Goal: Task Accomplishment & Management: Manage account settings

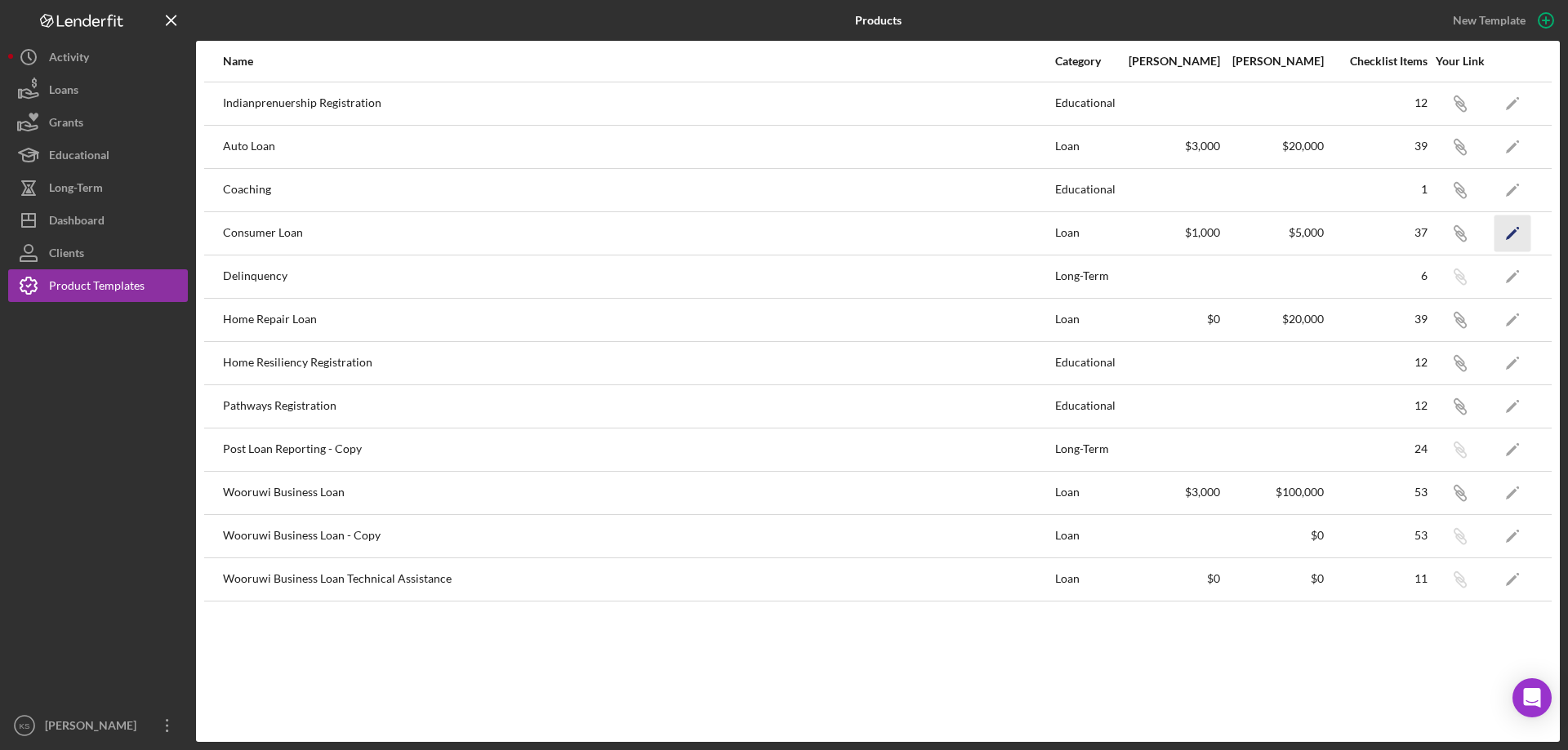
click at [1506, 234] on icon "Icon/Edit" at bounding box center [1513, 233] width 37 height 37
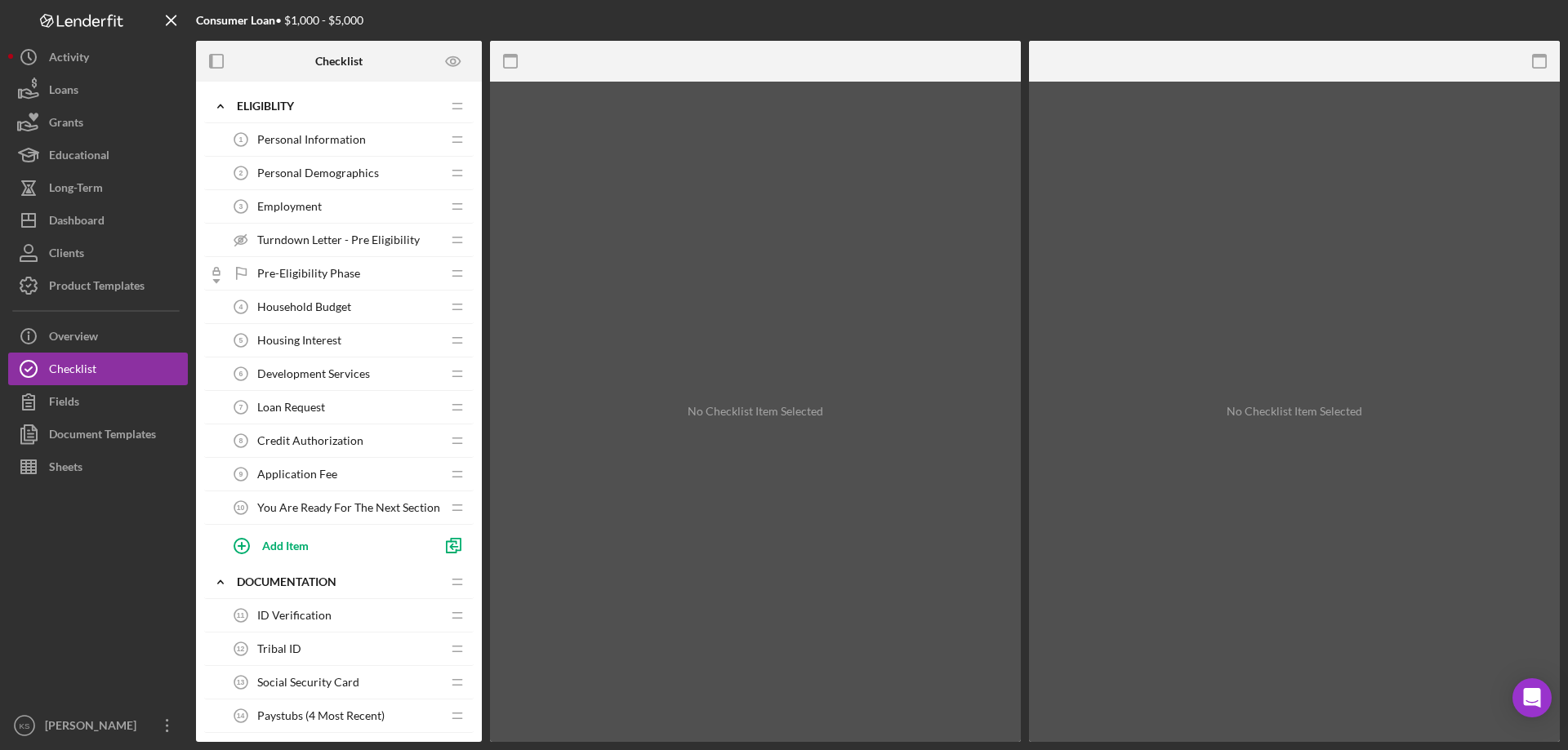
click at [355, 173] on span "Personal Demographics" at bounding box center [318, 172] width 122 height 13
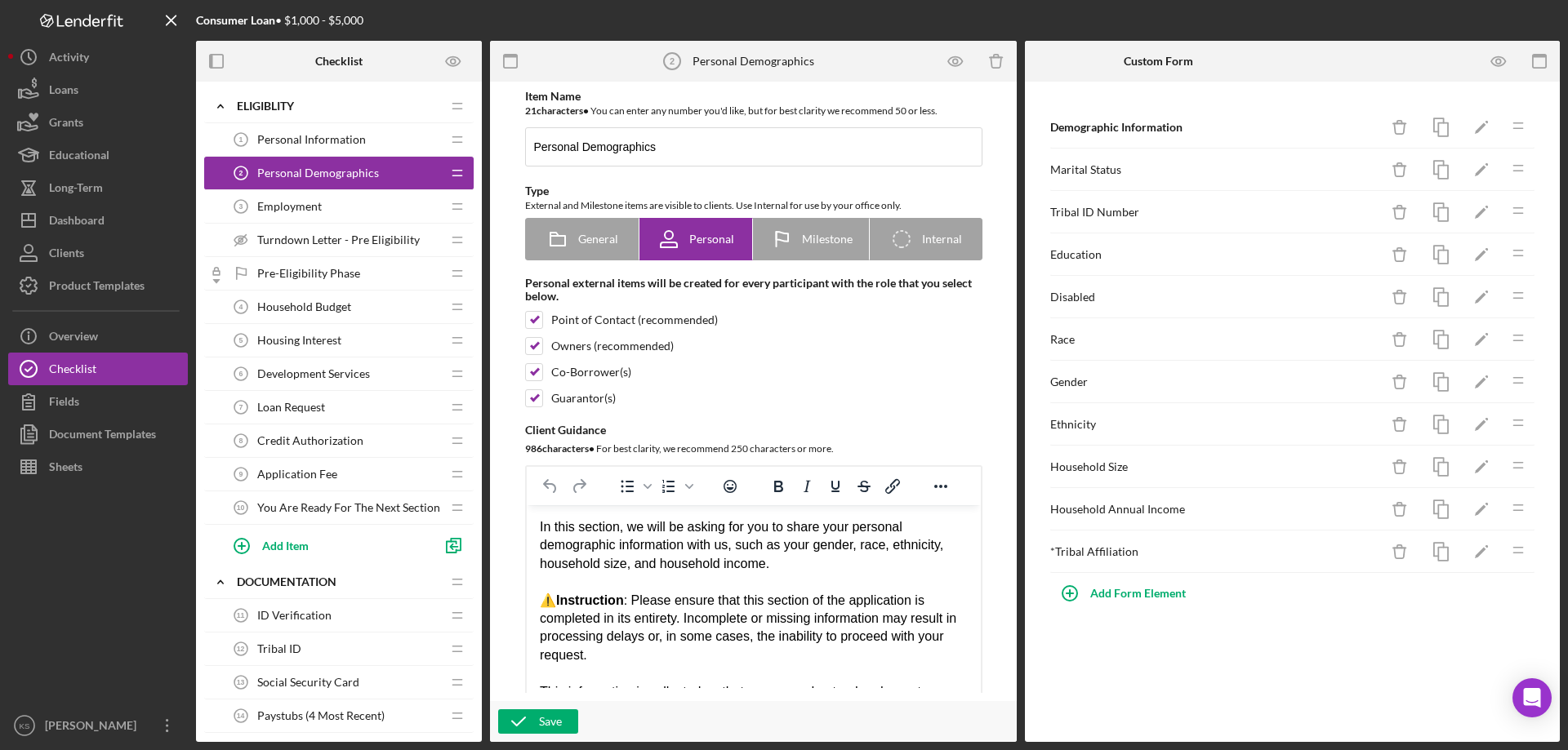
click at [338, 138] on span "Personal Information" at bounding box center [311, 139] width 109 height 13
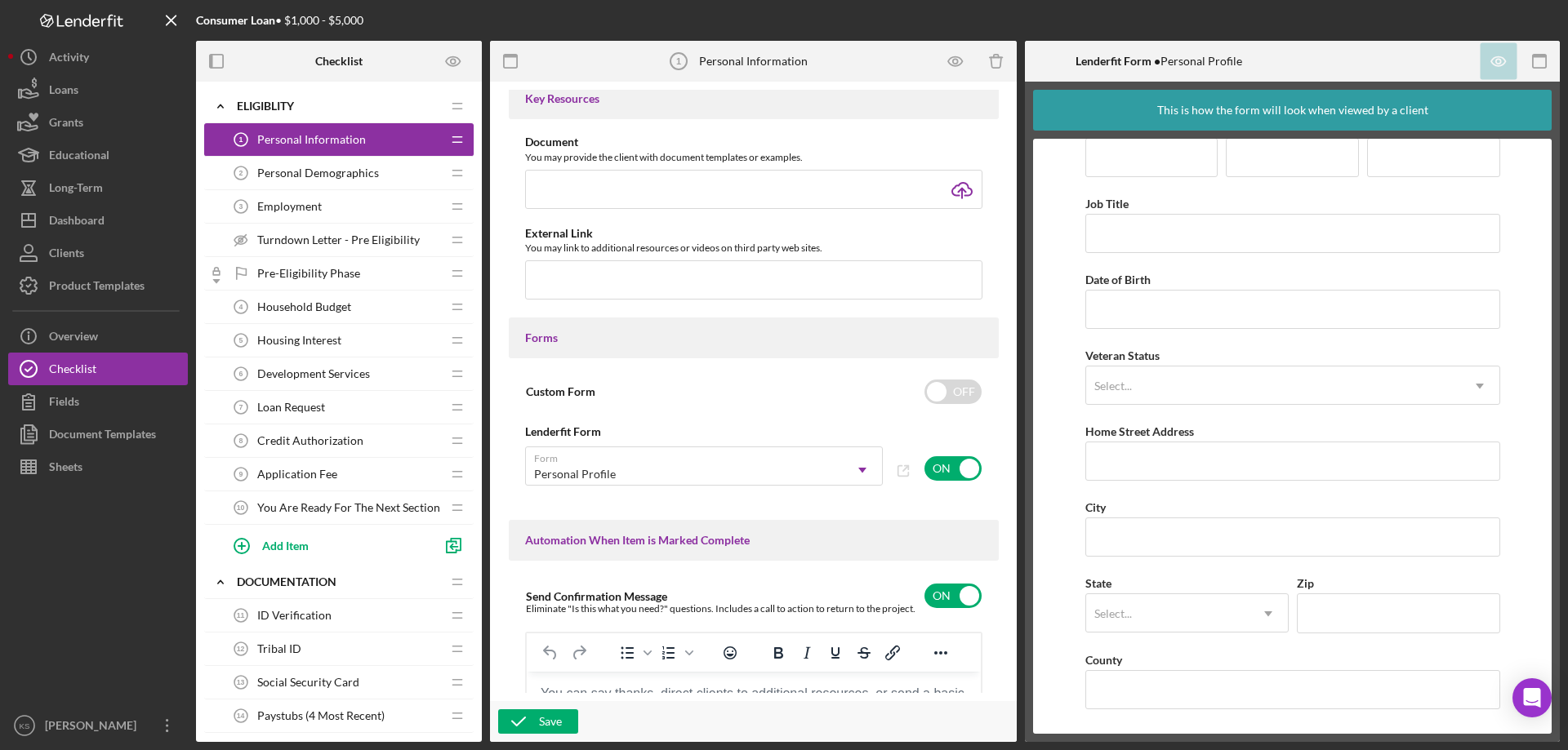
scroll to position [646, 0]
click at [930, 391] on input "checkbox" at bounding box center [953, 393] width 57 height 24
checkbox input "true"
checkbox input "false"
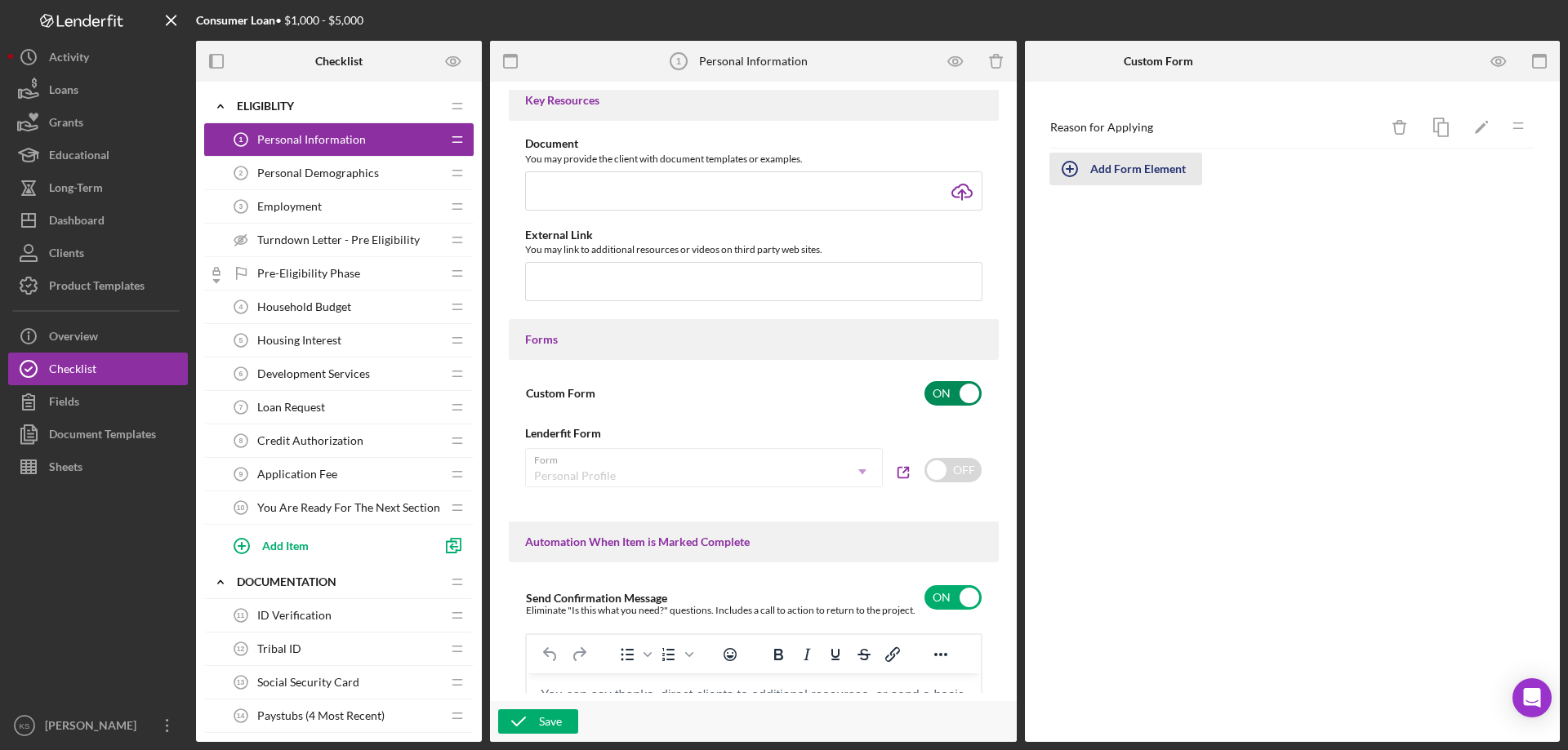
click at [1109, 174] on div "Add Form Element" at bounding box center [1138, 169] width 95 height 33
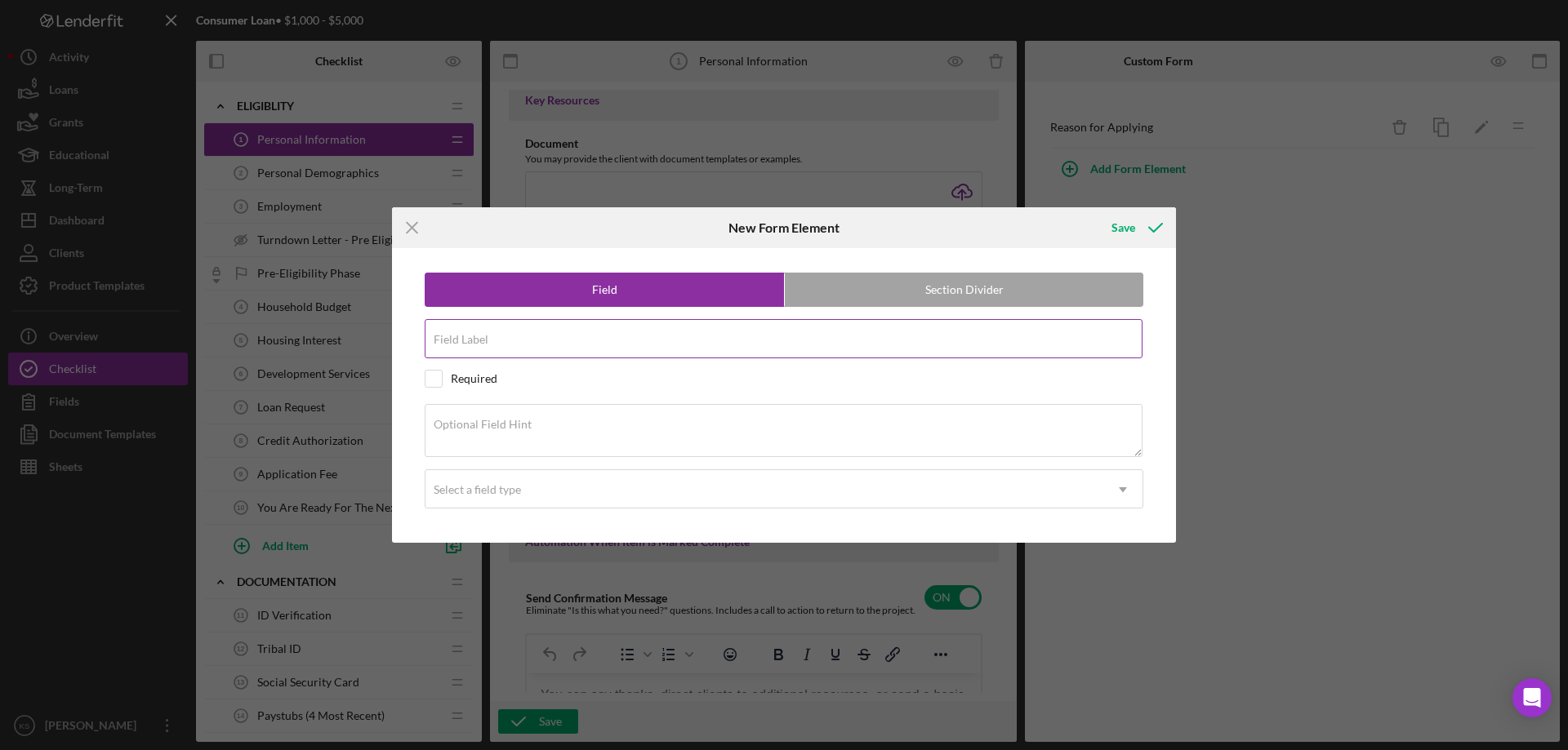
click at [474, 333] on label "Field Label" at bounding box center [461, 339] width 55 height 13
click at [474, 333] on input "Field Label" at bounding box center [783, 338] width 717 height 39
click at [878, 293] on label "Section Divider" at bounding box center [964, 289] width 359 height 33
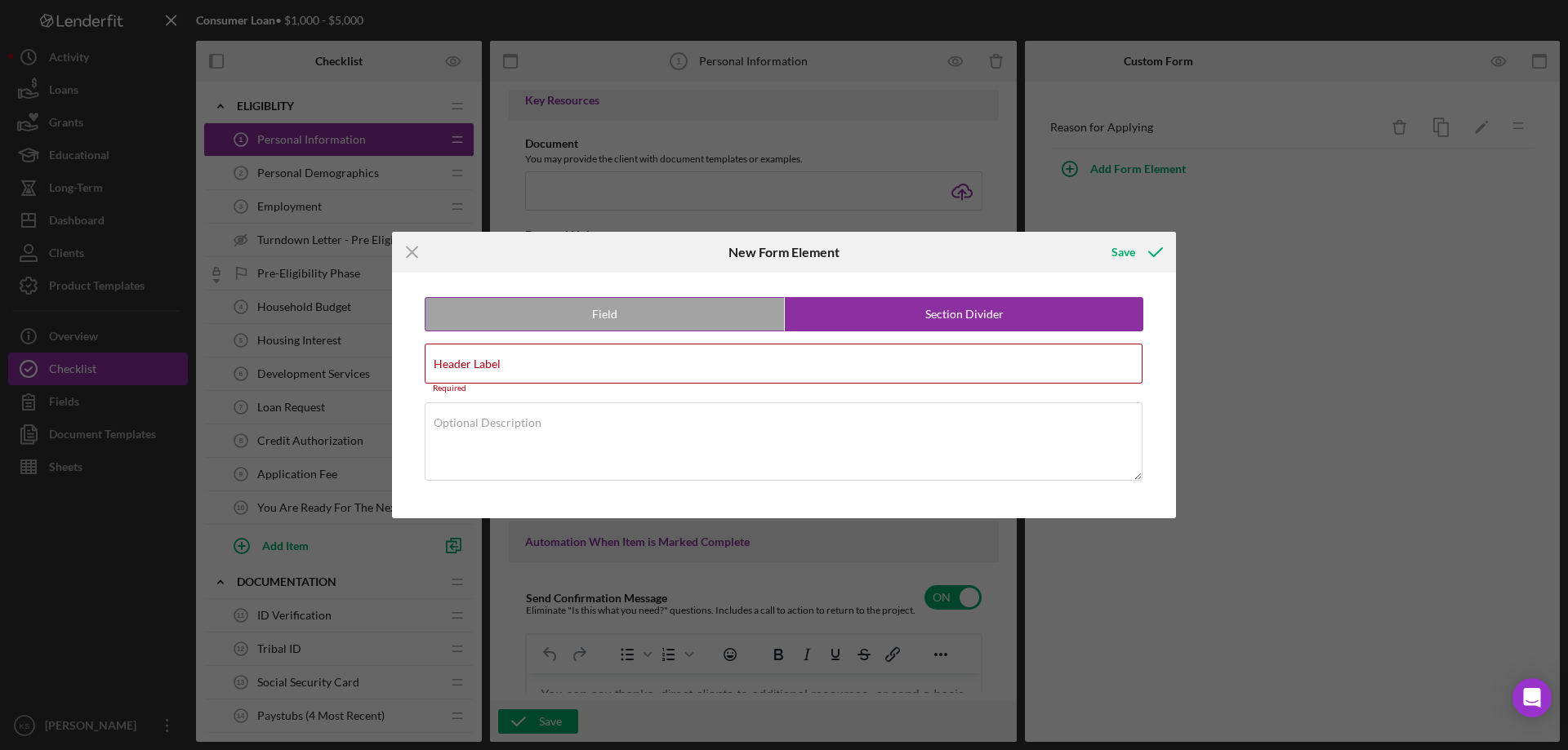
radio input "false"
radio input "true"
click at [685, 319] on label "Field" at bounding box center [604, 314] width 359 height 33
radio input "true"
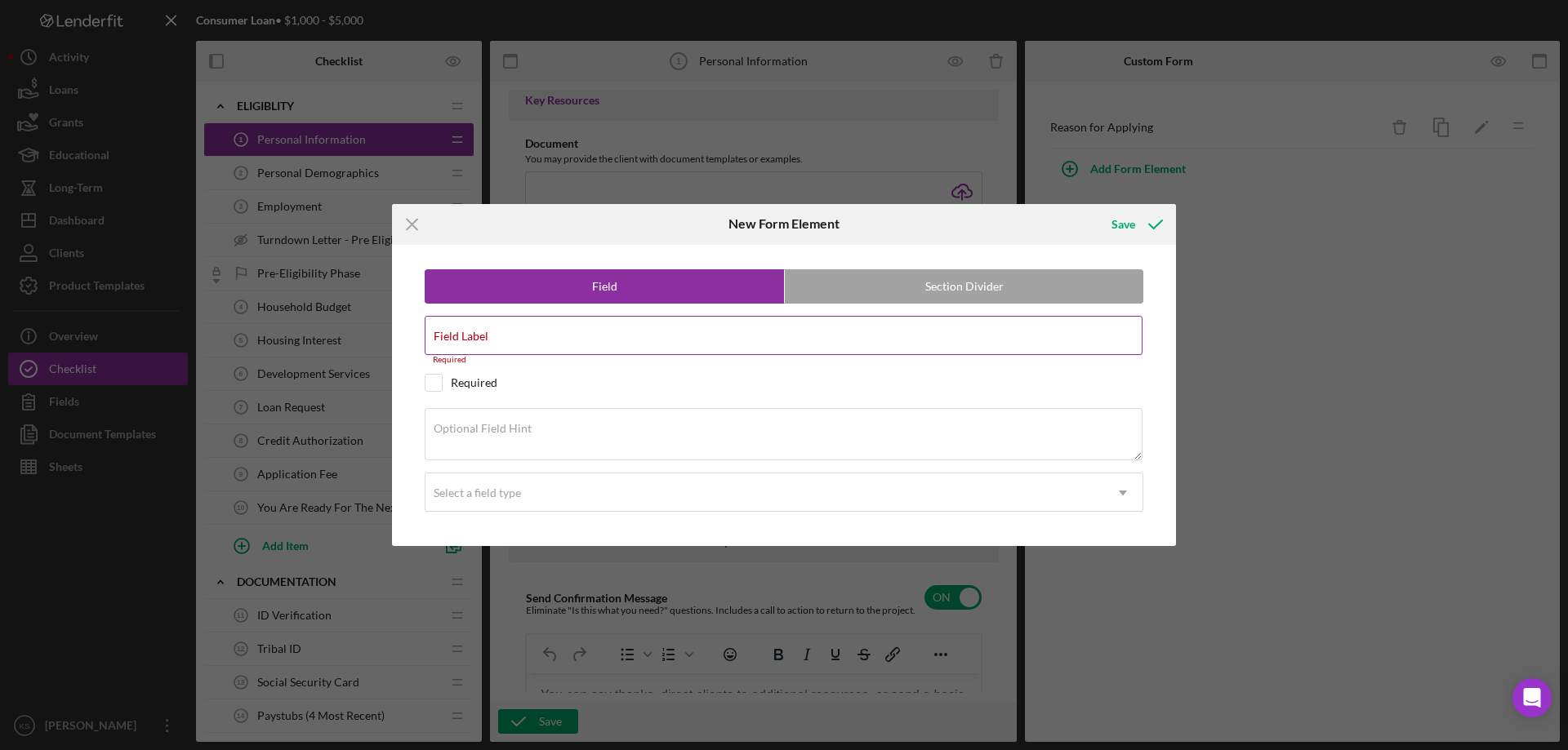
click at [538, 336] on input "Field Label" at bounding box center [783, 335] width 717 height 39
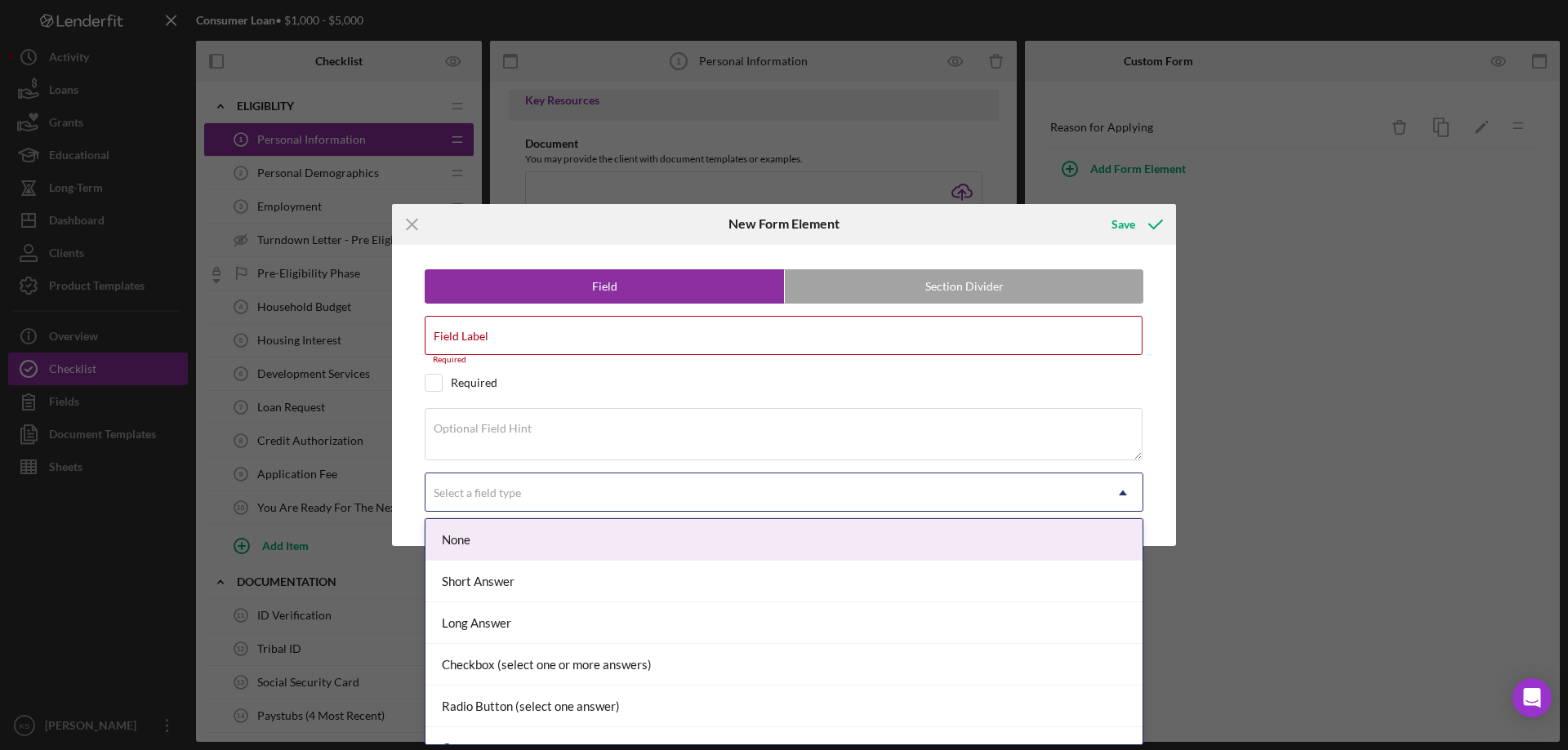
click at [624, 508] on div "Select a field type" at bounding box center [764, 493] width 678 height 38
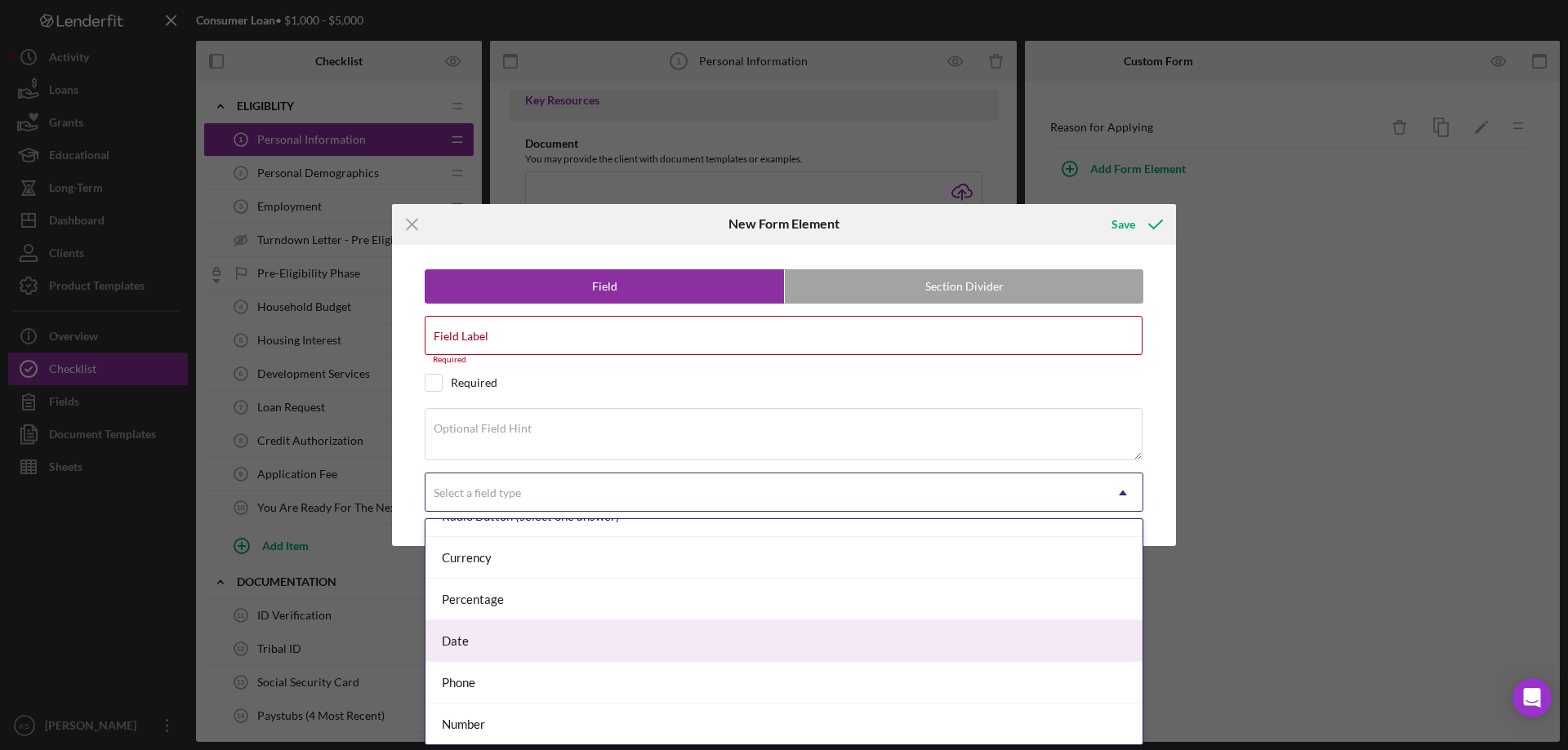
scroll to position [191, 0]
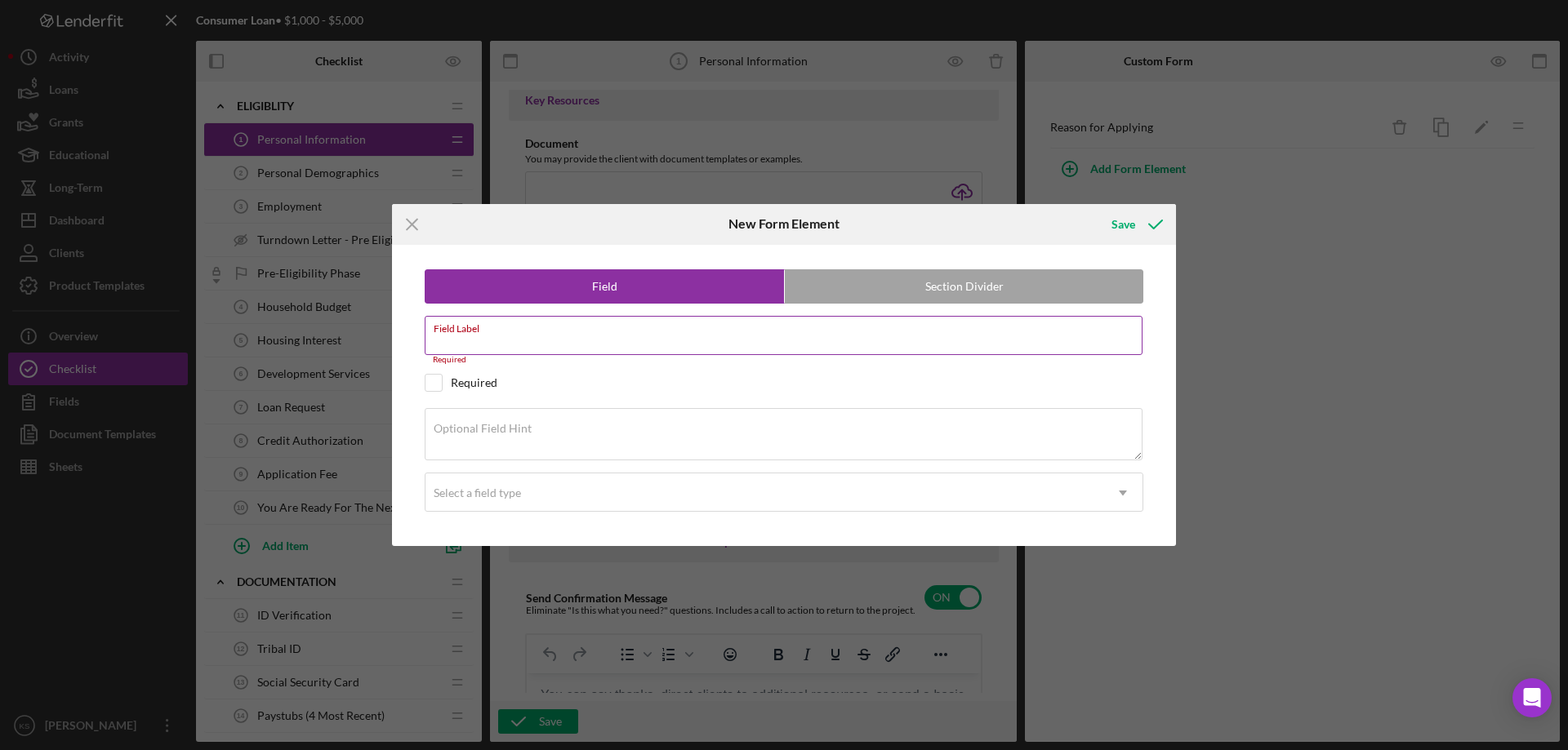
click at [504, 337] on input "Field Label" at bounding box center [783, 335] width 717 height 39
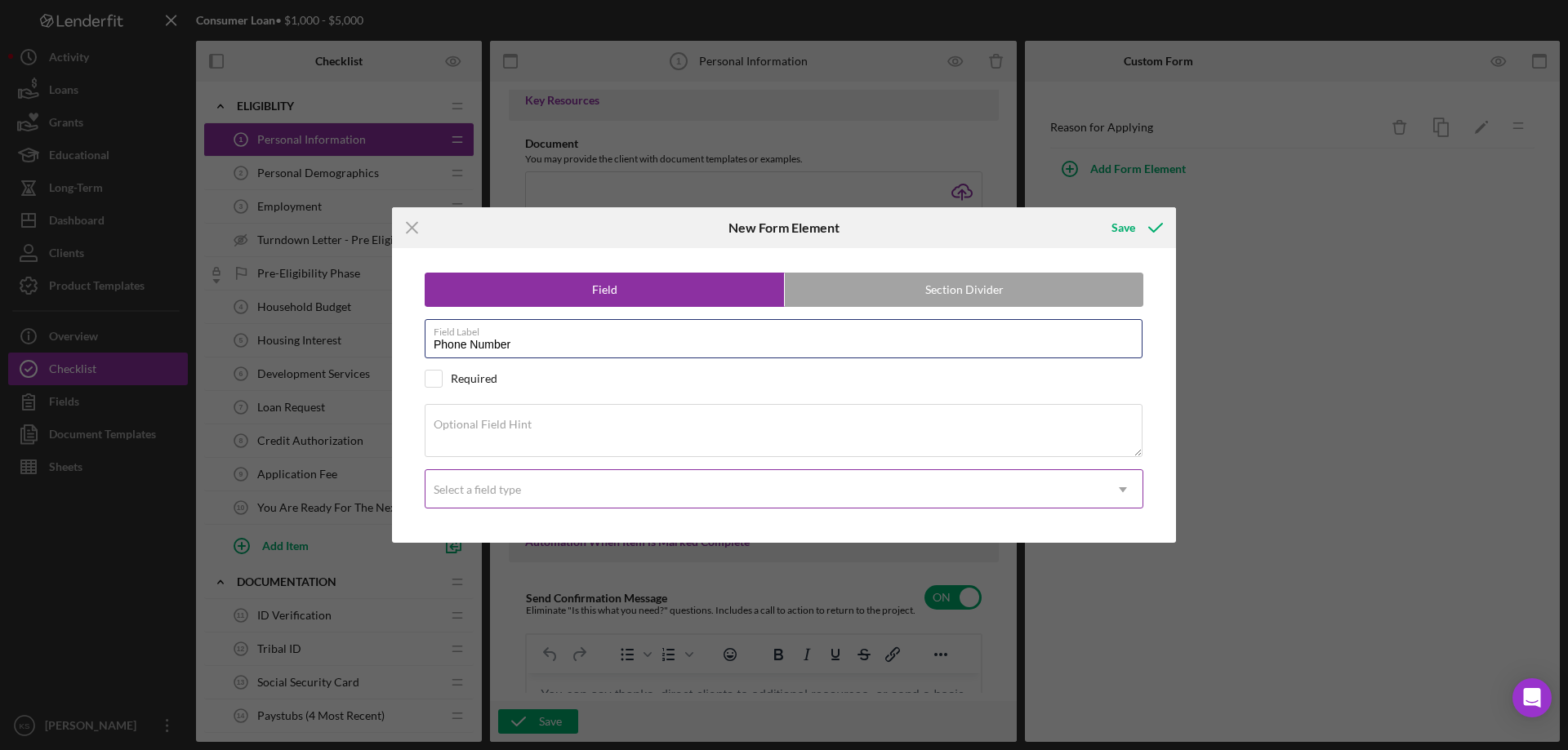
type input "Phone Number"
click at [592, 483] on div "Select a field type" at bounding box center [764, 489] width 678 height 38
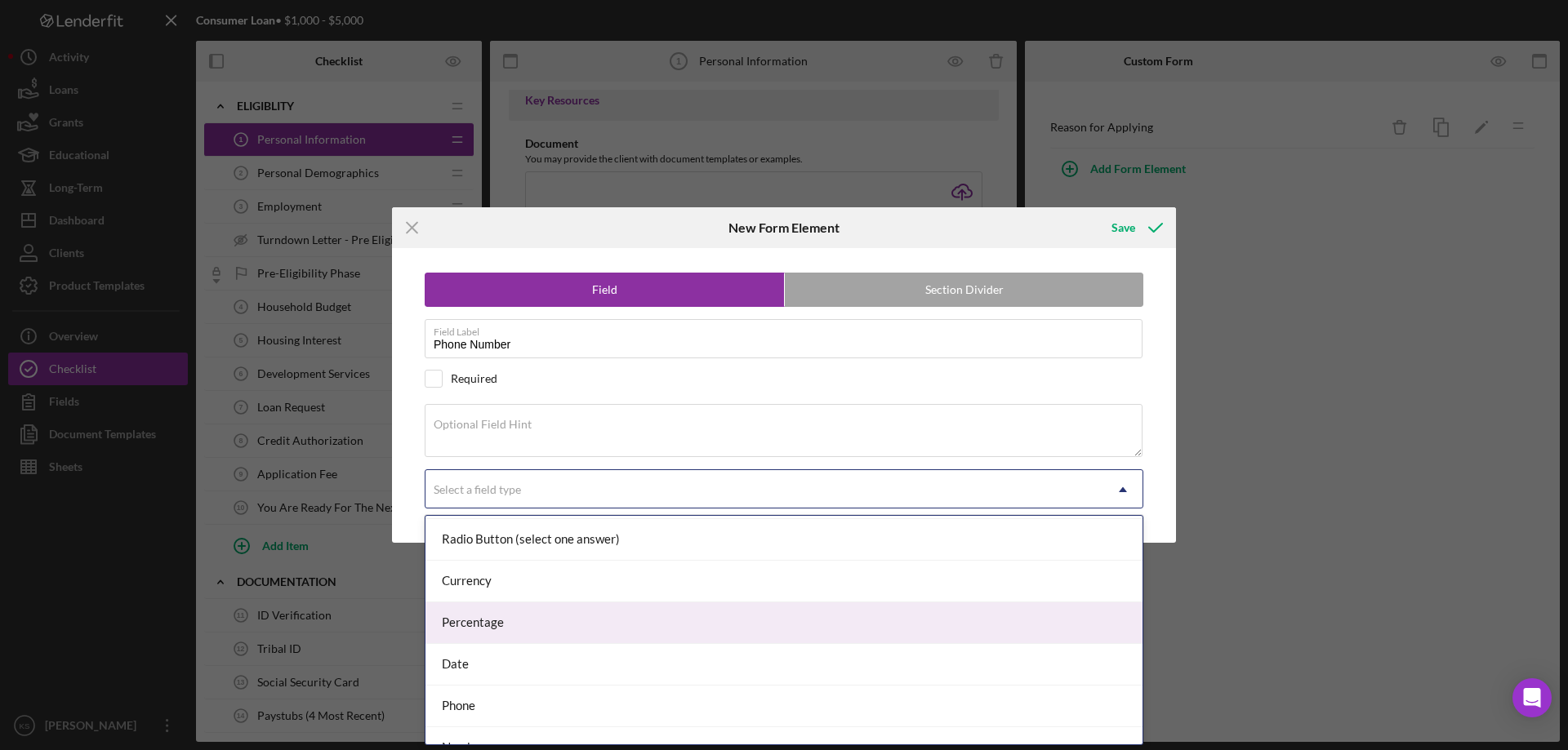
scroll to position [188, 0]
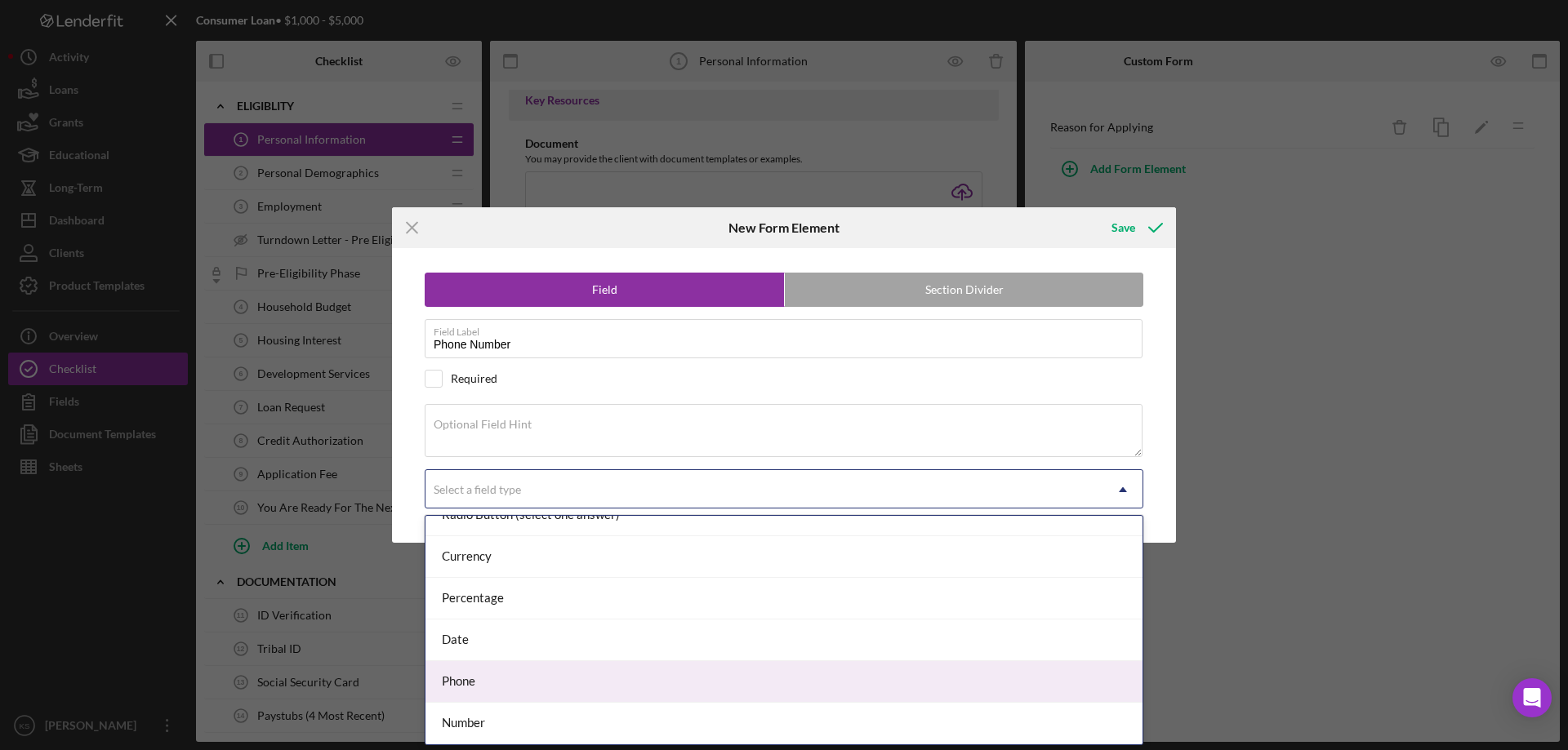
click at [499, 677] on div "Phone" at bounding box center [783, 682] width 716 height 41
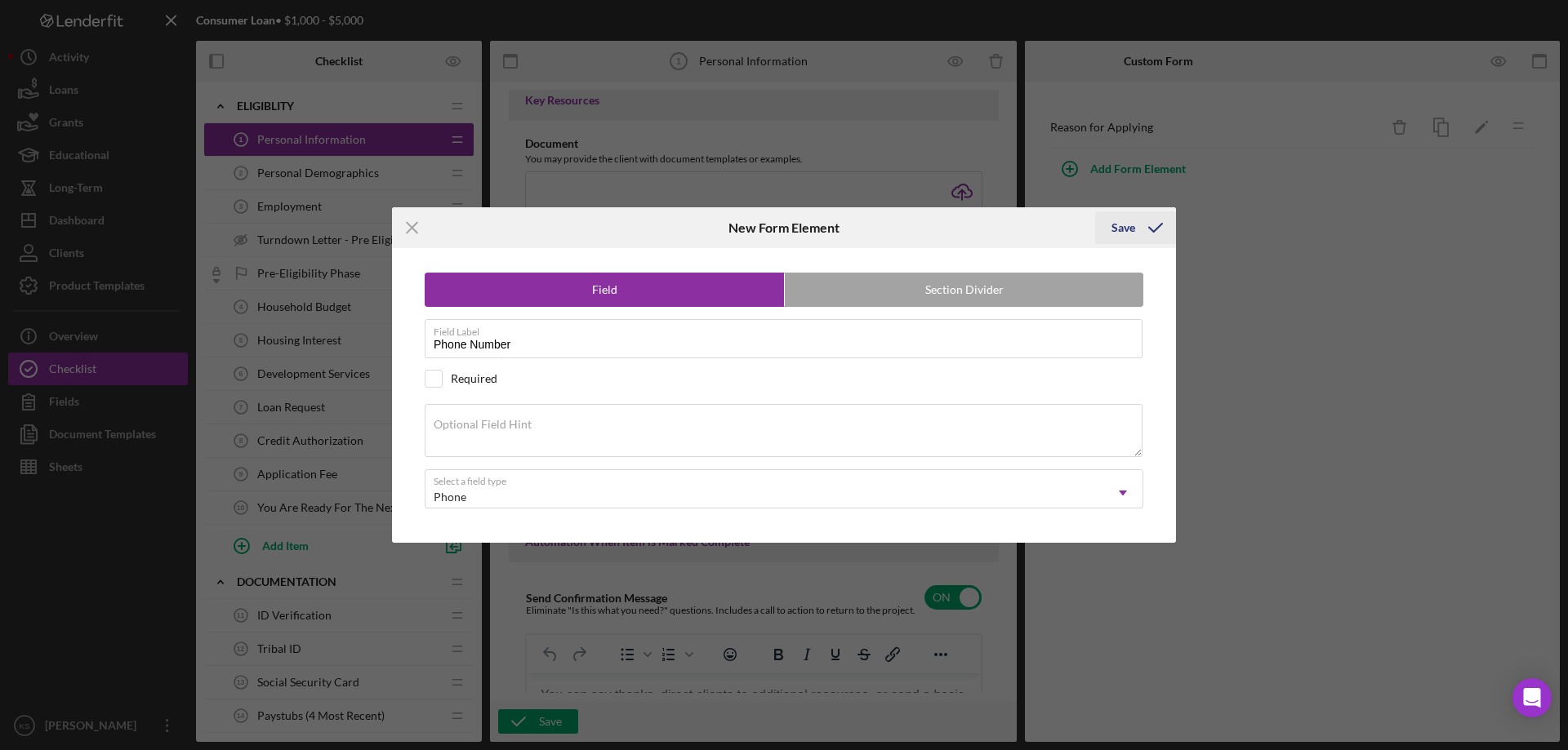
click at [1130, 234] on div "Save" at bounding box center [1123, 228] width 24 height 33
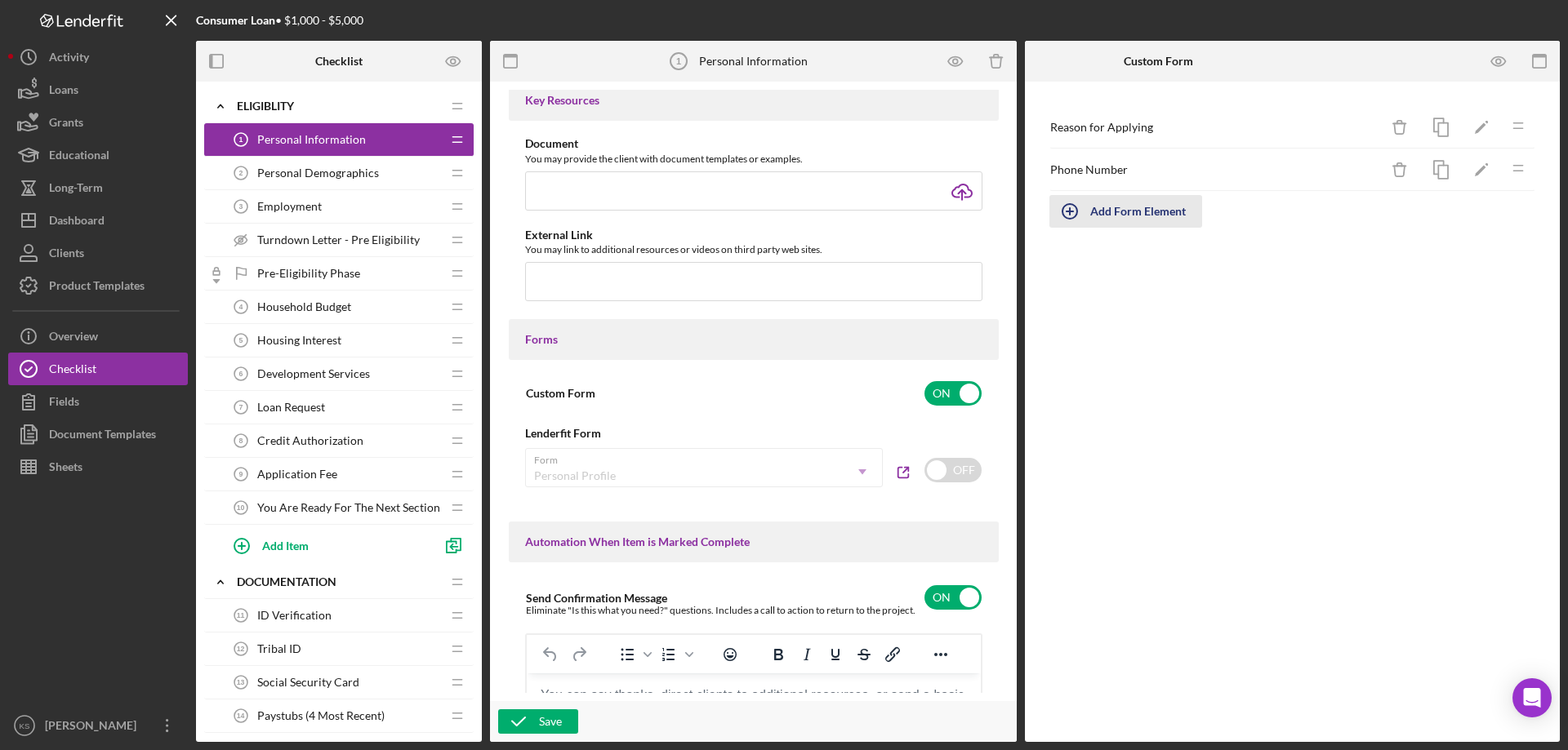
click at [1135, 214] on div "Add Form Element" at bounding box center [1138, 211] width 95 height 33
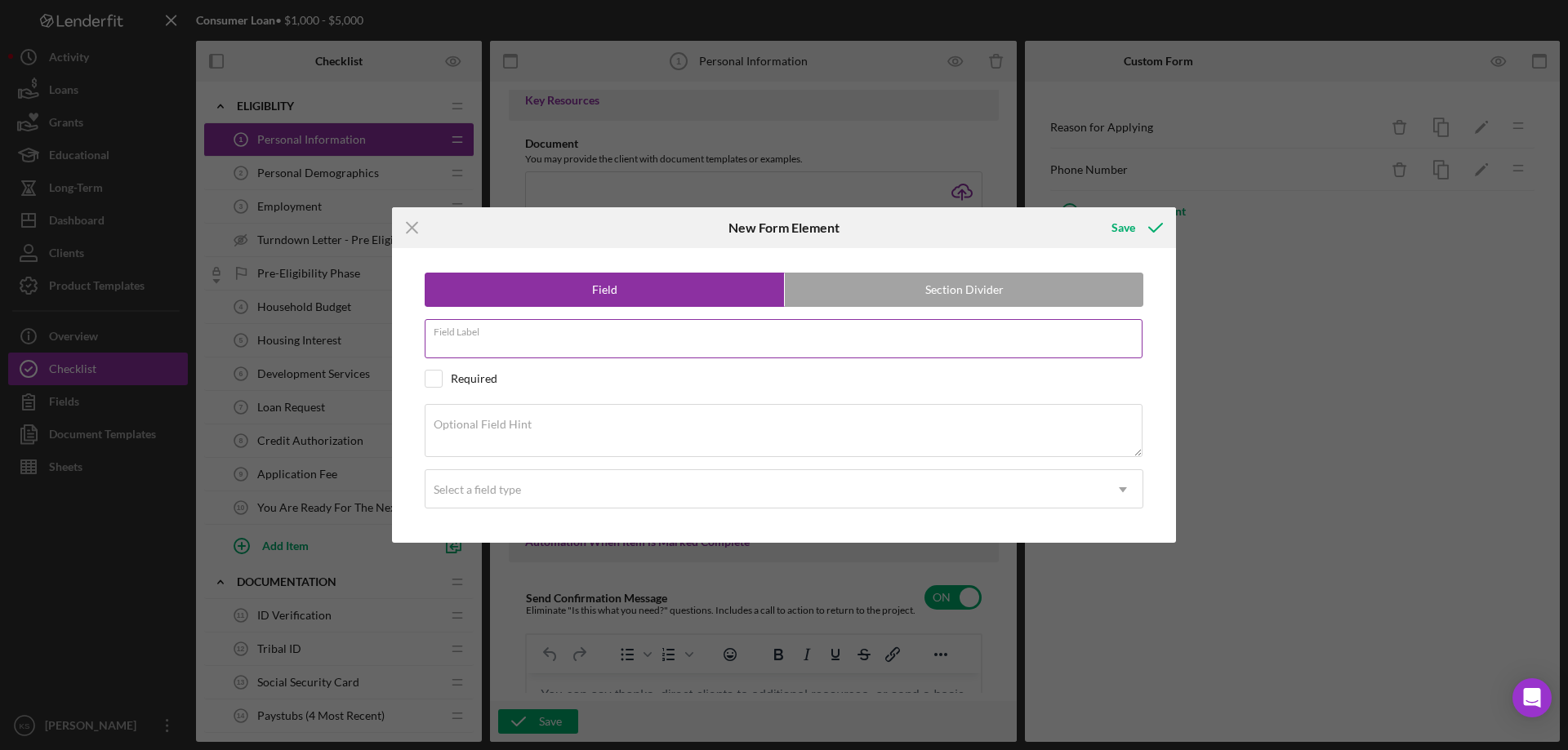
click at [570, 331] on div "Field Label" at bounding box center [783, 339] width 718 height 40
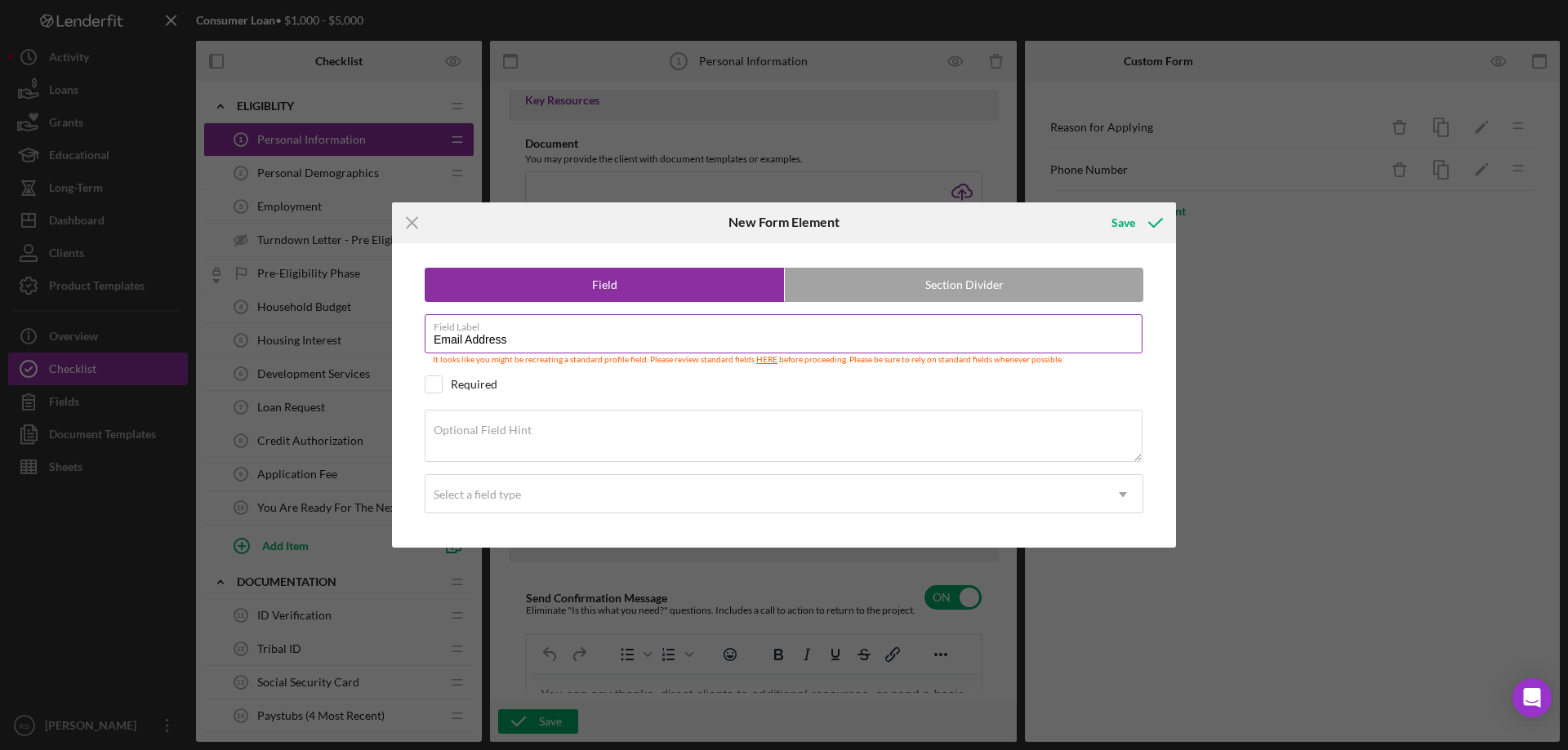
type input "Email Address"
click at [756, 361] on link "HERE" at bounding box center [766, 359] width 21 height 10
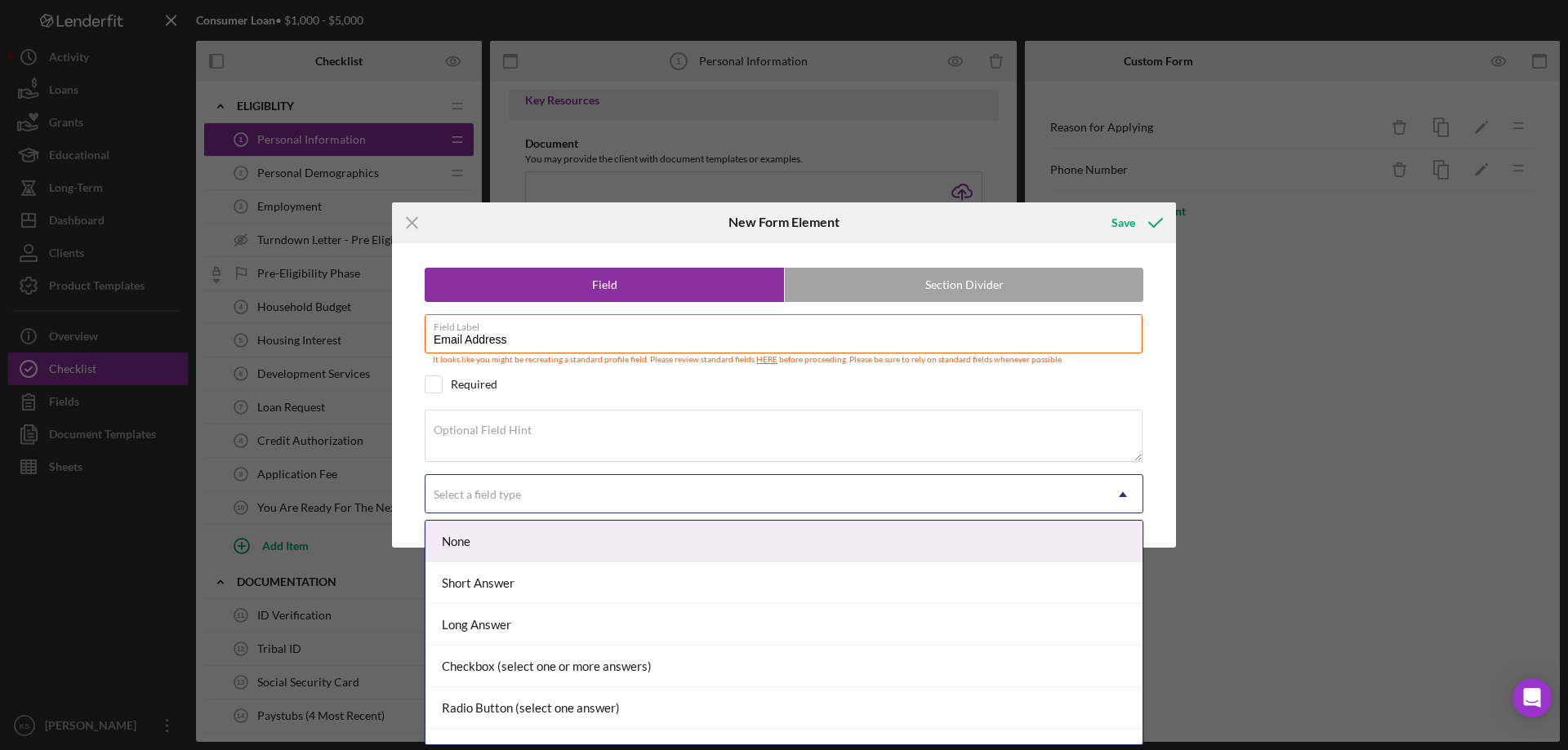
click at [527, 495] on div "Select a field type" at bounding box center [764, 494] width 678 height 38
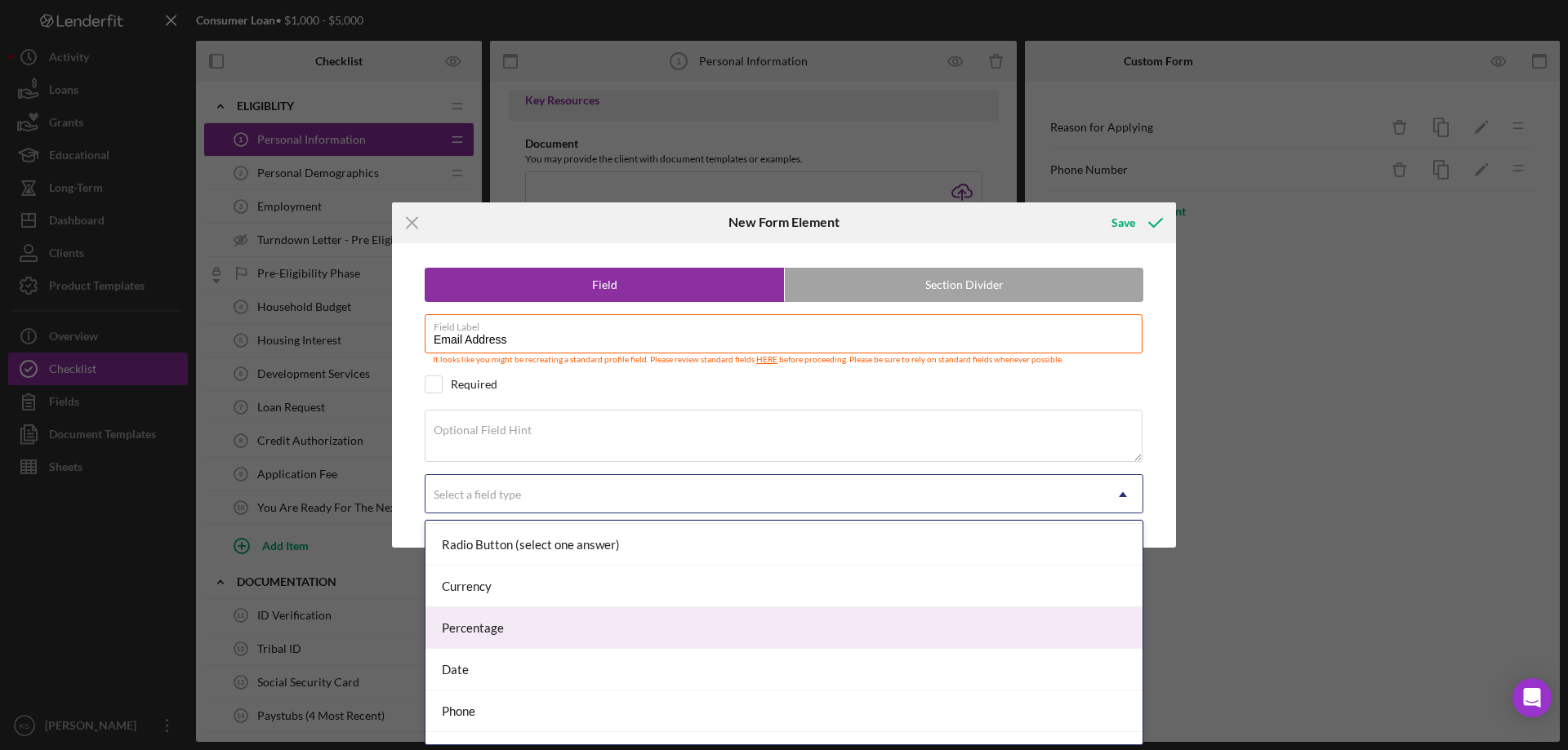
scroll to position [192, 0]
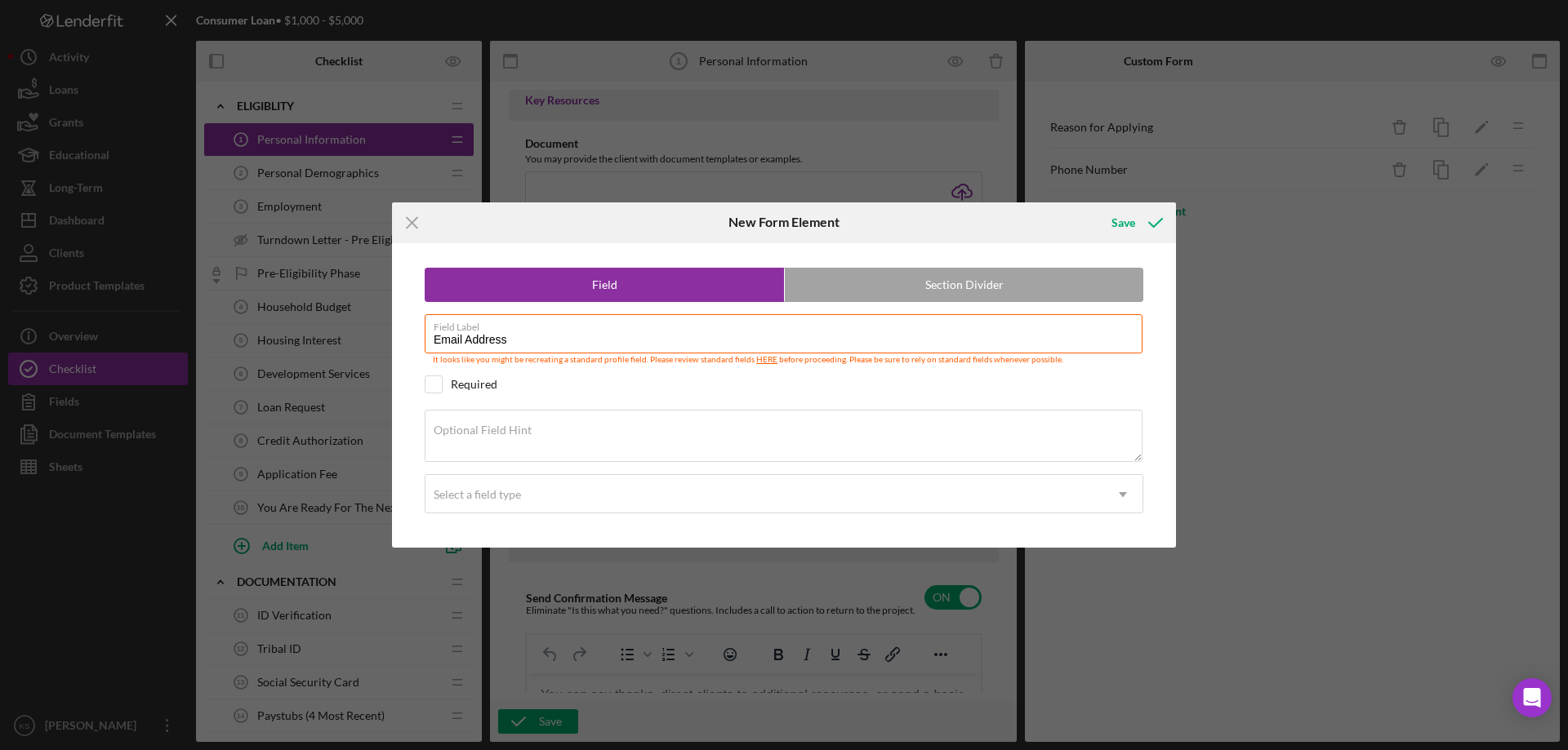
click at [612, 384] on div "Required" at bounding box center [783, 384] width 718 height 18
checkbox input "true"
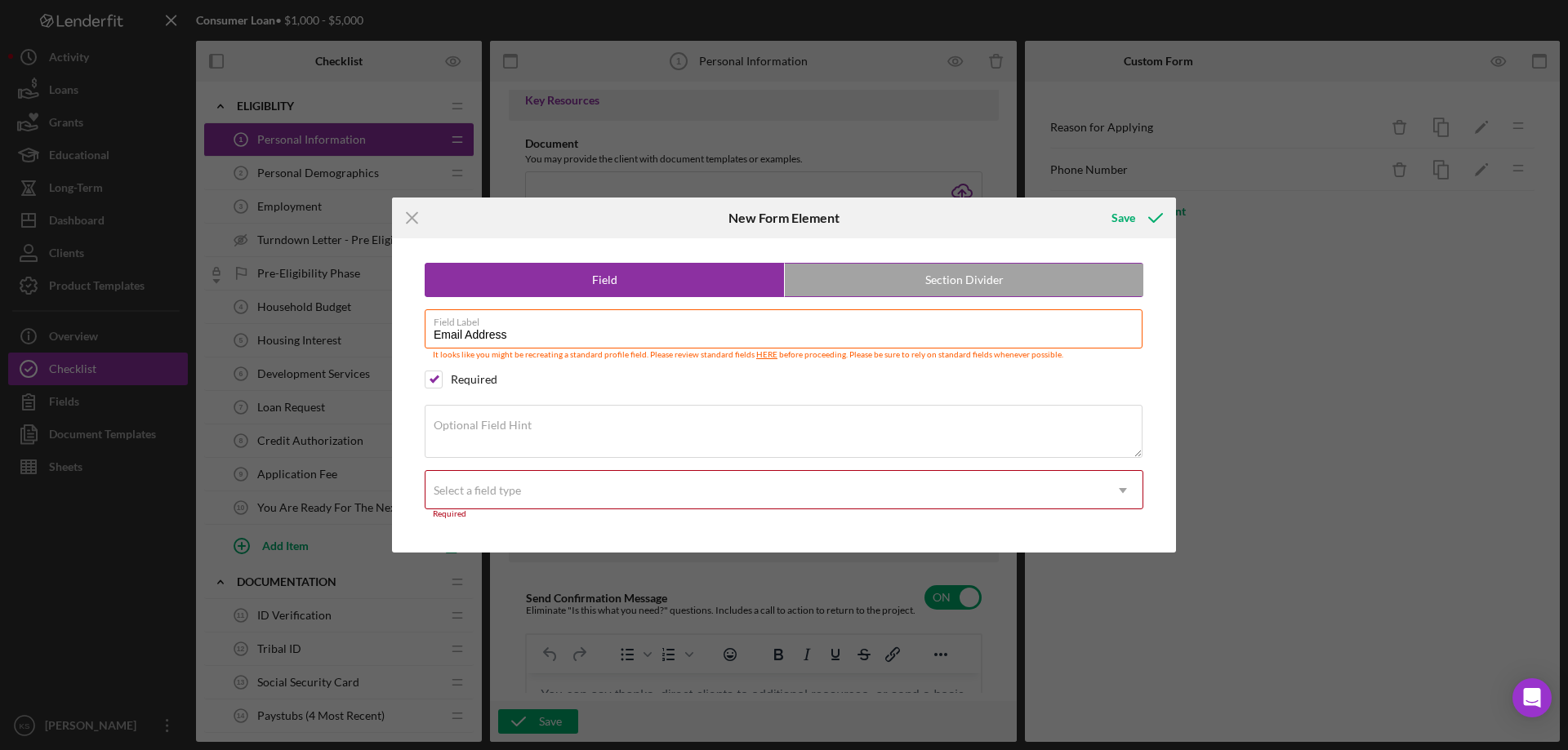
click at [871, 287] on label "Section Divider" at bounding box center [964, 280] width 359 height 33
radio input "false"
radio input "true"
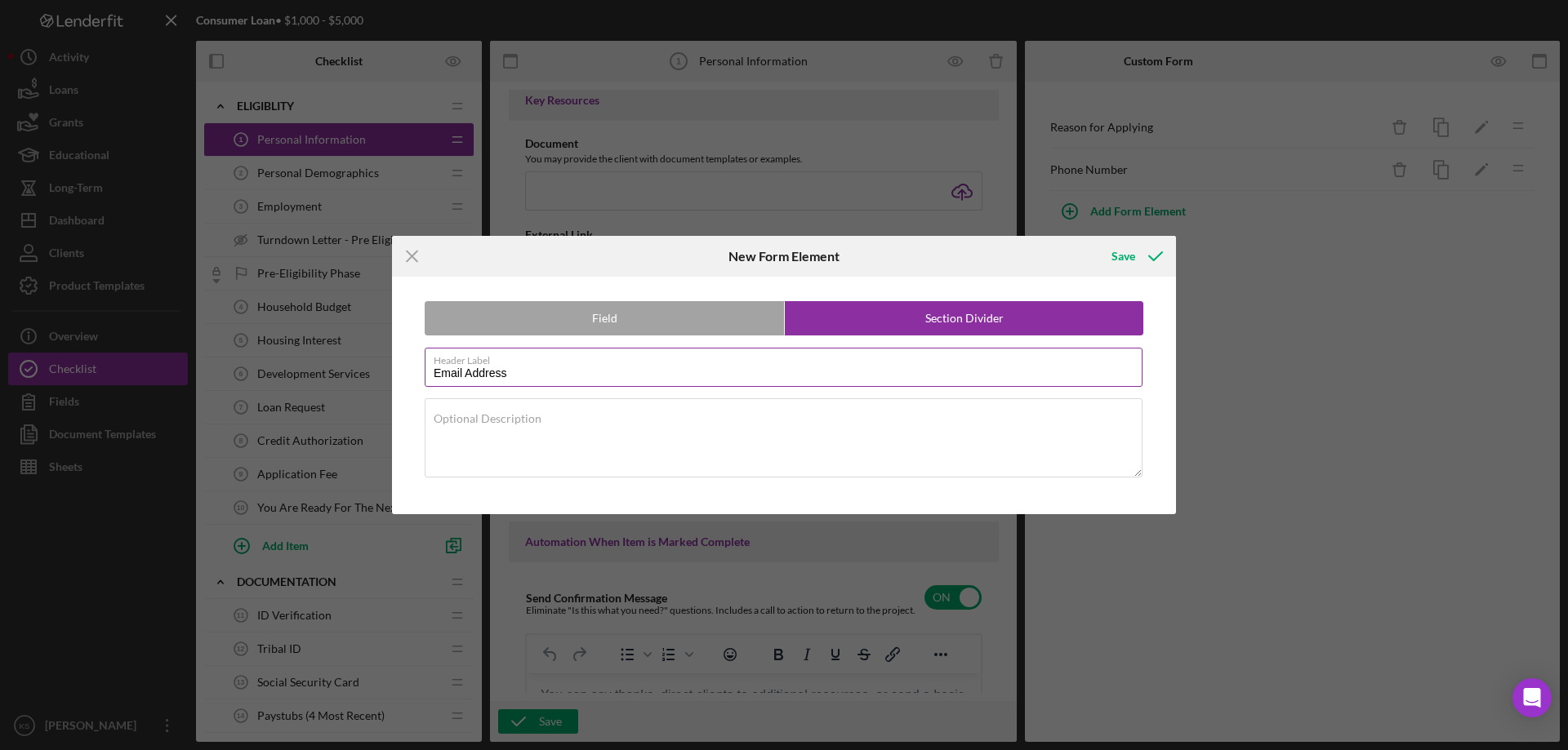
click at [604, 382] on input "Email Address" at bounding box center [783, 367] width 717 height 39
click at [622, 318] on label "Field" at bounding box center [604, 318] width 359 height 33
radio input "true"
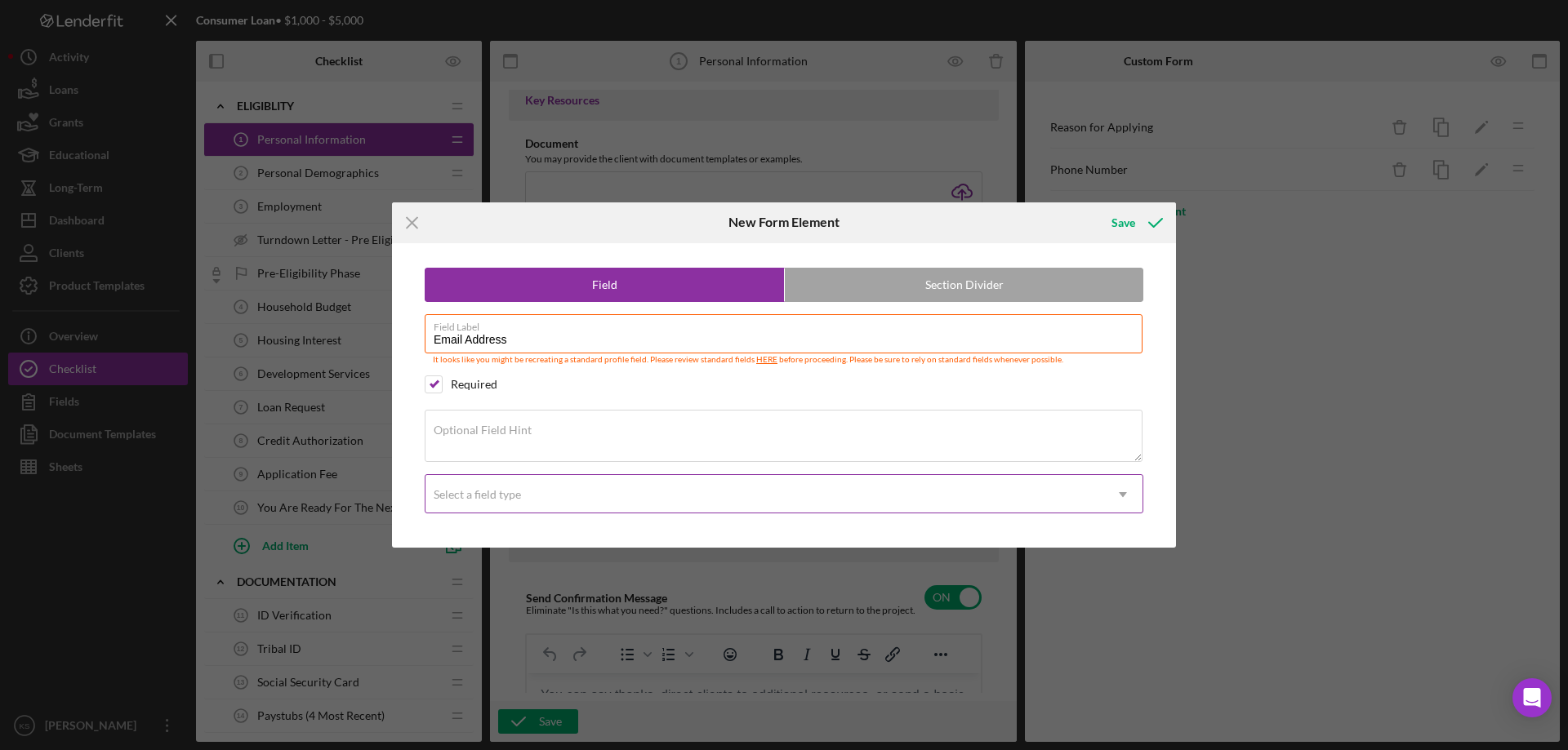
click at [578, 490] on div "Select a field type" at bounding box center [764, 494] width 678 height 38
click at [403, 229] on icon "Icon/Menu Close" at bounding box center [412, 223] width 41 height 40
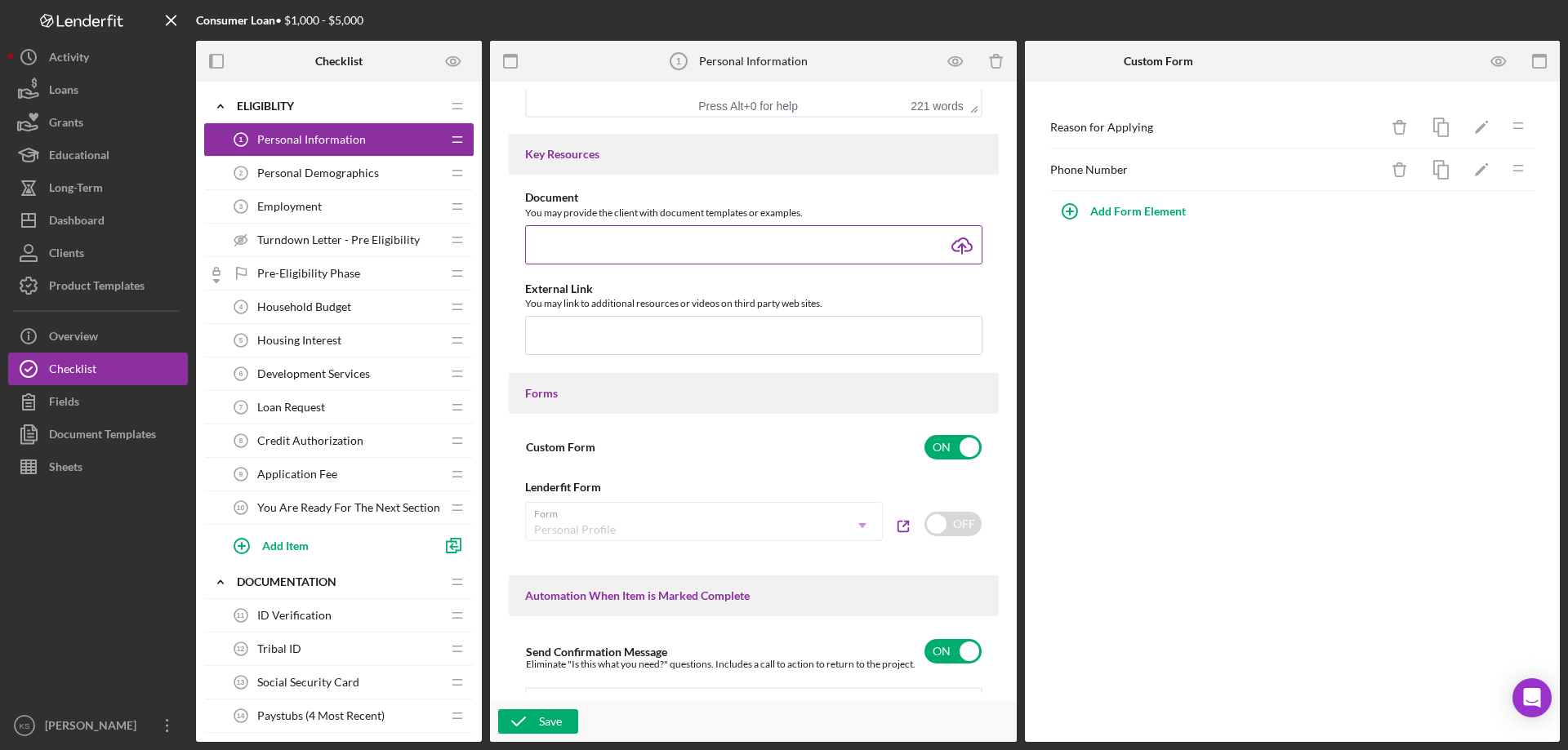
scroll to position [565, 0]
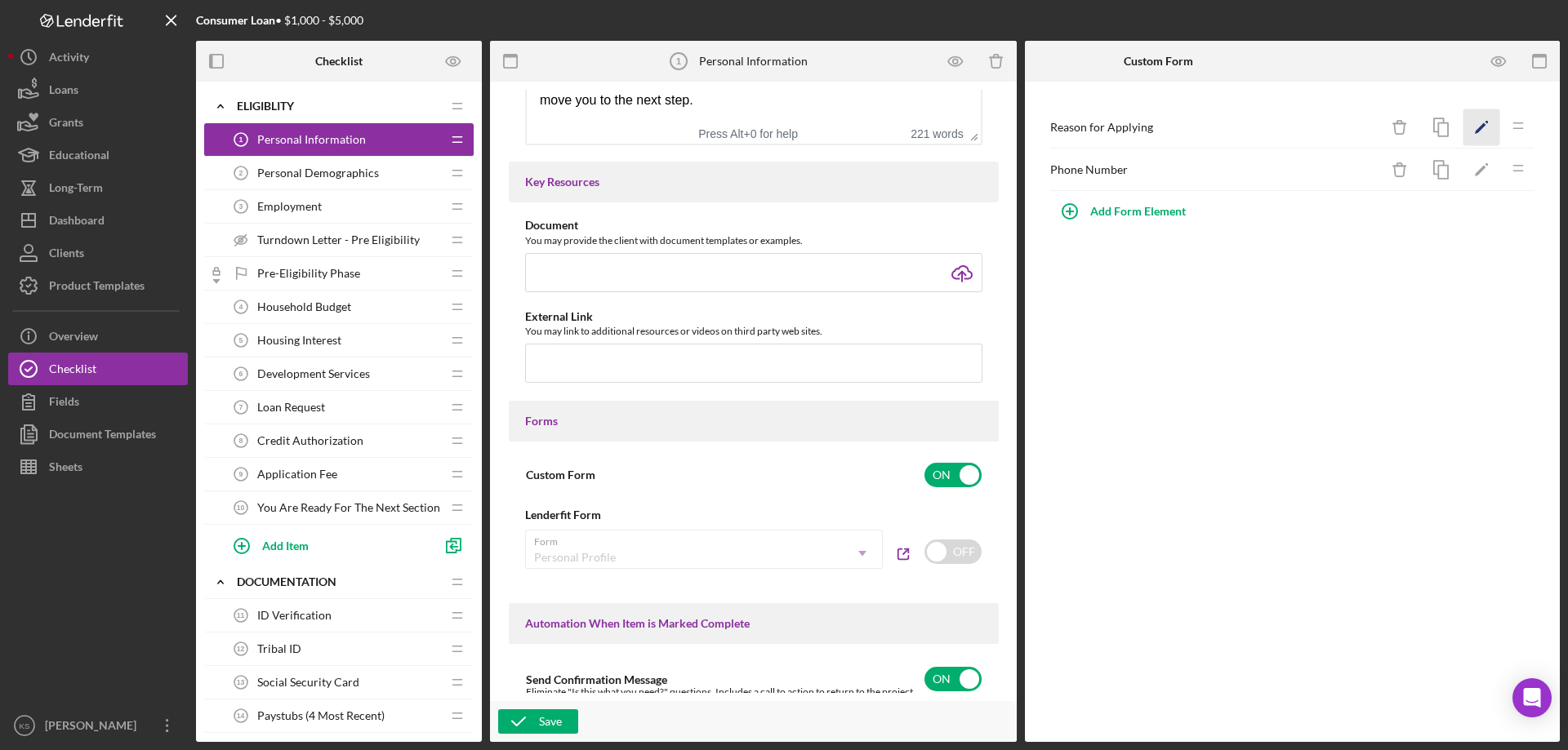
click at [1470, 130] on icon "Icon/Edit" at bounding box center [1482, 128] width 37 height 37
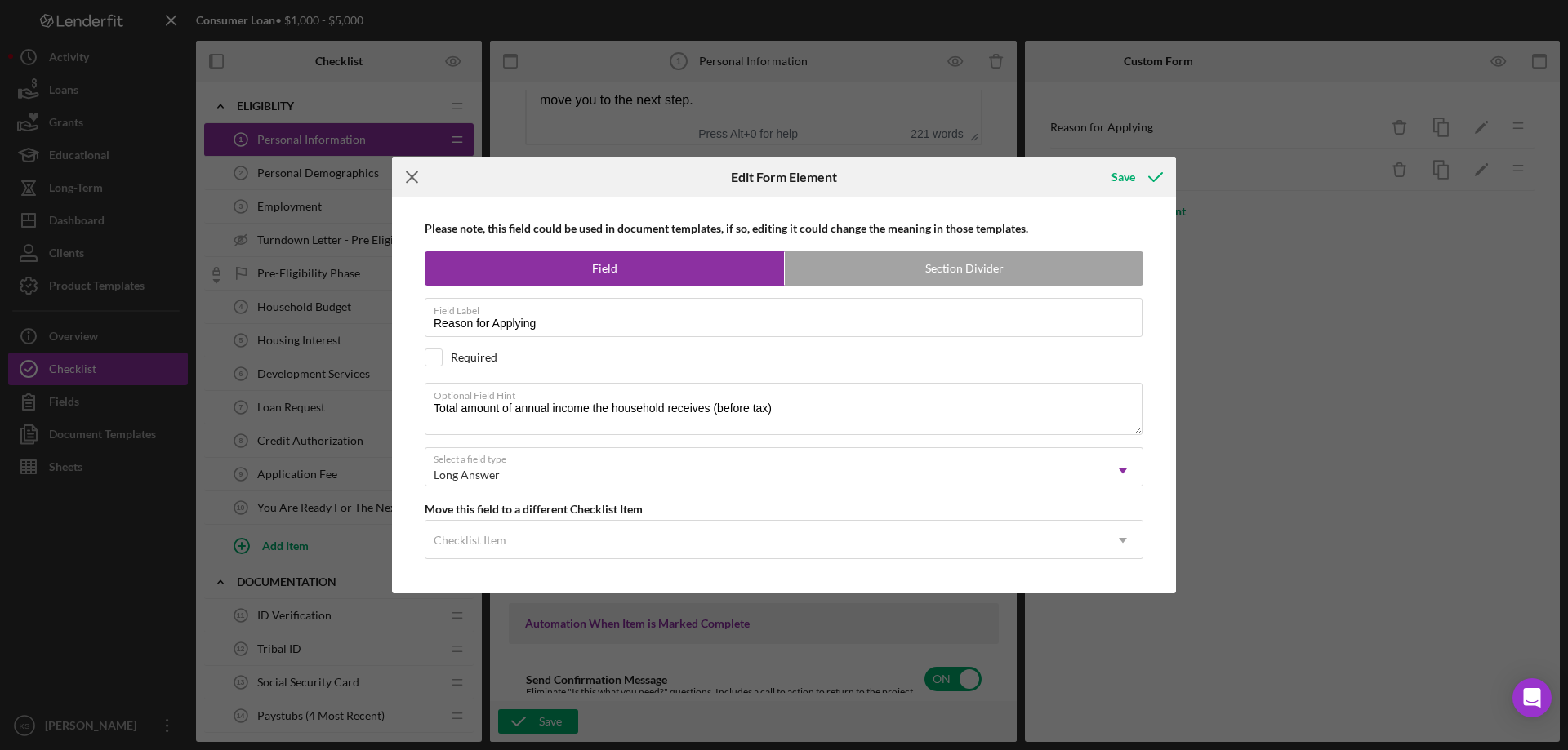
click at [407, 176] on icon "Icon/Menu Close" at bounding box center [412, 177] width 41 height 40
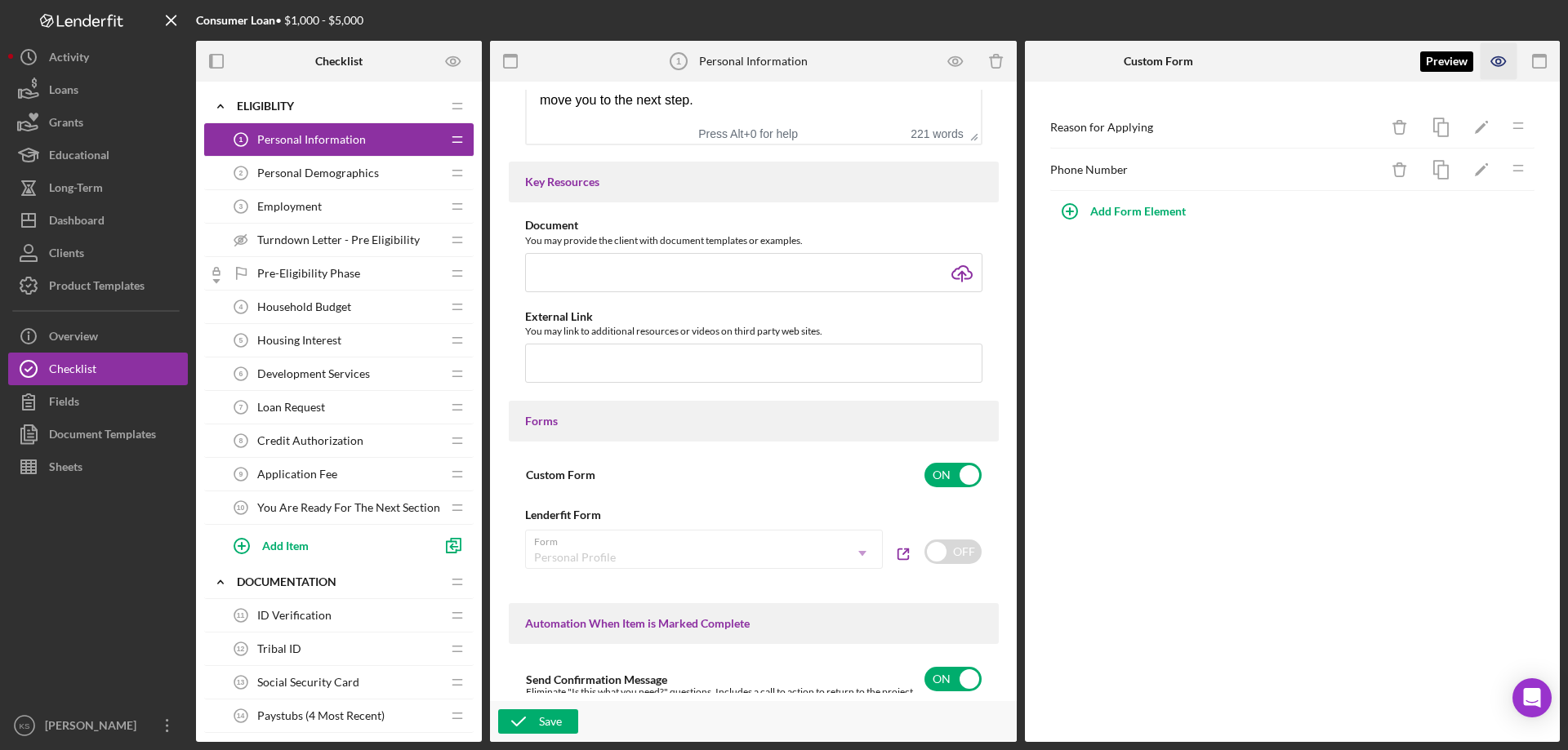
click at [1500, 63] on icon "button" at bounding box center [1499, 62] width 5 height 5
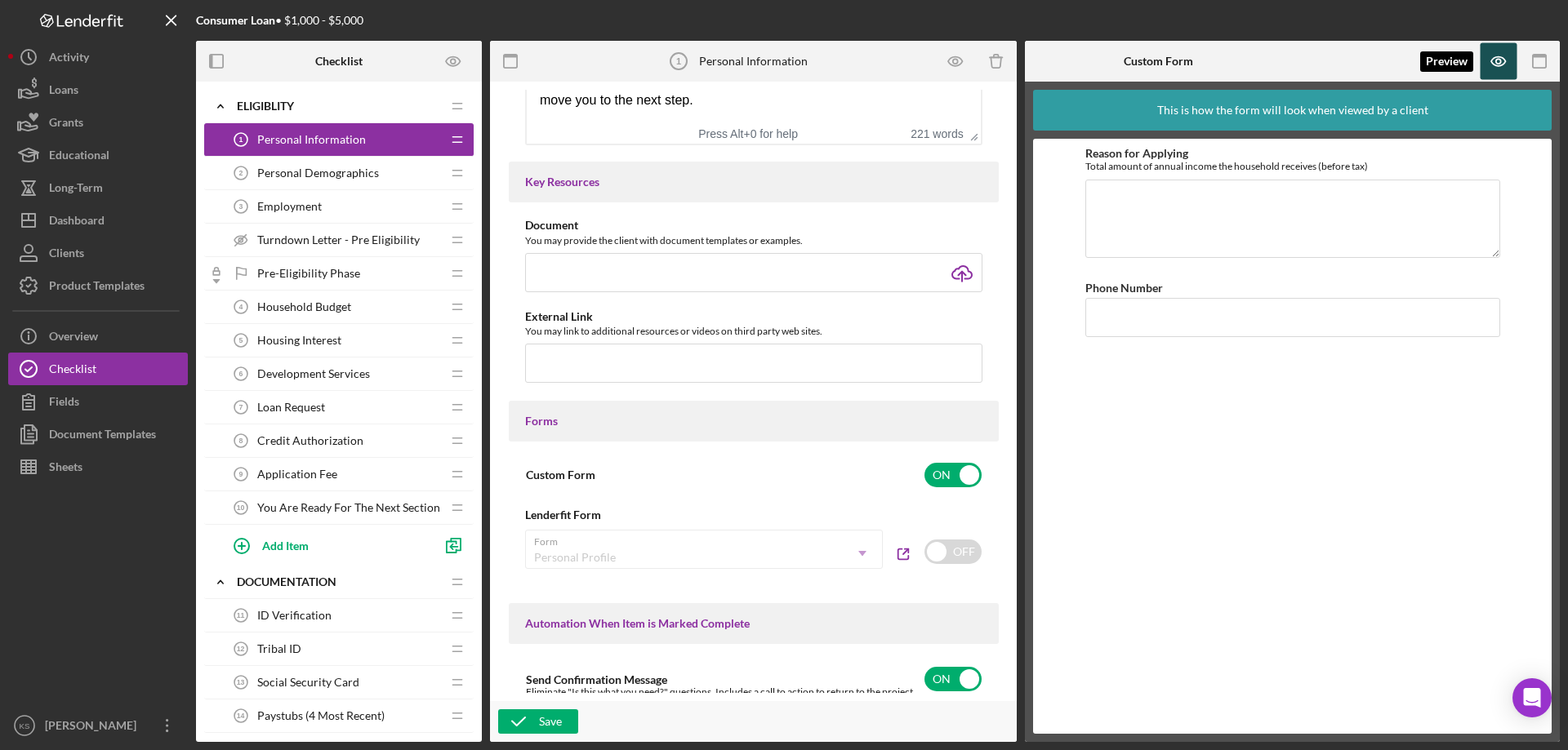
click at [1497, 62] on icon "button" at bounding box center [1499, 62] width 37 height 37
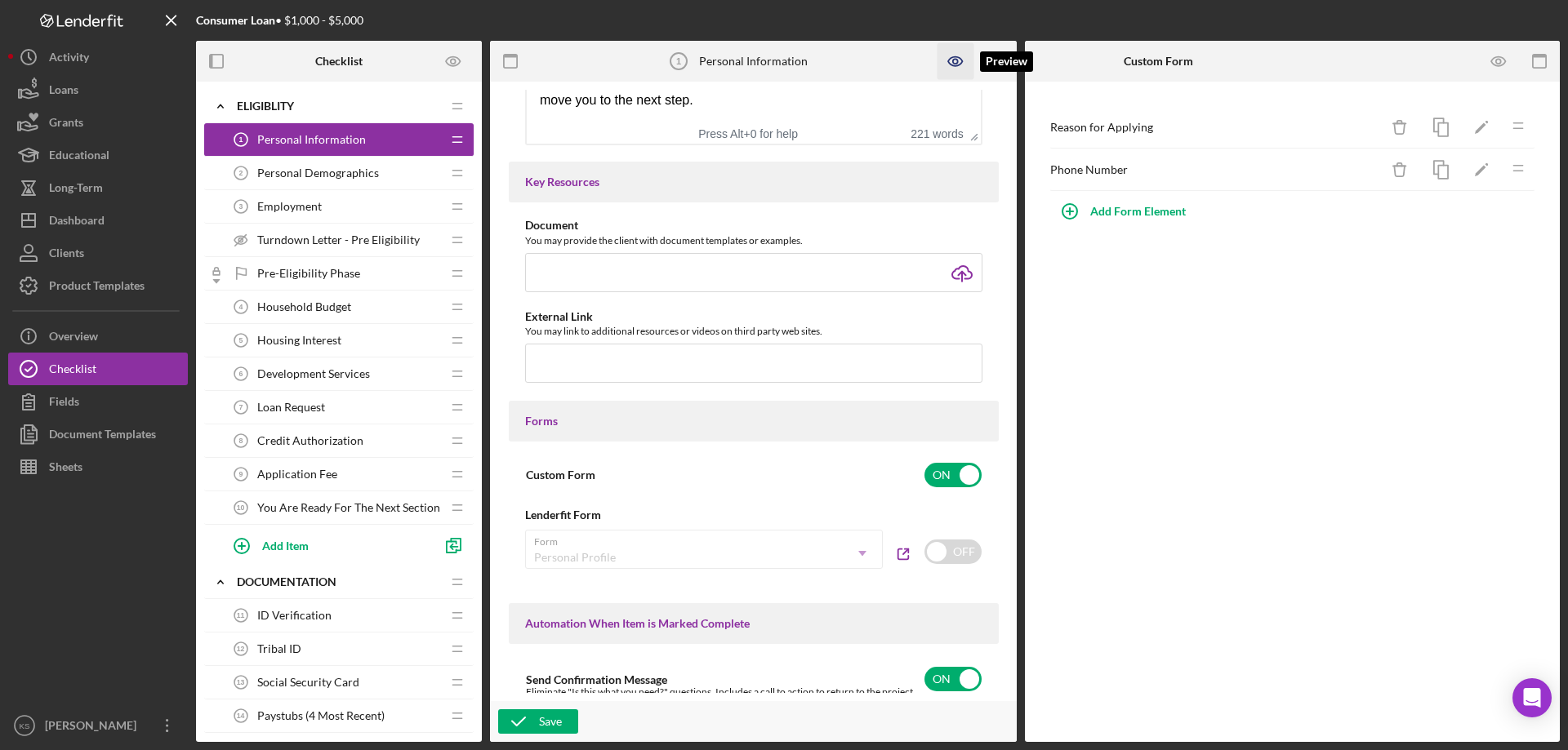
click at [944, 64] on icon "button" at bounding box center [956, 62] width 37 height 37
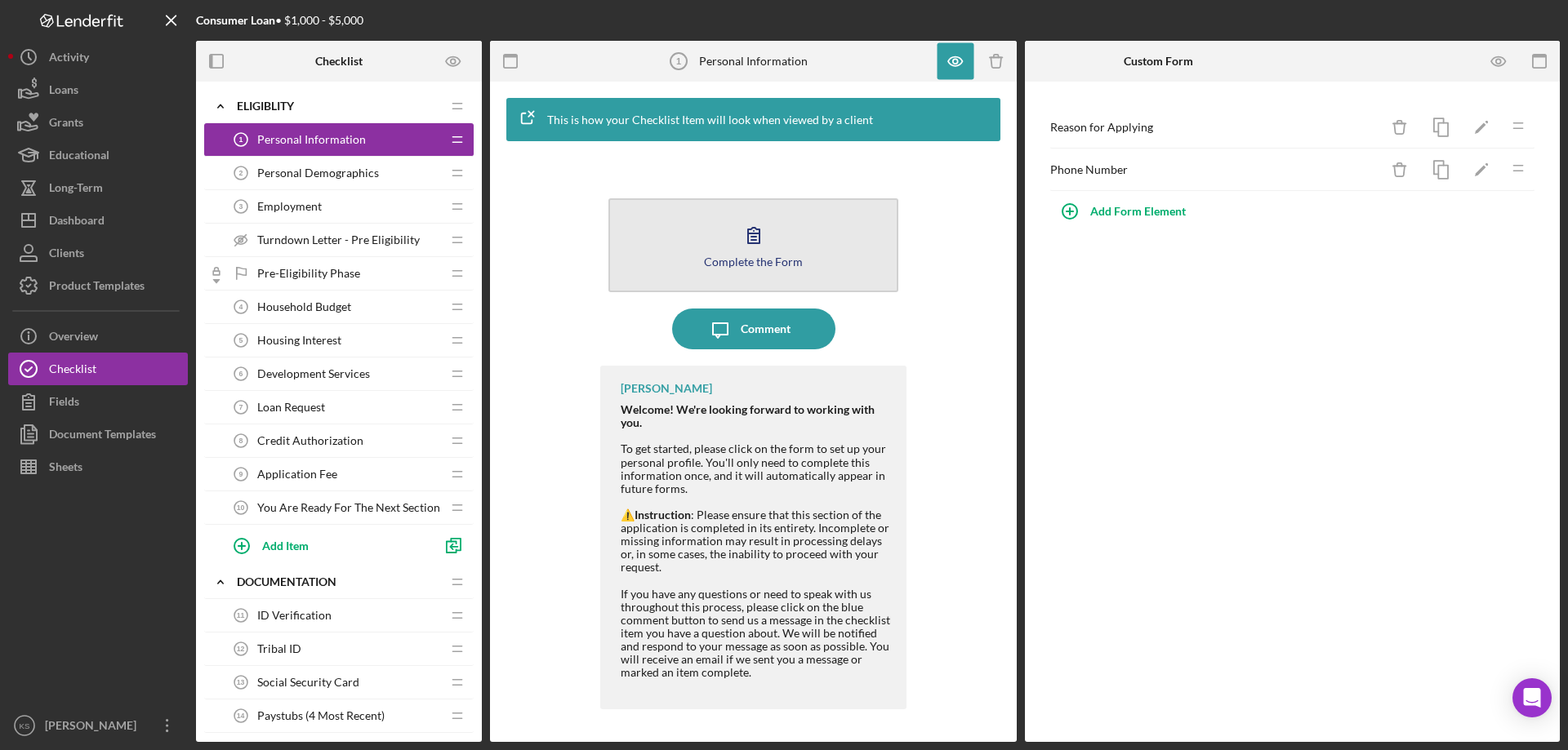
click at [822, 263] on button "Complete the Form Form" at bounding box center [753, 245] width 289 height 94
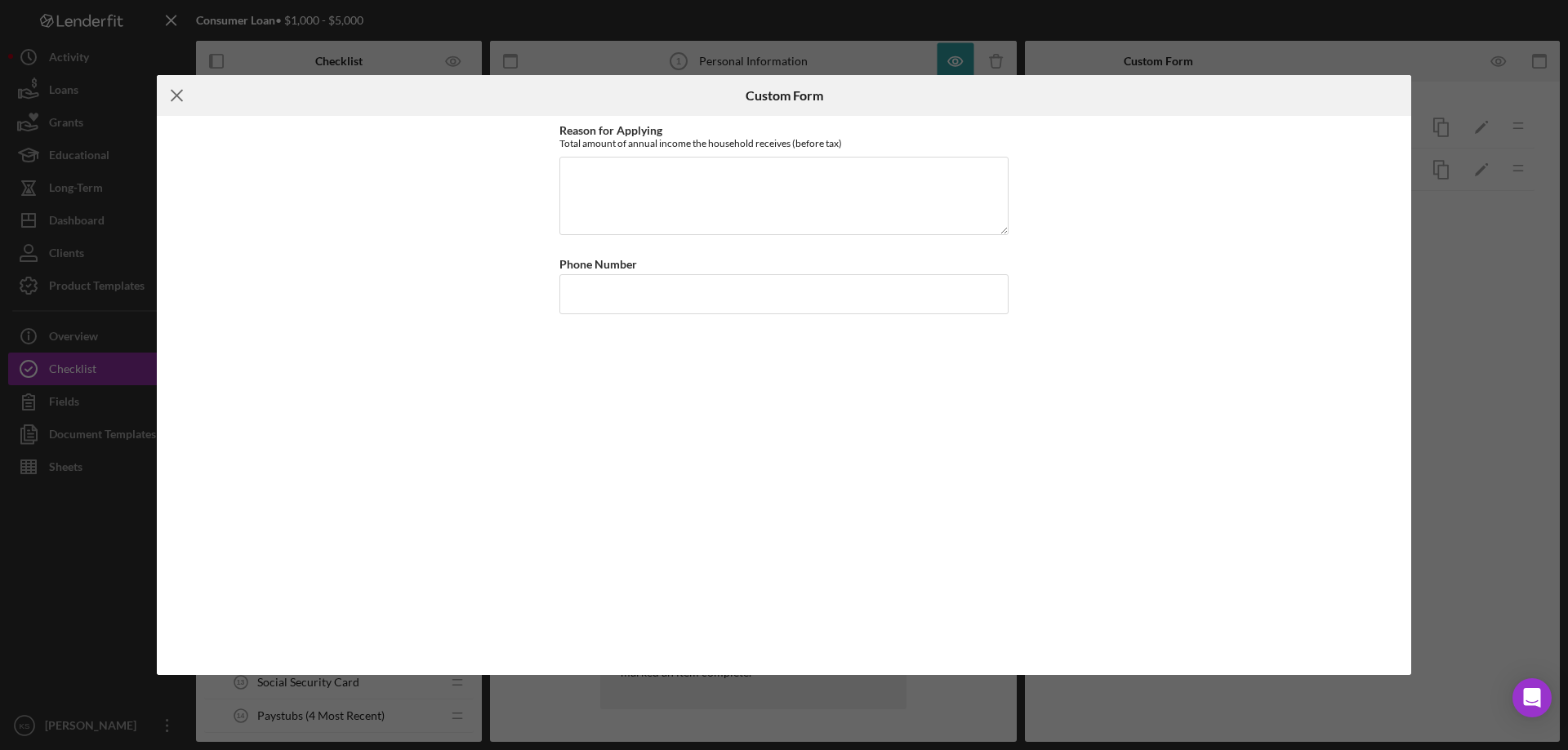
click at [181, 94] on icon "Icon/Menu Close" at bounding box center [177, 95] width 41 height 40
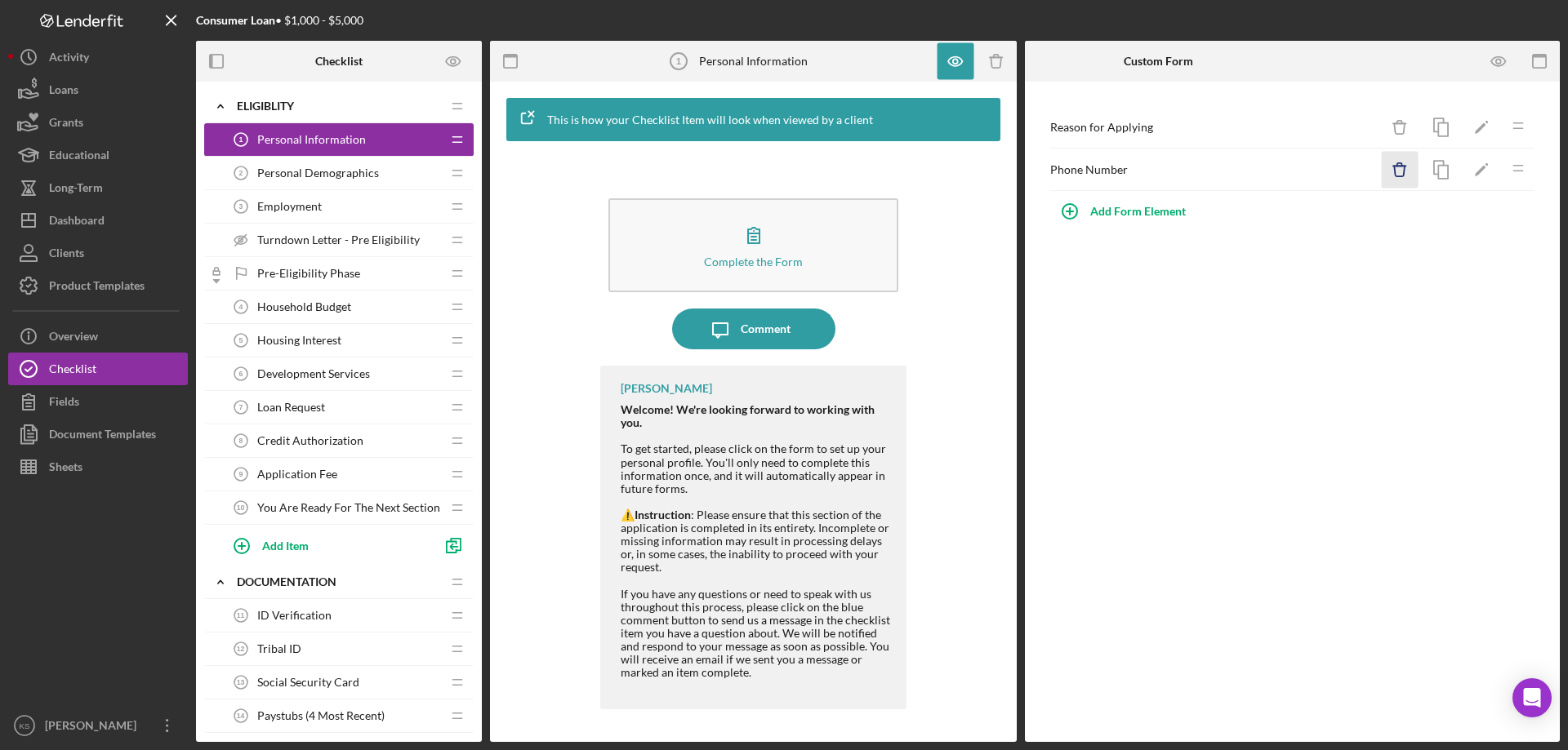
click at [1399, 170] on icon "Icon/Delete" at bounding box center [1400, 170] width 37 height 37
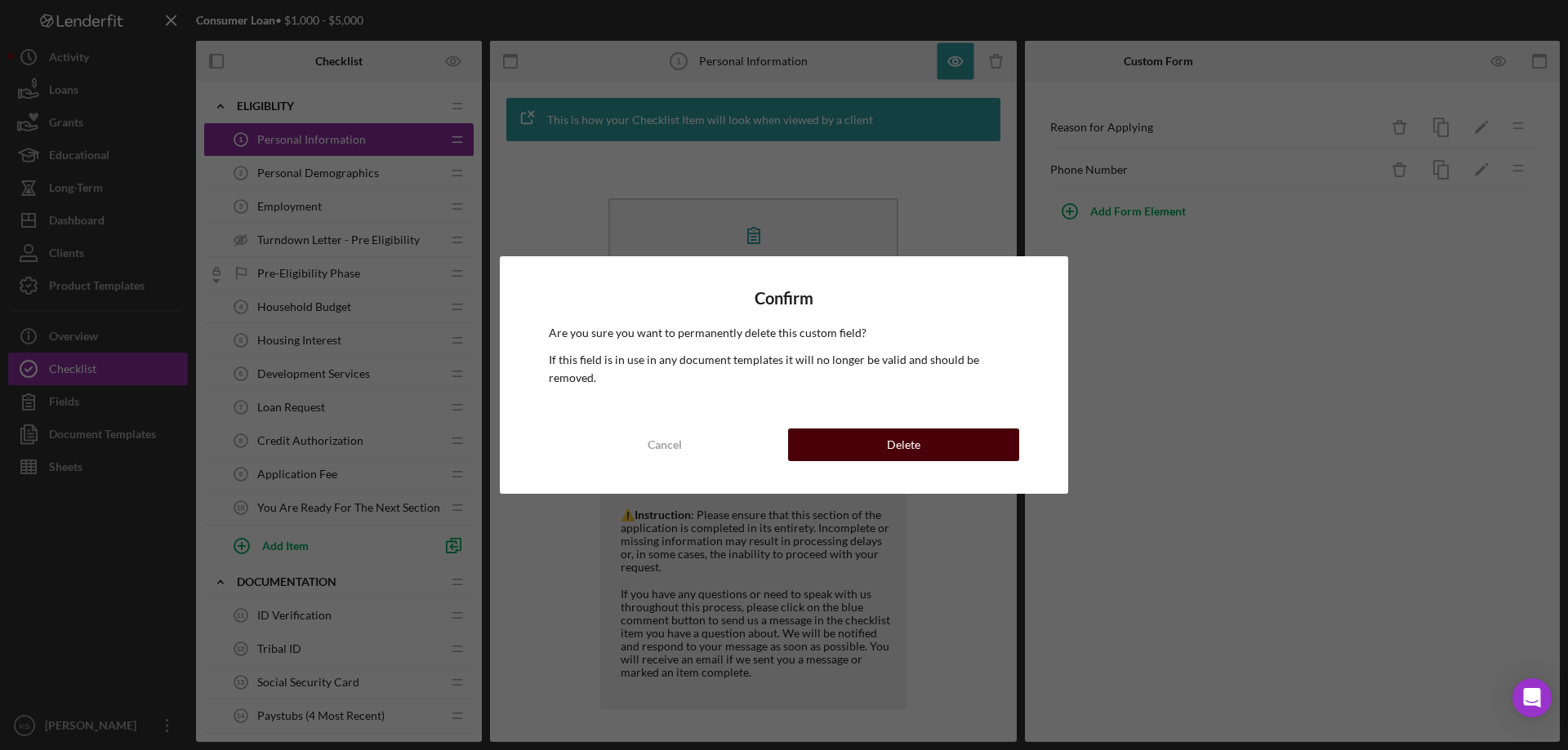
click at [914, 429] on div "Delete" at bounding box center [904, 445] width 34 height 33
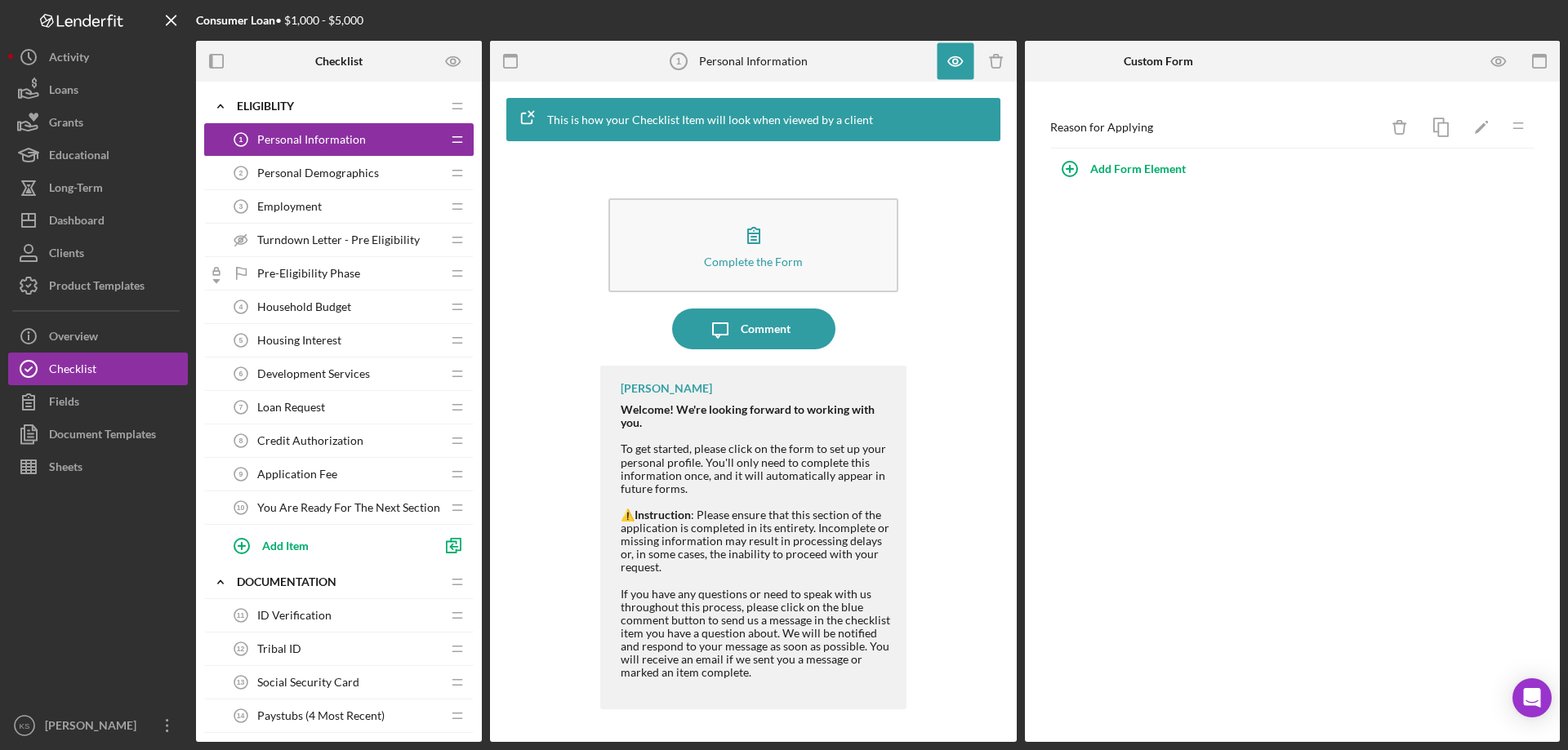
click at [326, 144] on span "Personal Information" at bounding box center [311, 139] width 109 height 13
click at [950, 67] on icon "button" at bounding box center [956, 62] width 37 height 37
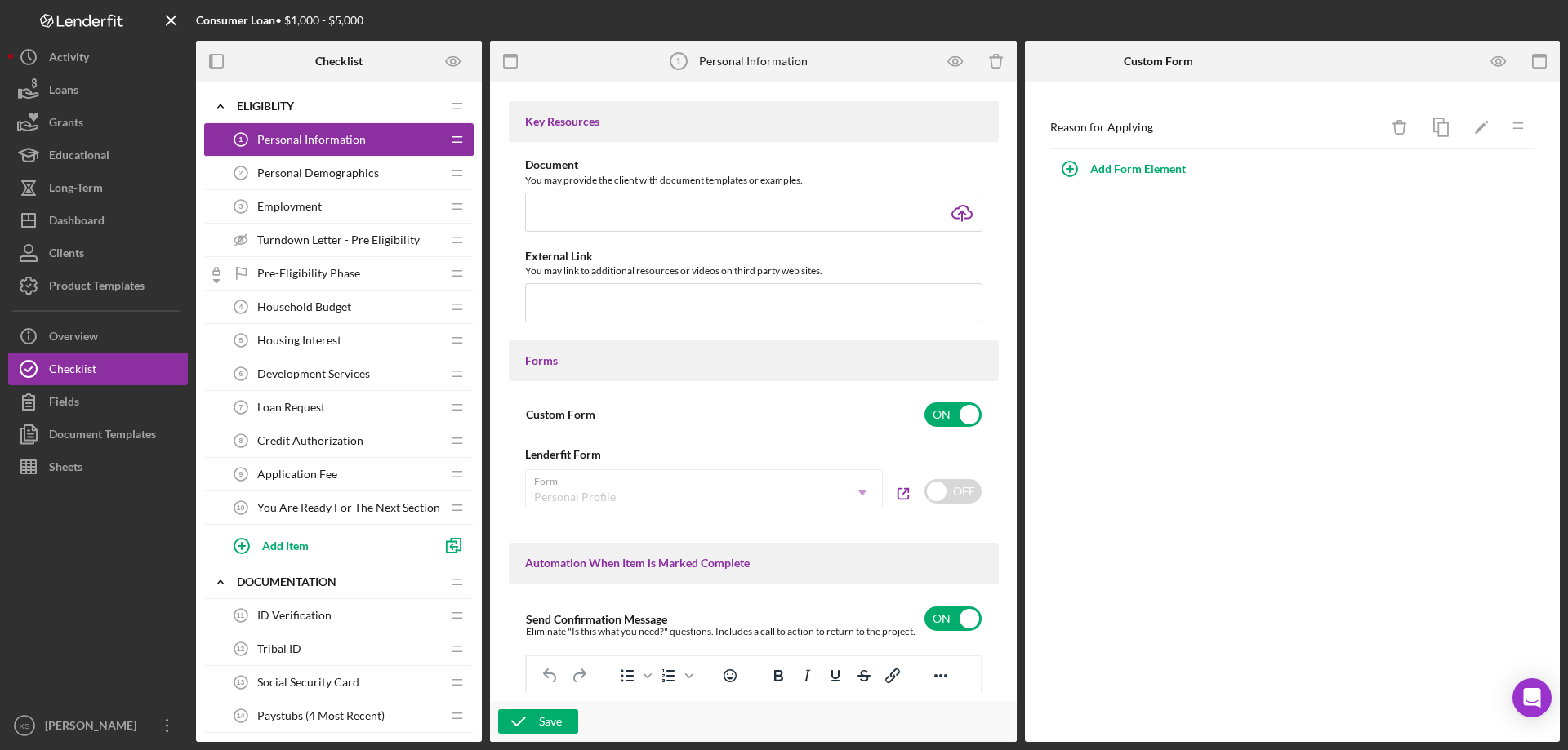
scroll to position [653, 0]
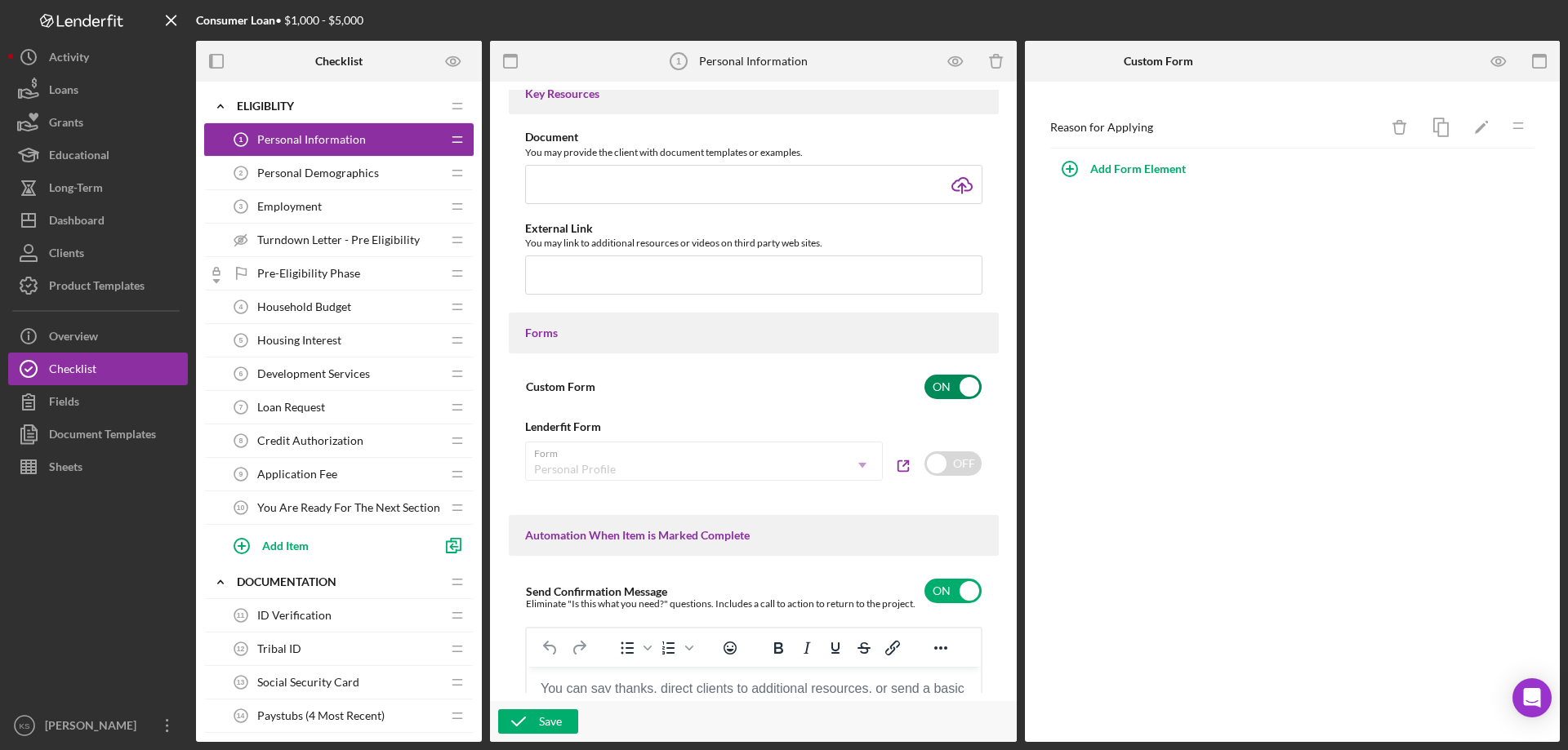
click at [947, 384] on input "checkbox" at bounding box center [953, 386] width 57 height 24
checkbox input "false"
click at [938, 457] on input "checkbox" at bounding box center [953, 463] width 57 height 24
checkbox input "true"
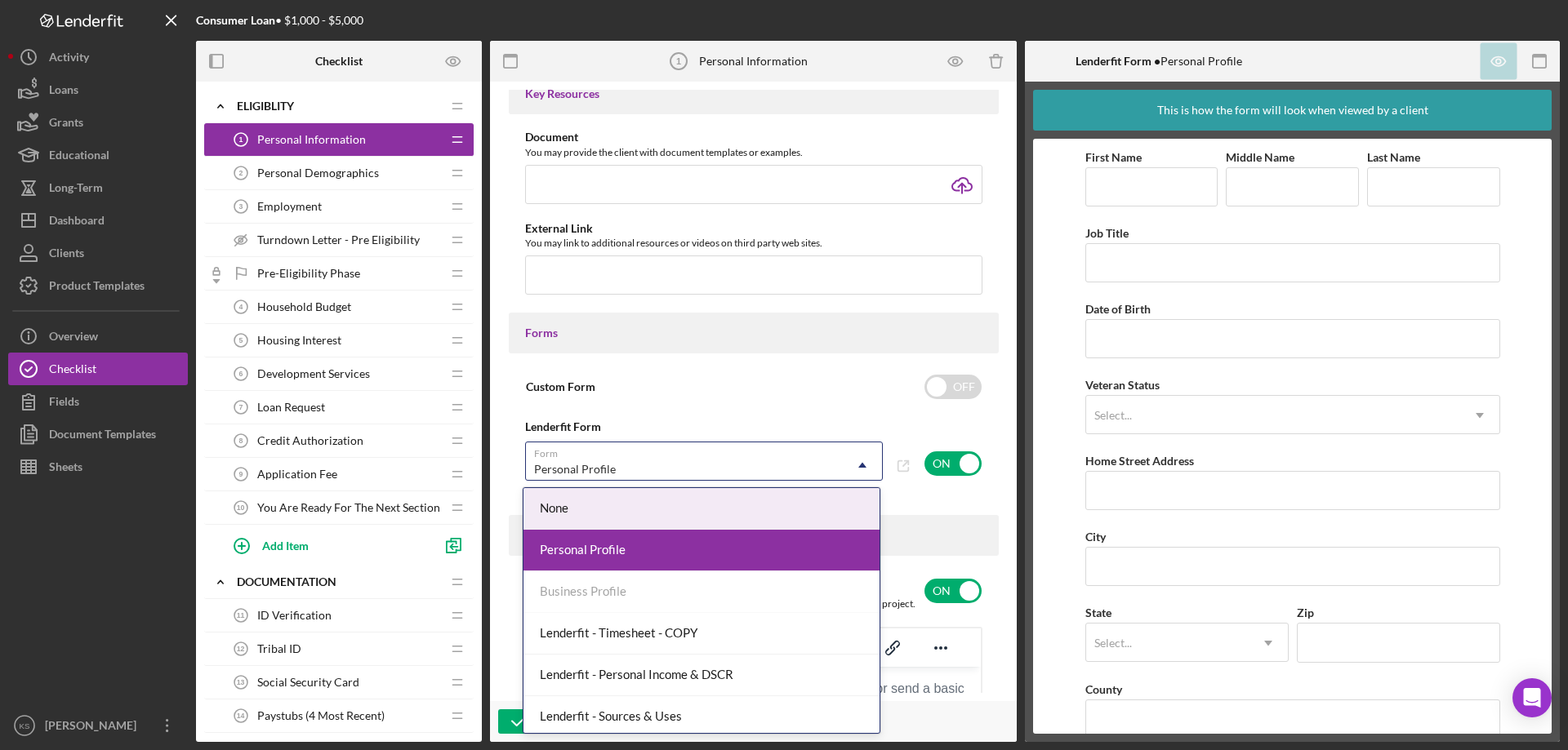
click at [674, 461] on div "Personal Profile" at bounding box center [684, 469] width 316 height 38
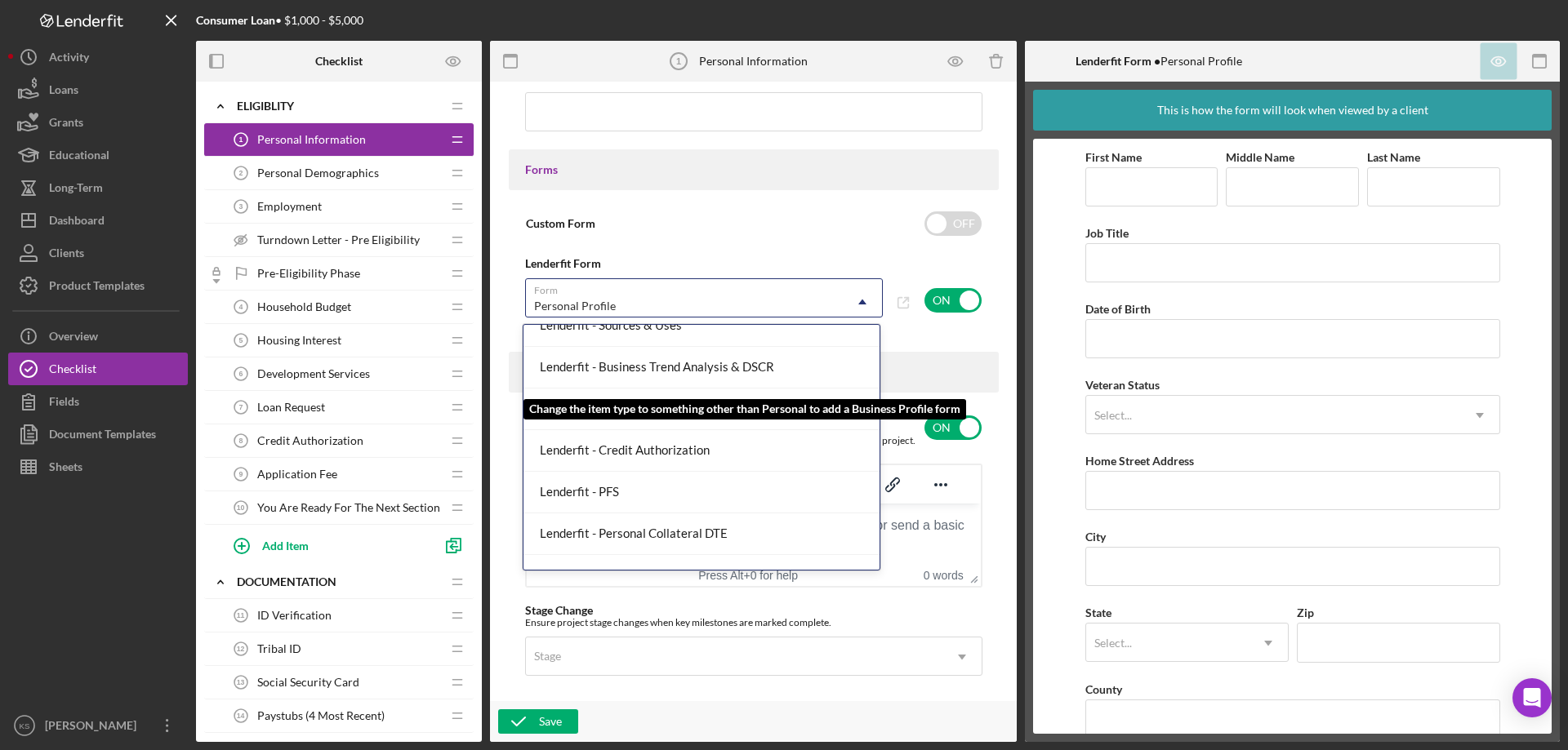
scroll to position [53, 0]
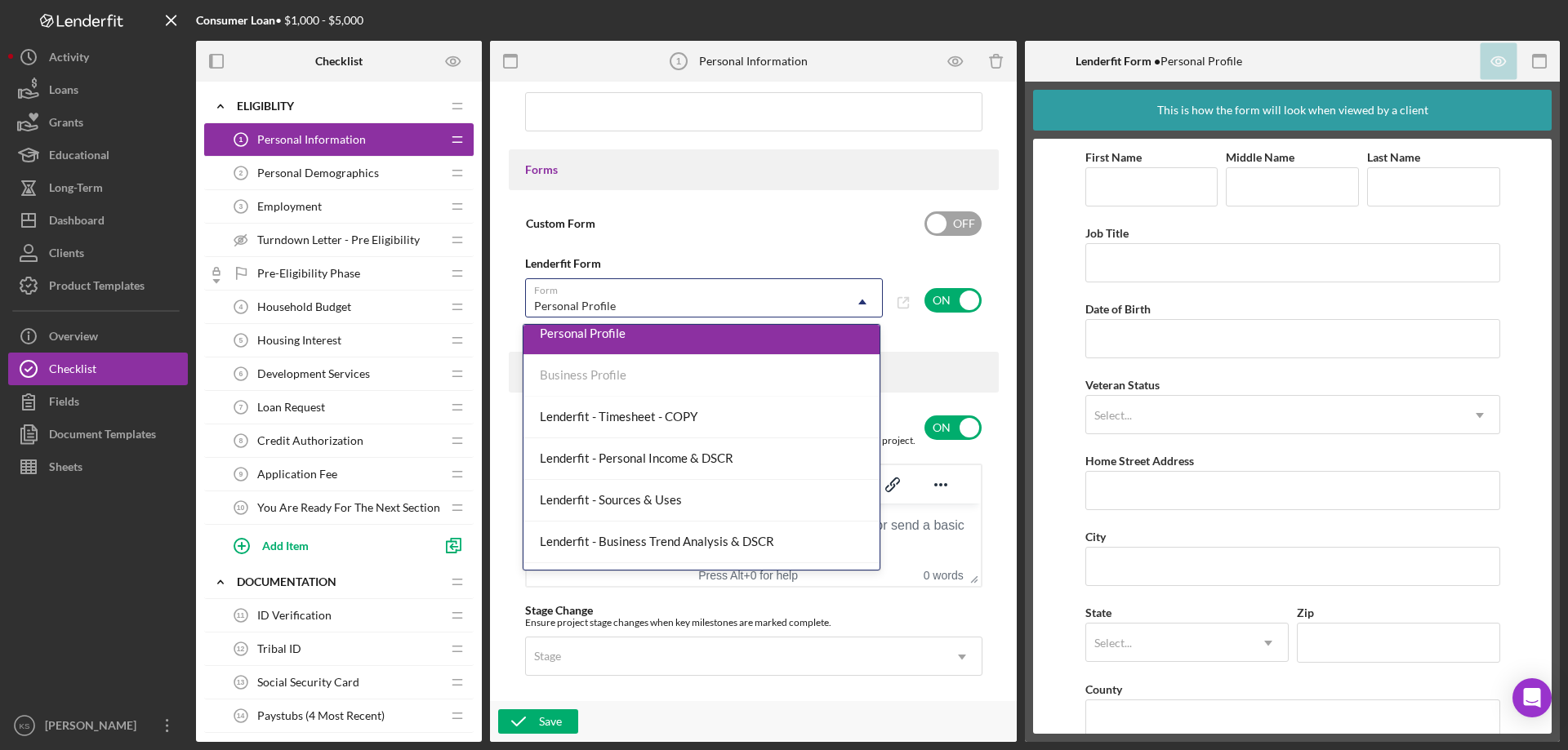
click at [811, 215] on div "Custom Form OFF" at bounding box center [754, 224] width 457 height 35
checkbox input "true"
checkbox input "false"
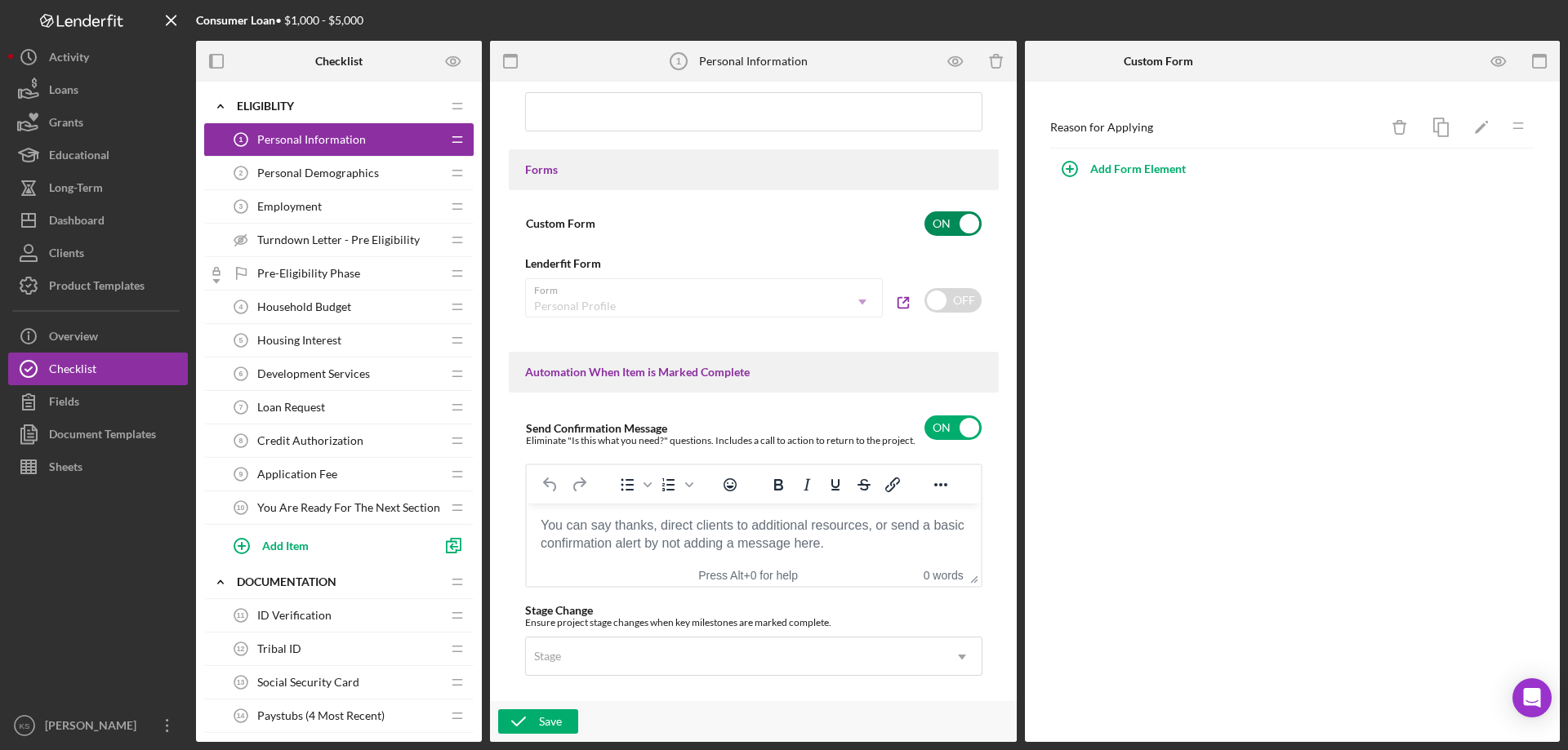
click at [910, 219] on div "Custom Form ON" at bounding box center [754, 224] width 457 height 35
checkbox input "false"
click at [944, 315] on div "OFF" at bounding box center [953, 300] width 59 height 45
checkbox input "true"
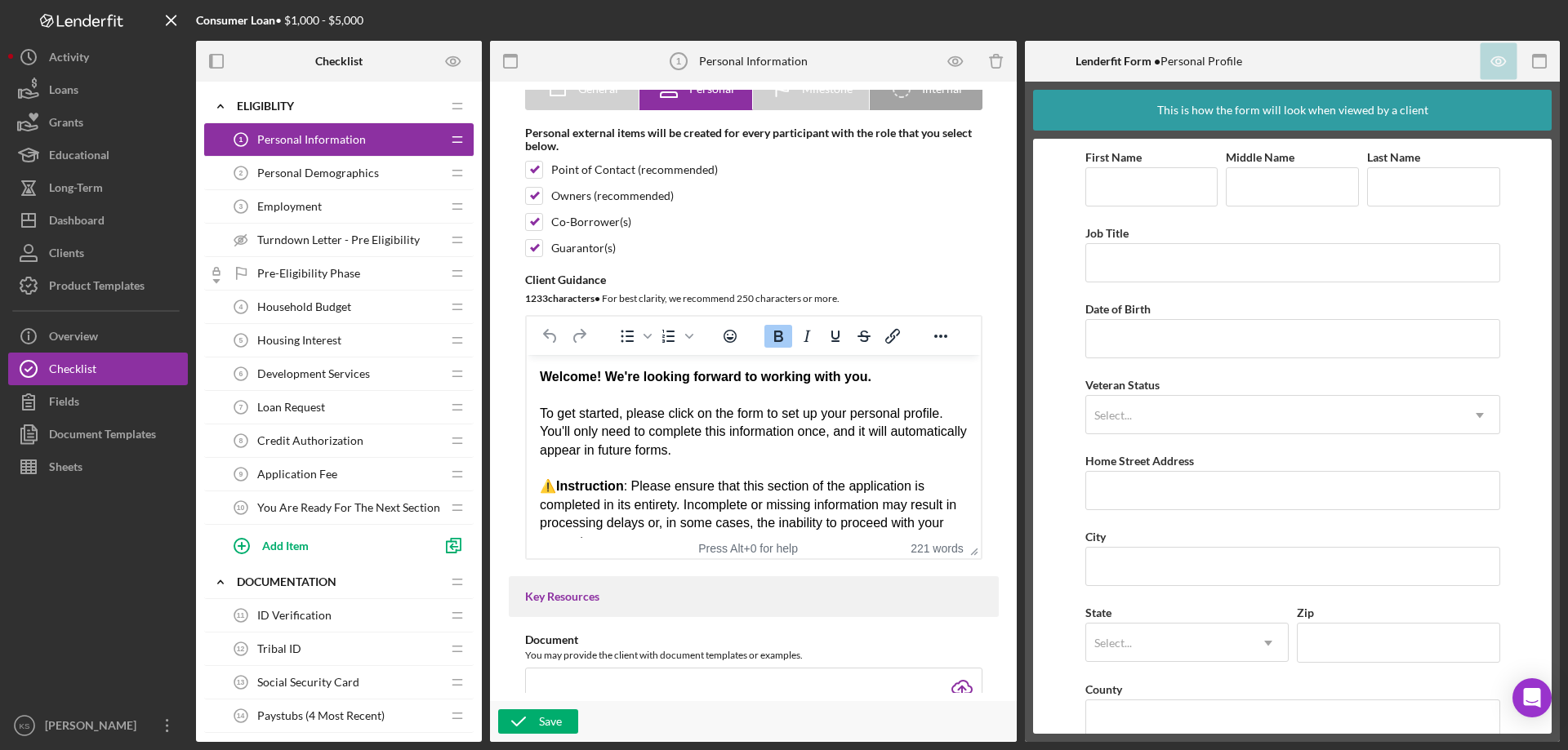
scroll to position [0, 0]
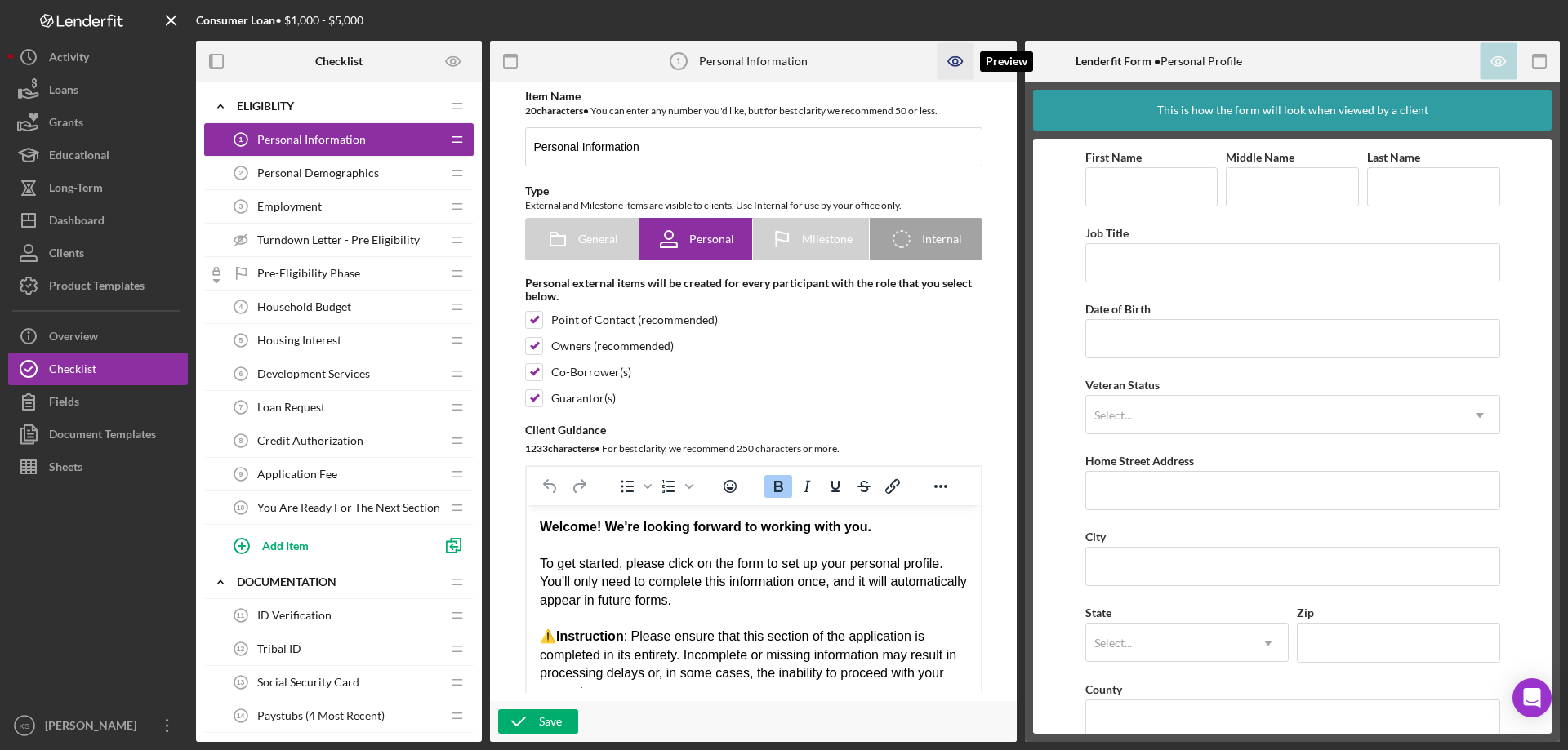
click at [962, 62] on icon "button" at bounding box center [954, 62] width 14 height 9
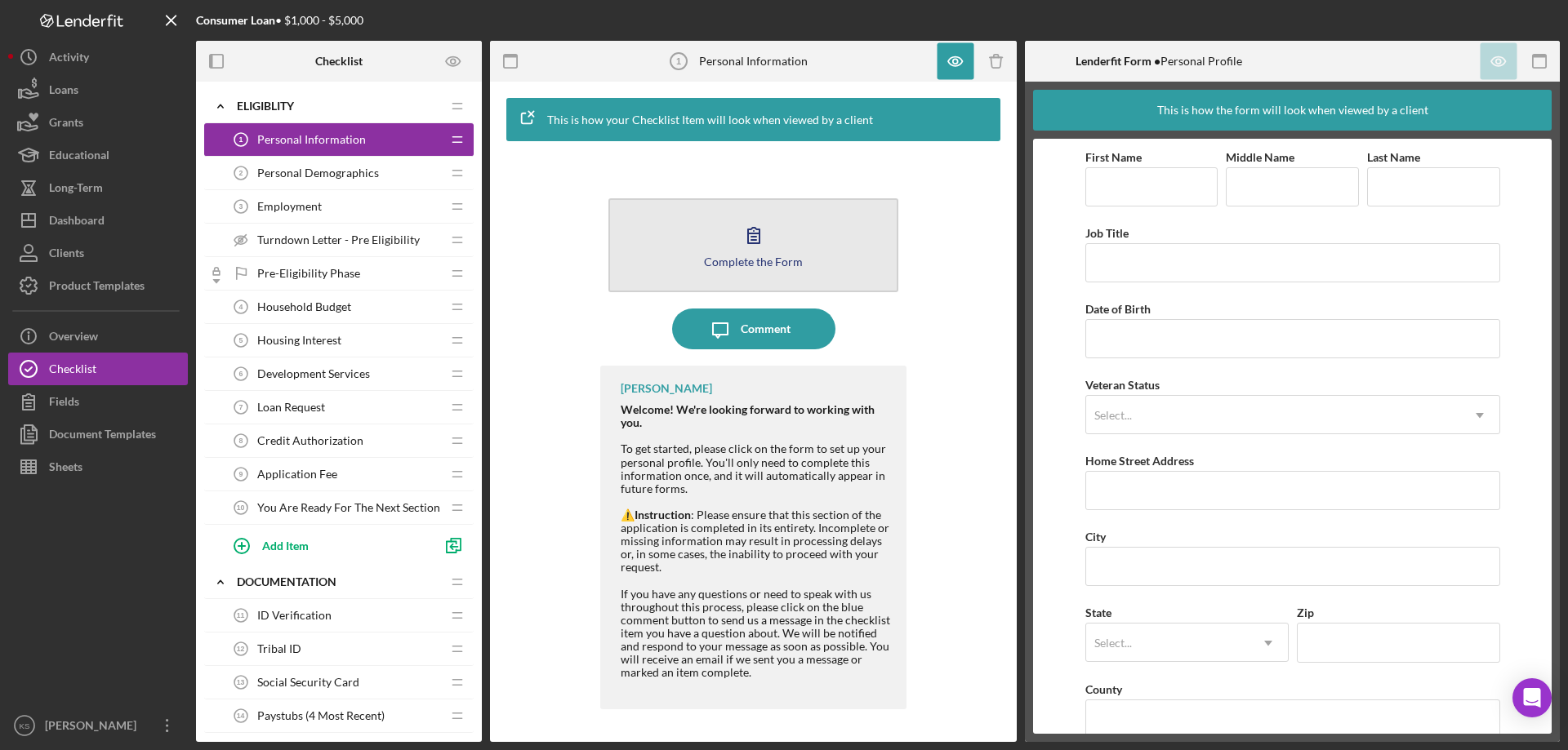
click at [839, 222] on button "Complete the Form Form" at bounding box center [753, 245] width 289 height 94
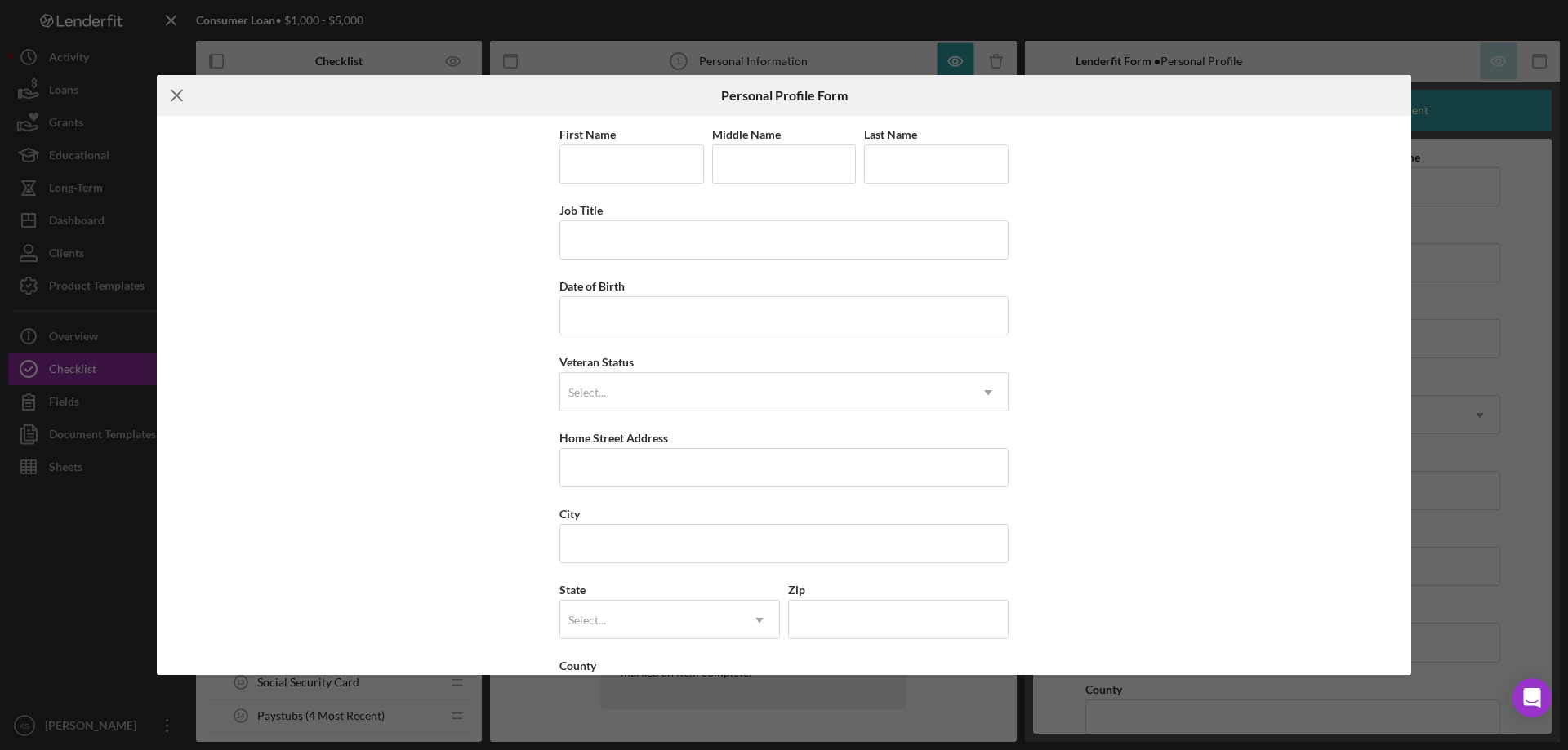
click at [180, 96] on icon "Icon/Menu Close" at bounding box center [177, 95] width 41 height 40
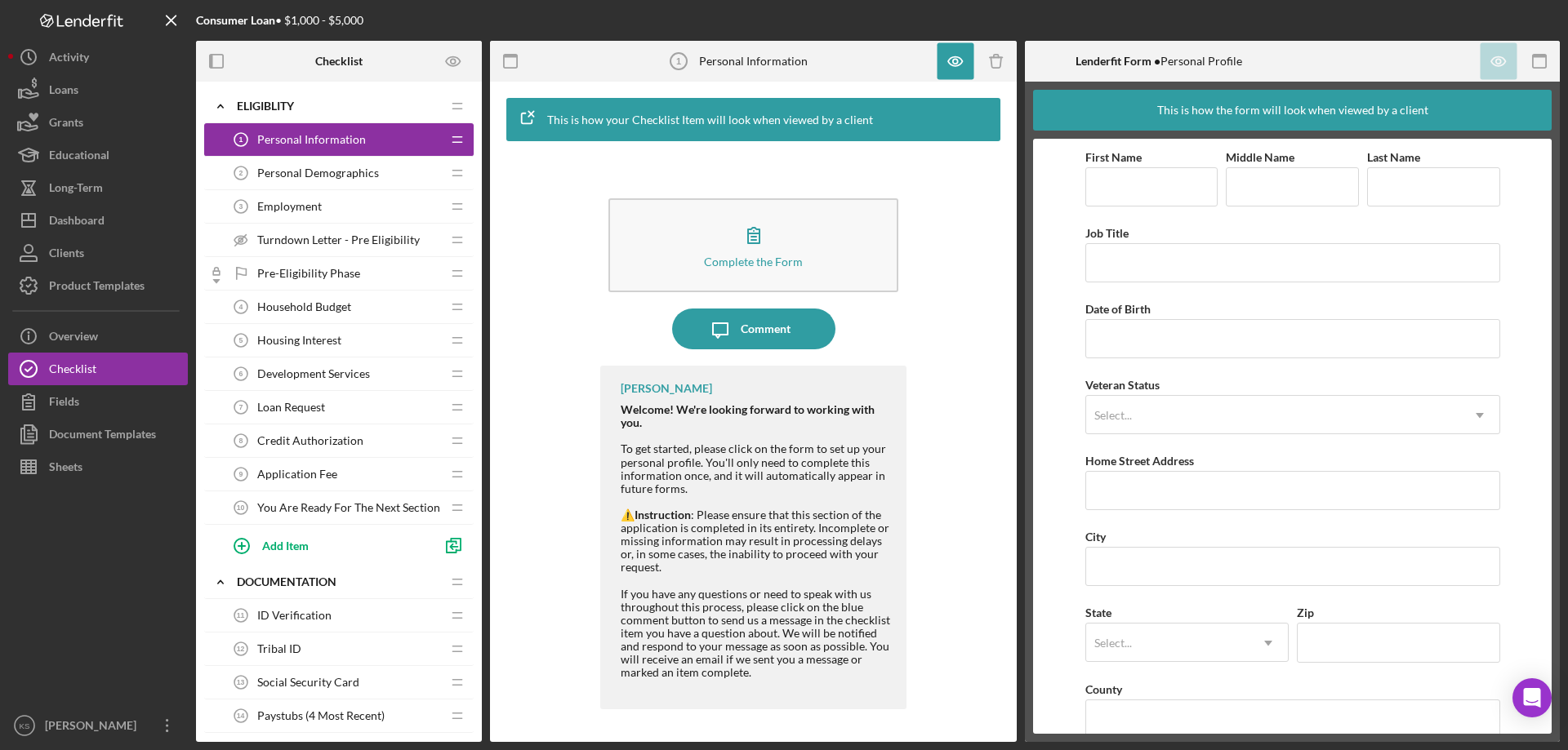
click at [318, 172] on span "Personal Demographics" at bounding box center [318, 172] width 122 height 13
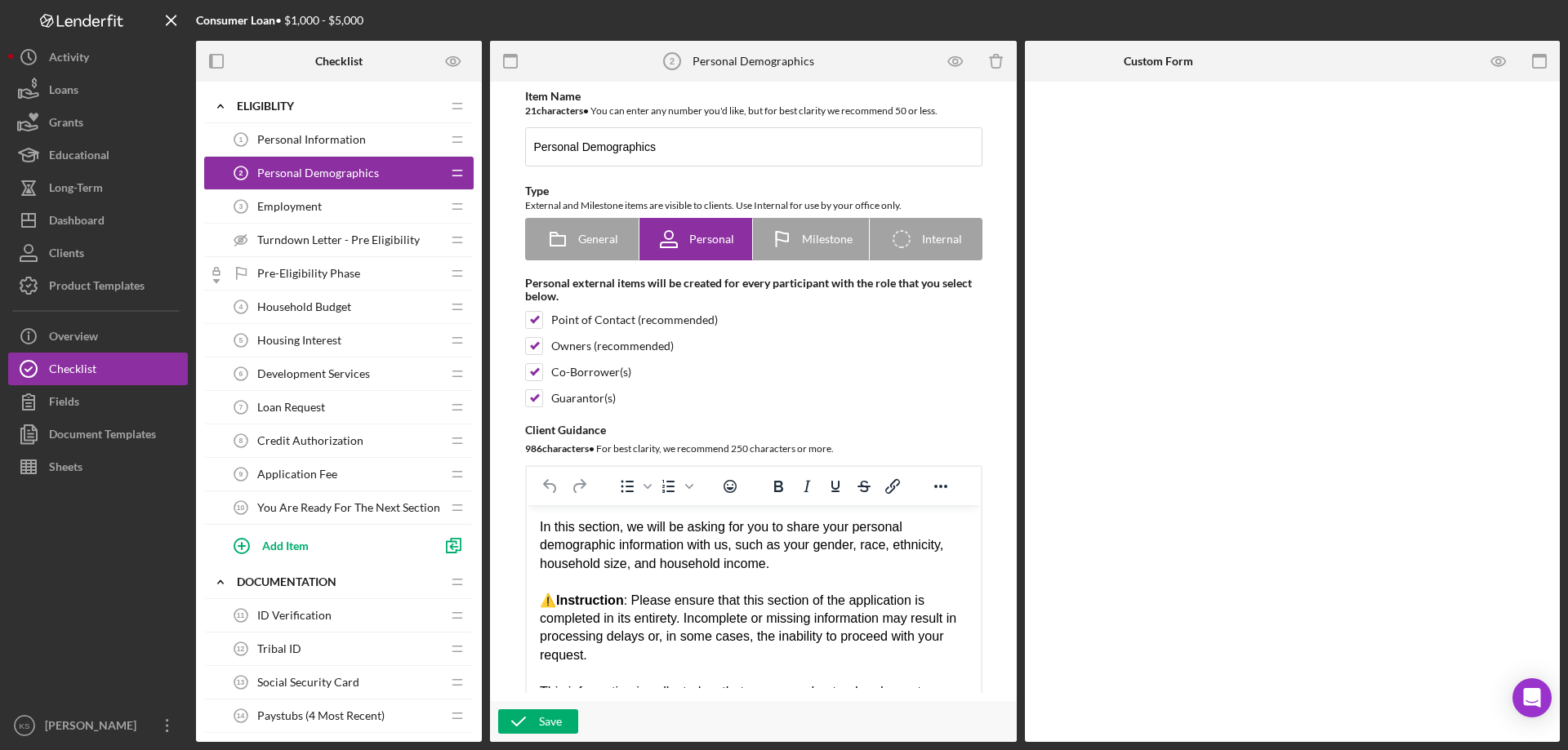
click at [305, 147] on div "Personal Information 1 Personal Information" at bounding box center [333, 139] width 216 height 33
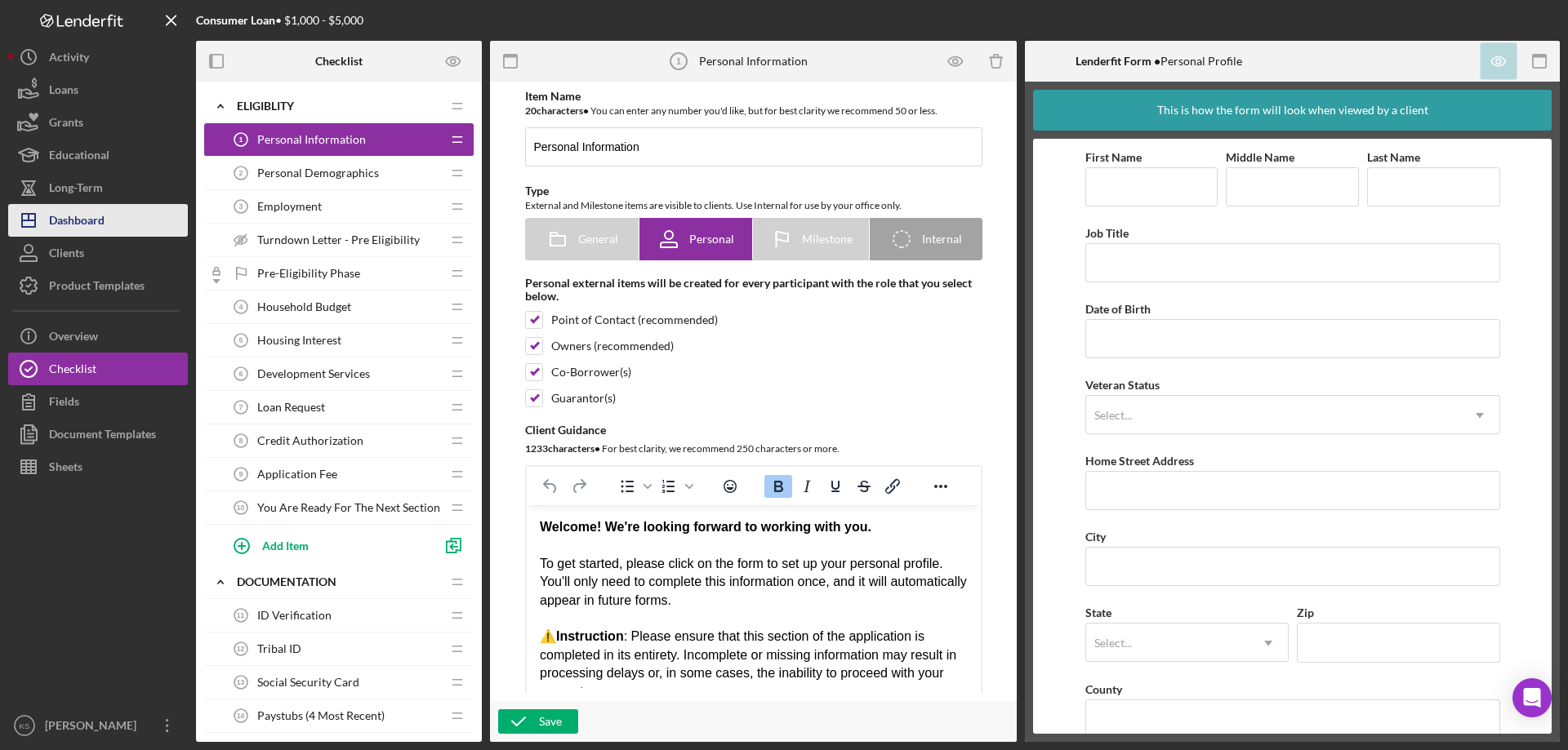
click at [95, 213] on div "Dashboard" at bounding box center [77, 223] width 56 height 37
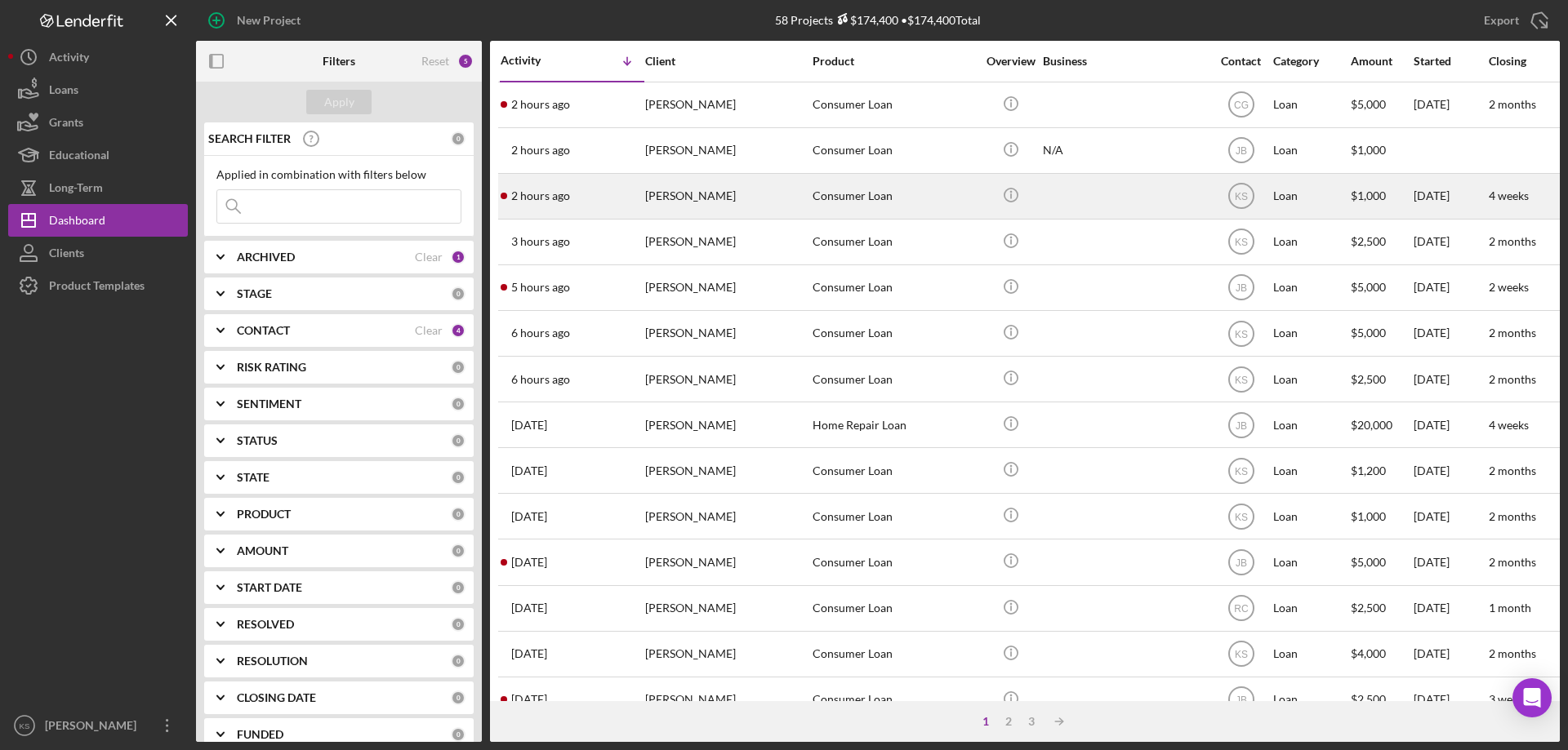
click at [754, 202] on div "[PERSON_NAME]" at bounding box center [727, 196] width 164 height 43
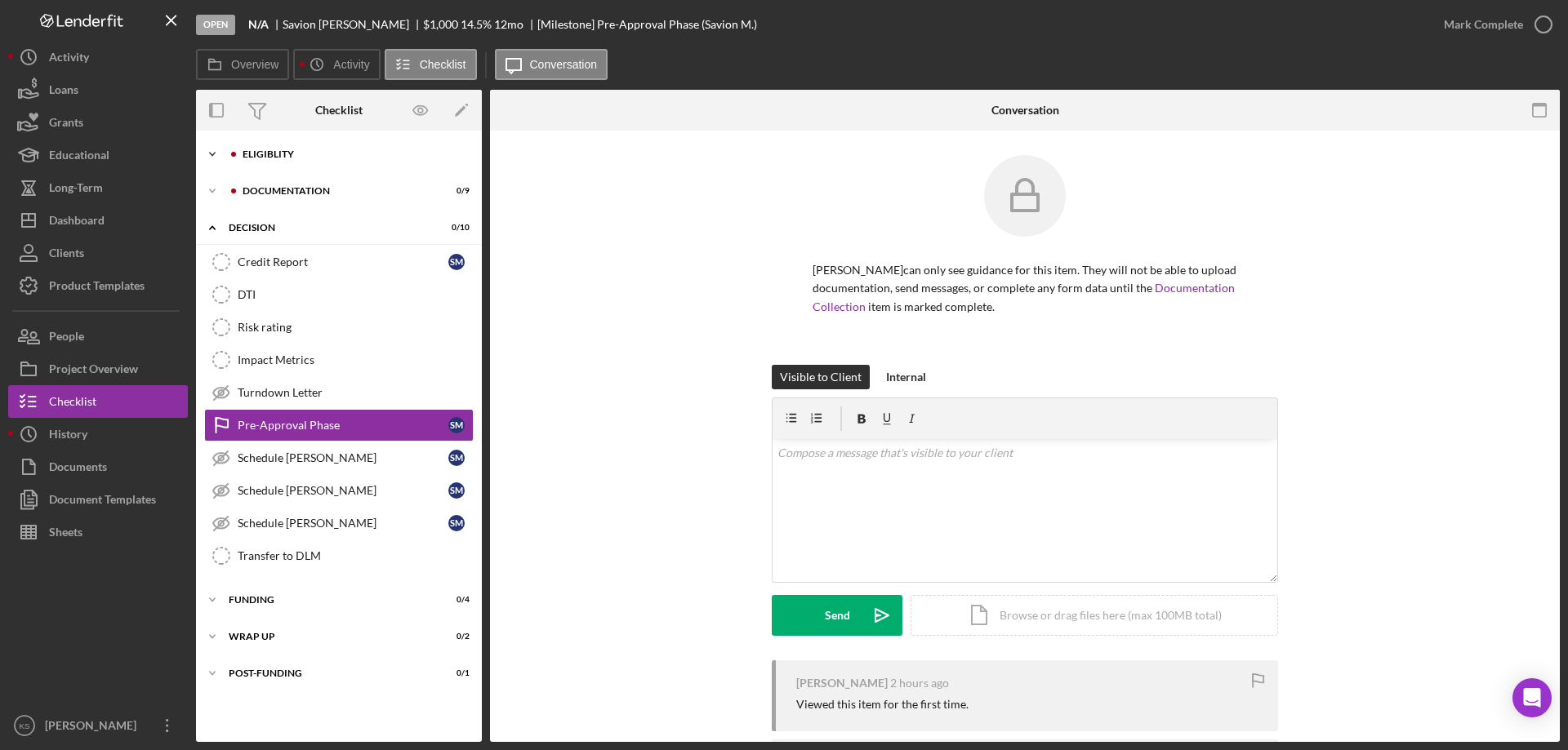
click at [261, 153] on div "Eligiblity" at bounding box center [351, 154] width 219 height 10
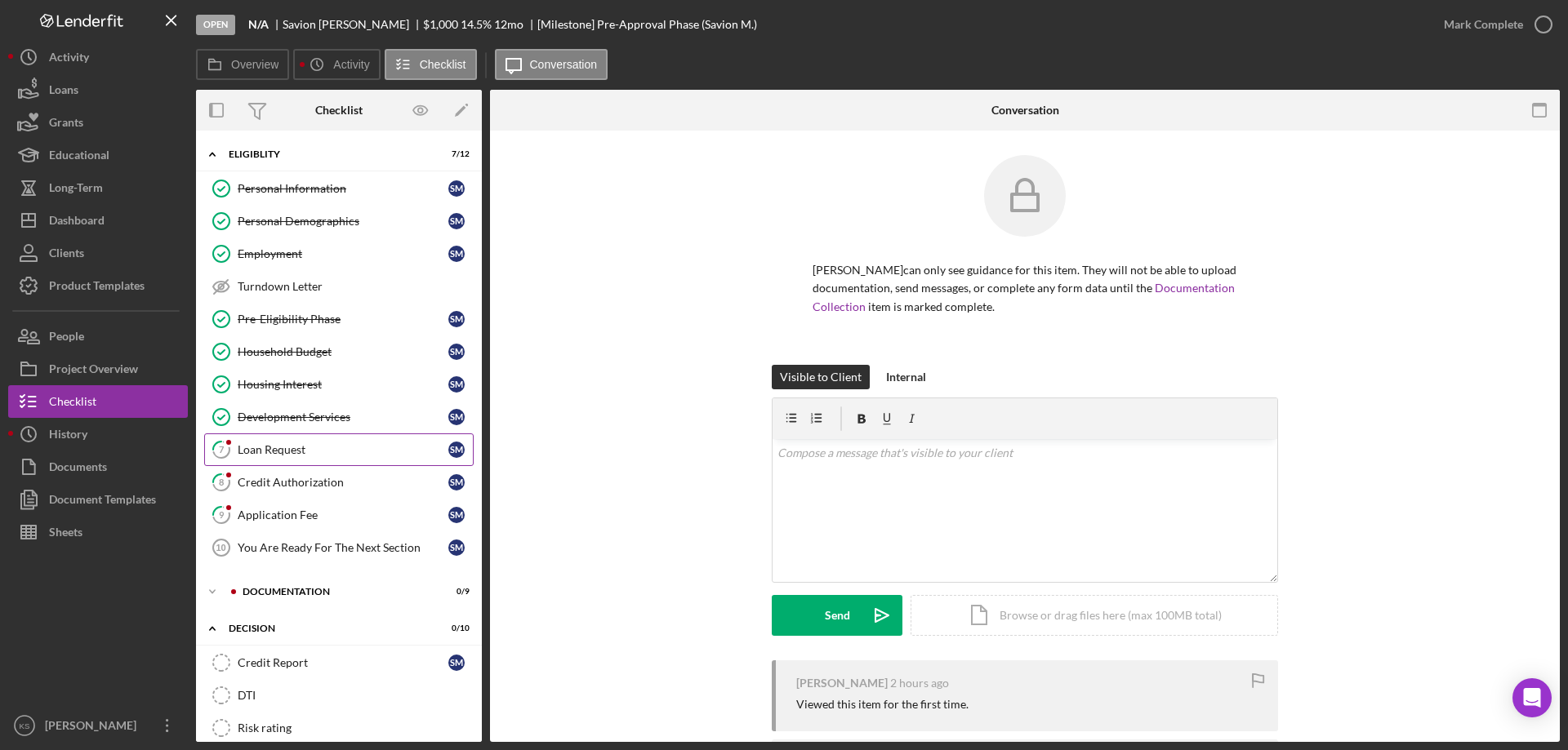
click at [293, 440] on link "7 Loan Request S M" at bounding box center [338, 450] width 269 height 33
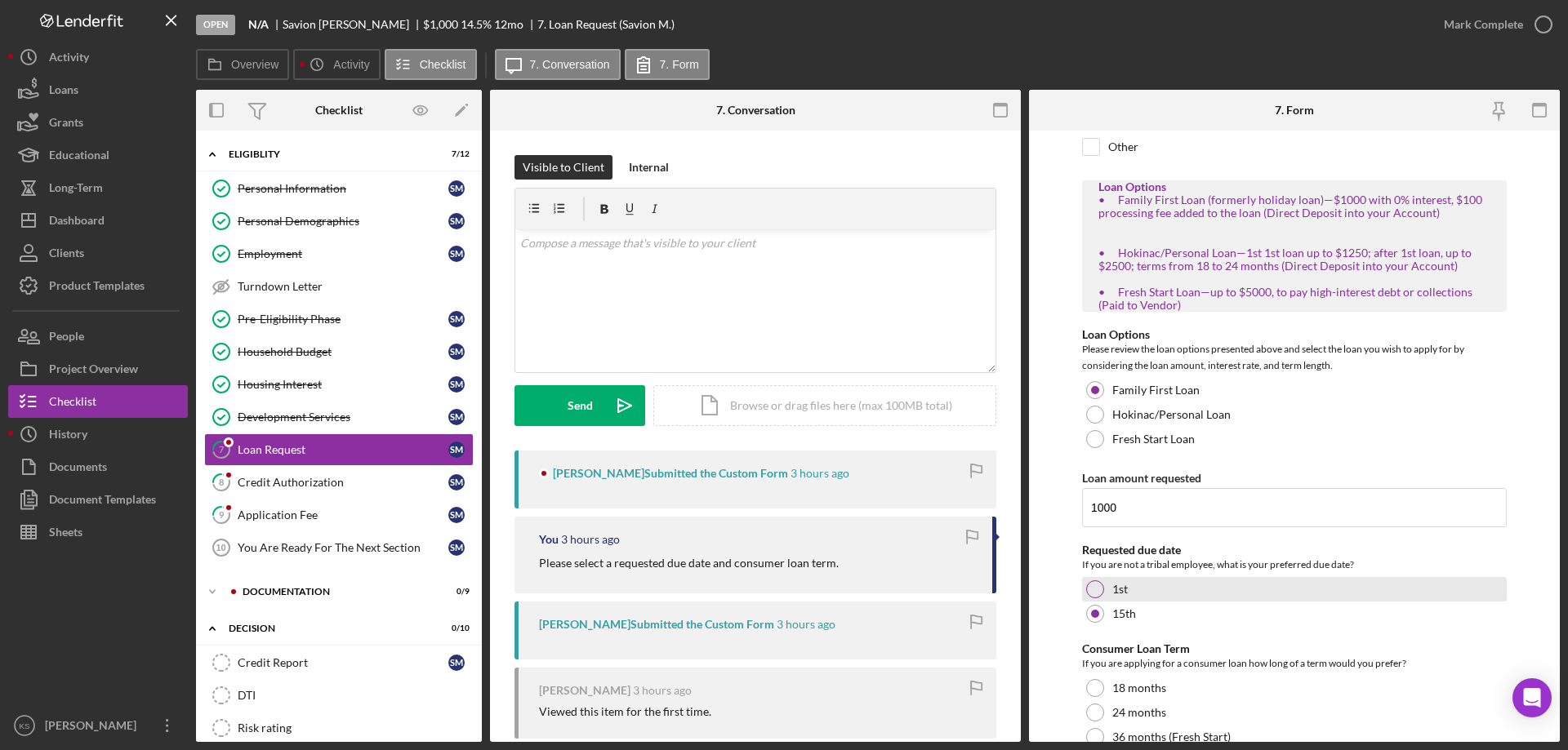
scroll to position [299, 0]
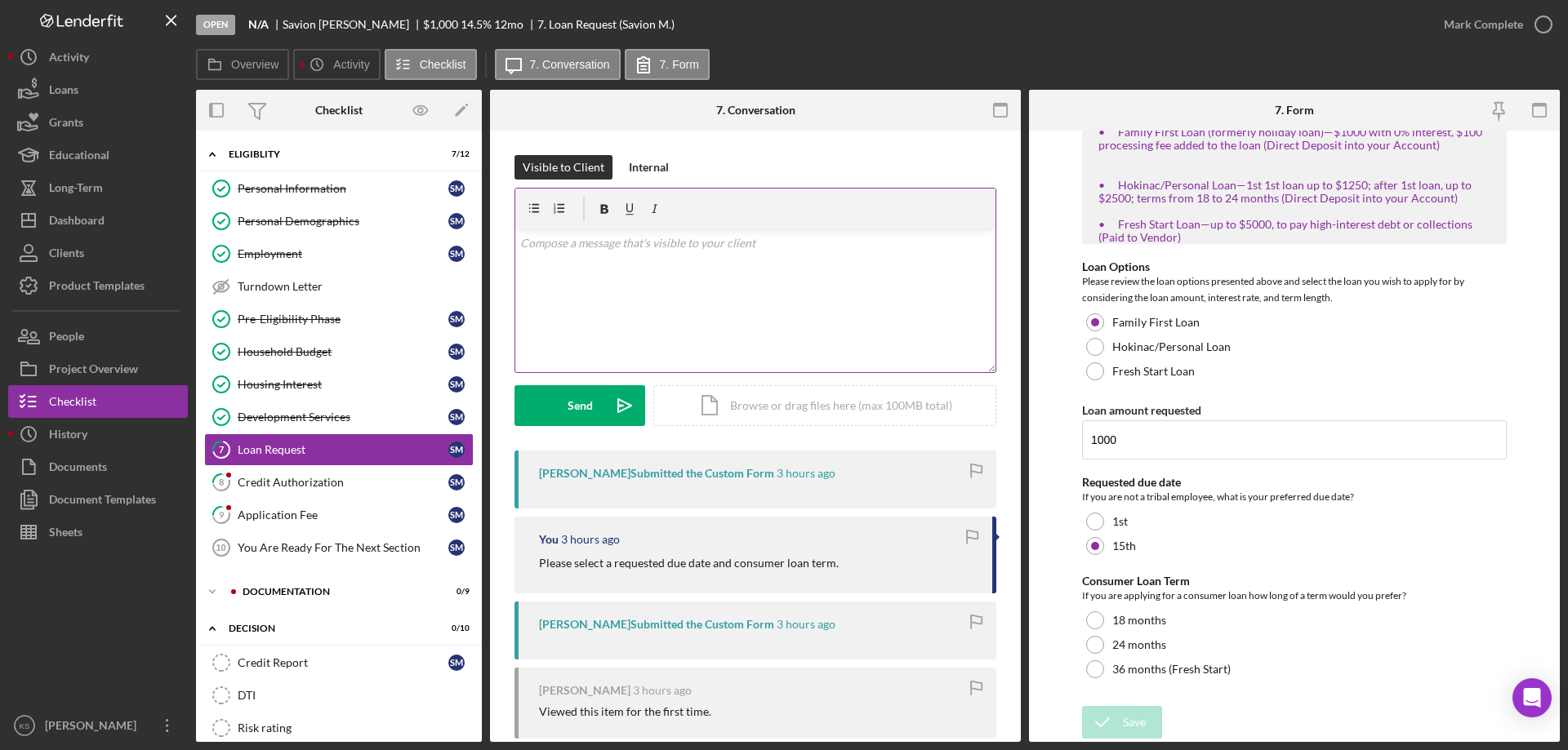
click at [724, 278] on div "v Color teal Color pink Remove color Add row above Add row below Add column bef…" at bounding box center [755, 300] width 480 height 143
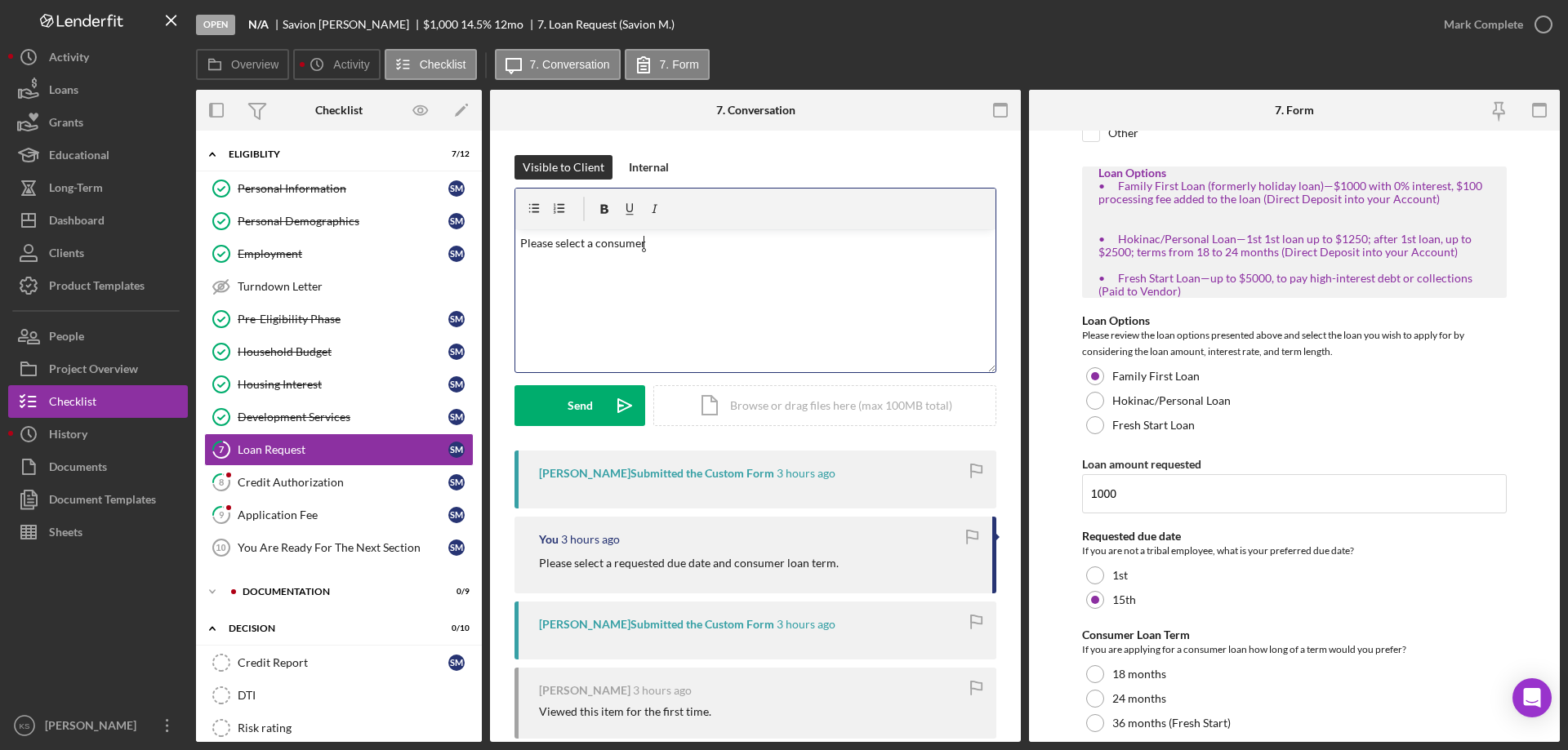
scroll to position [217, 0]
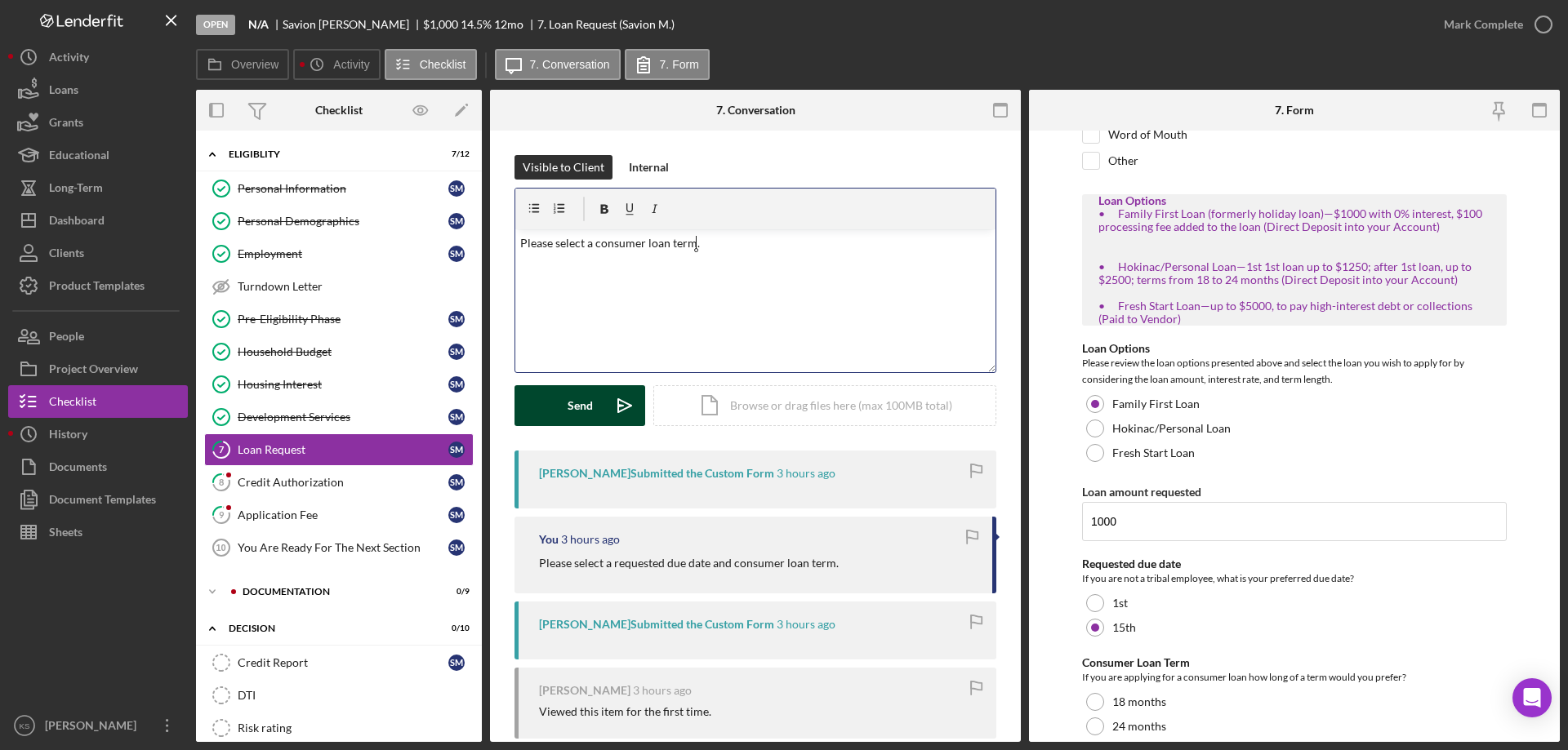
click at [566, 392] on button "Send Icon/icon-invite-send" at bounding box center [580, 406] width 131 height 40
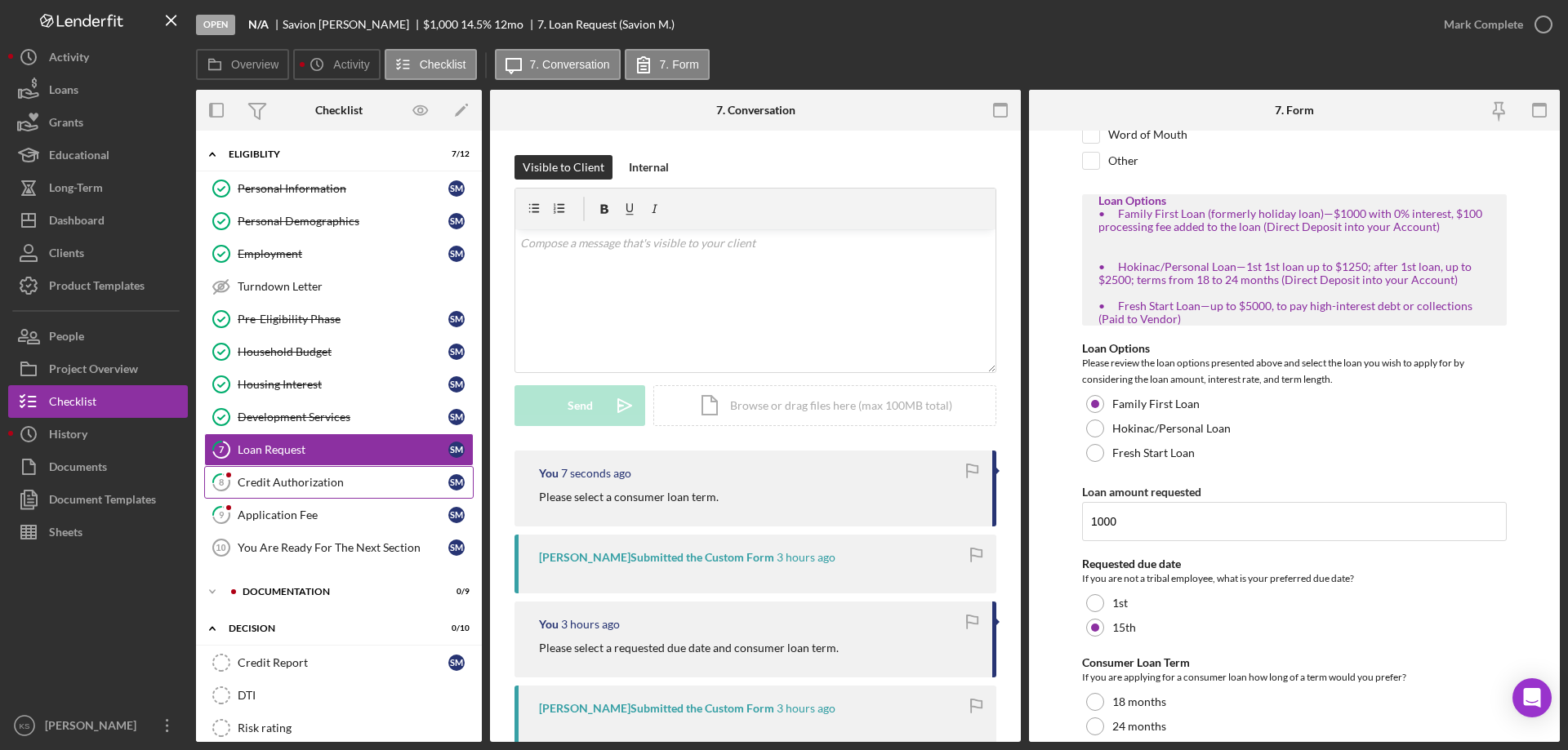
click at [268, 482] on div "Credit Authorization" at bounding box center [343, 482] width 211 height 13
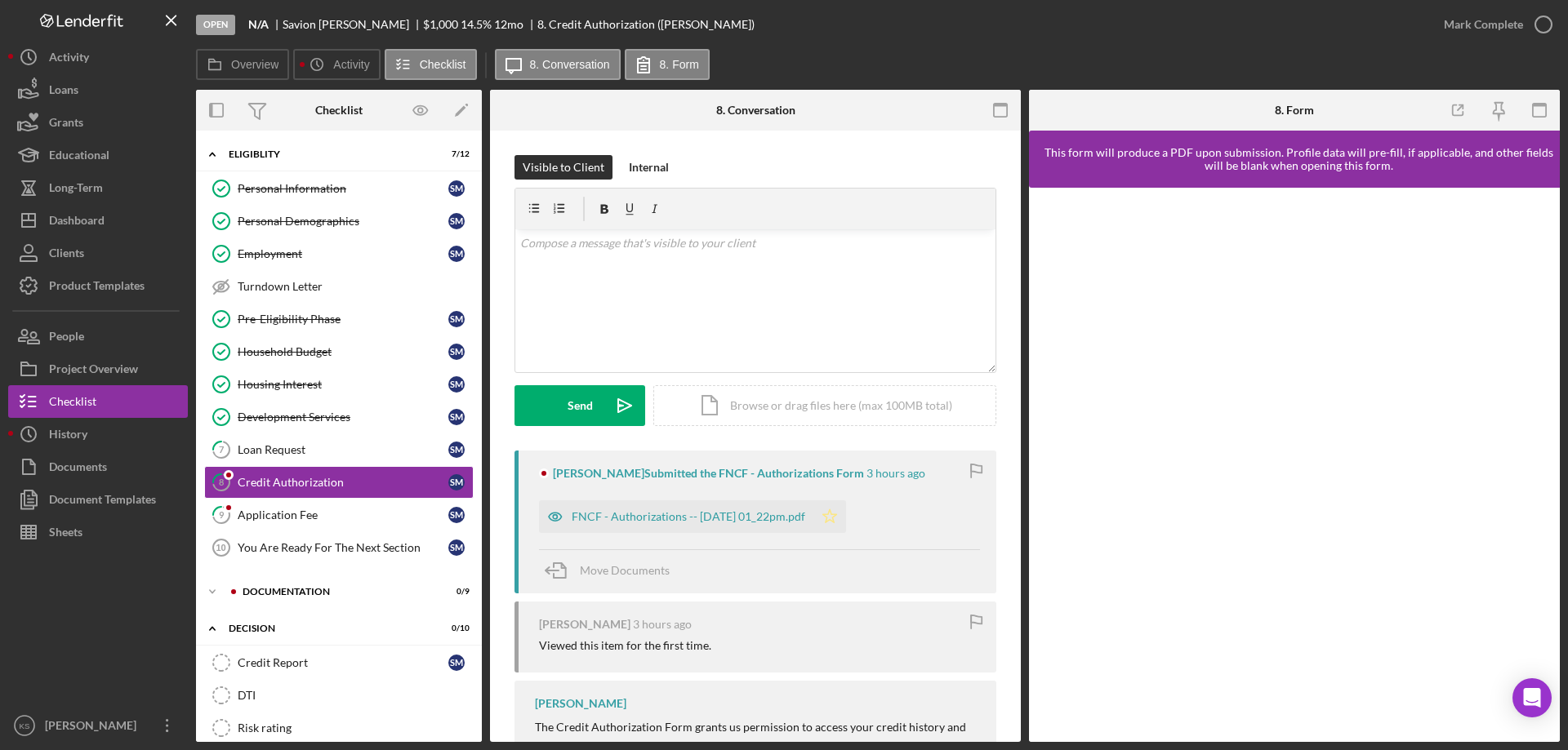
click at [842, 517] on icon "Icon/Star" at bounding box center [830, 516] width 33 height 33
click at [1495, 22] on div "Mark Complete" at bounding box center [1484, 24] width 79 height 33
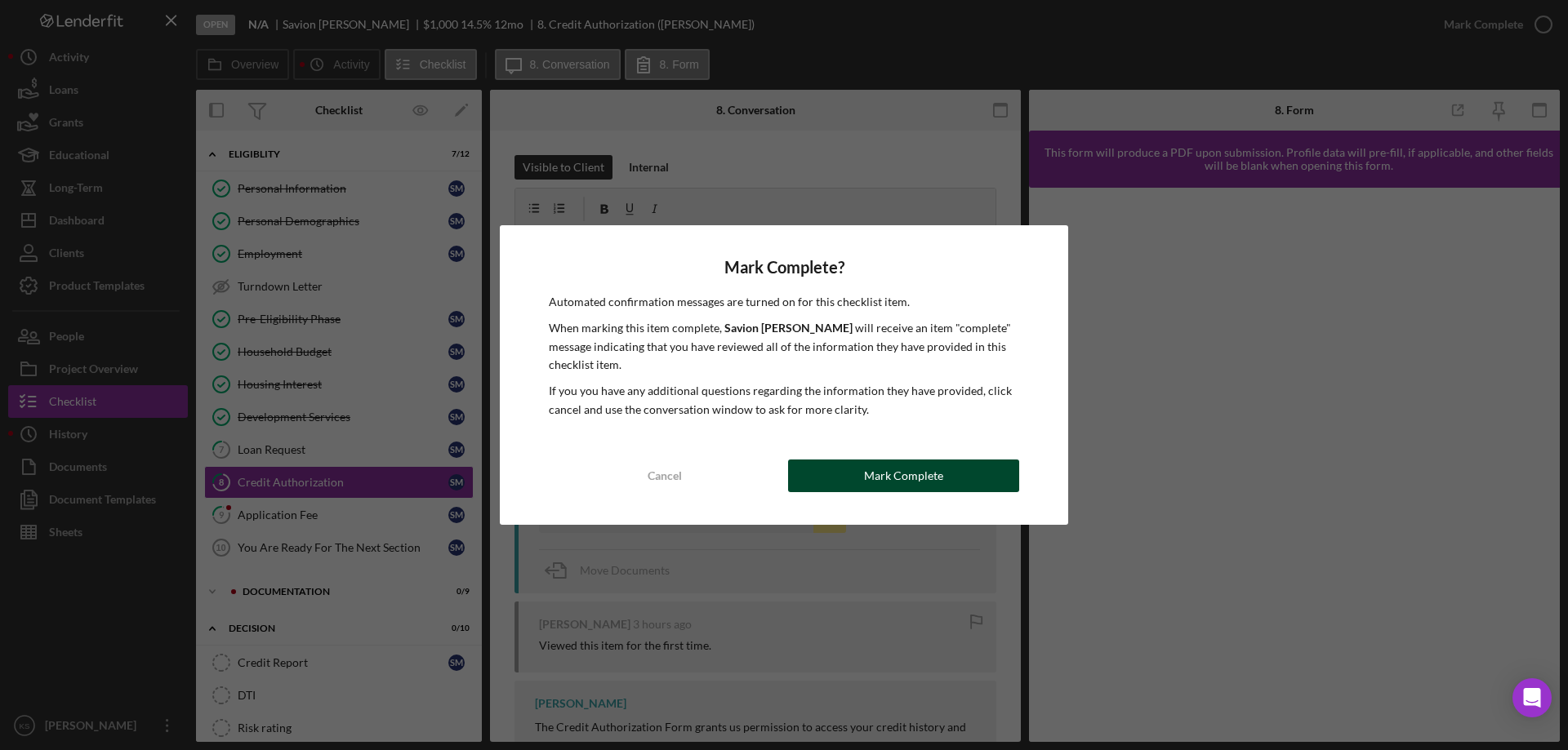
click at [892, 477] on div "Mark Complete" at bounding box center [904, 476] width 79 height 33
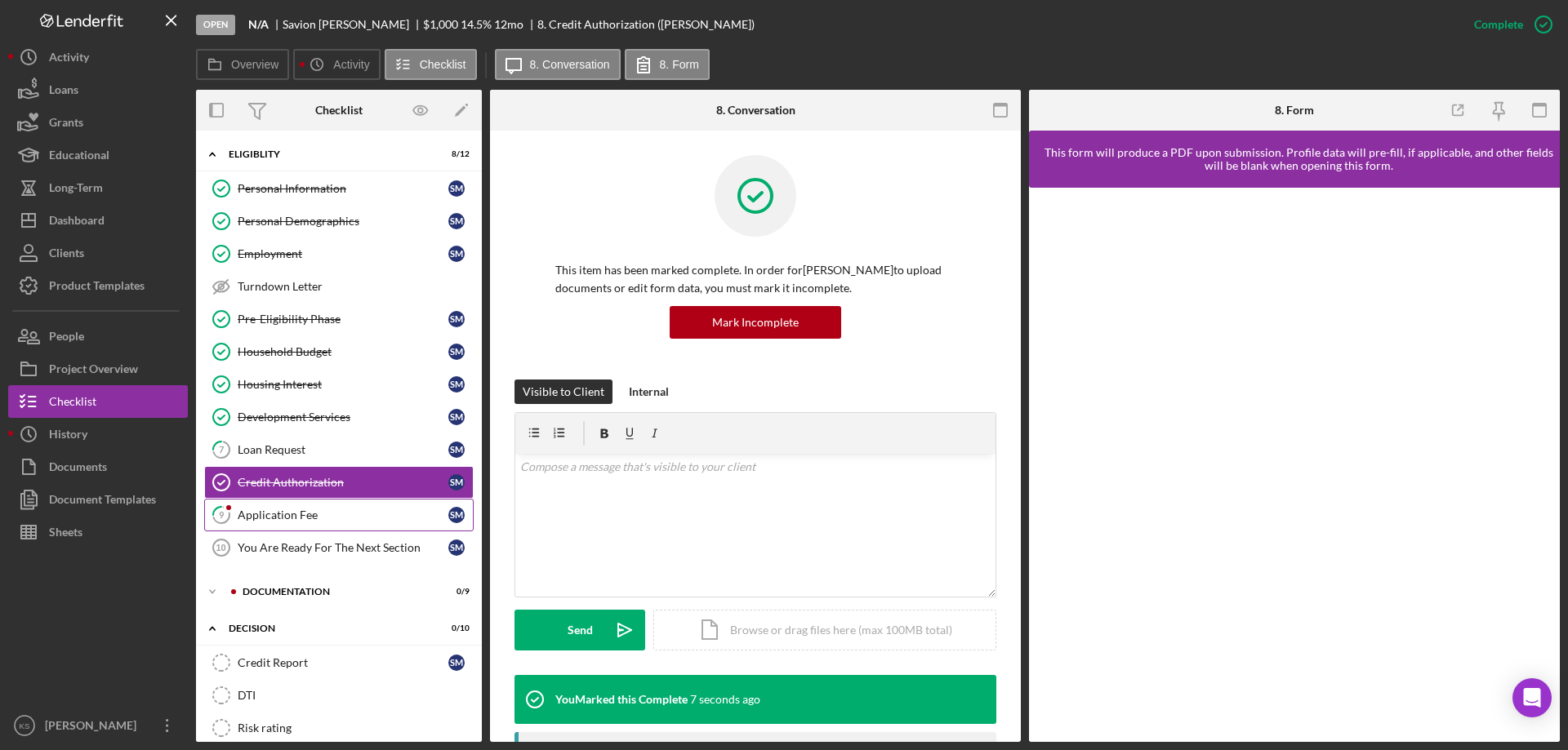
click at [258, 504] on link "9 Application Fee S M" at bounding box center [338, 515] width 269 height 33
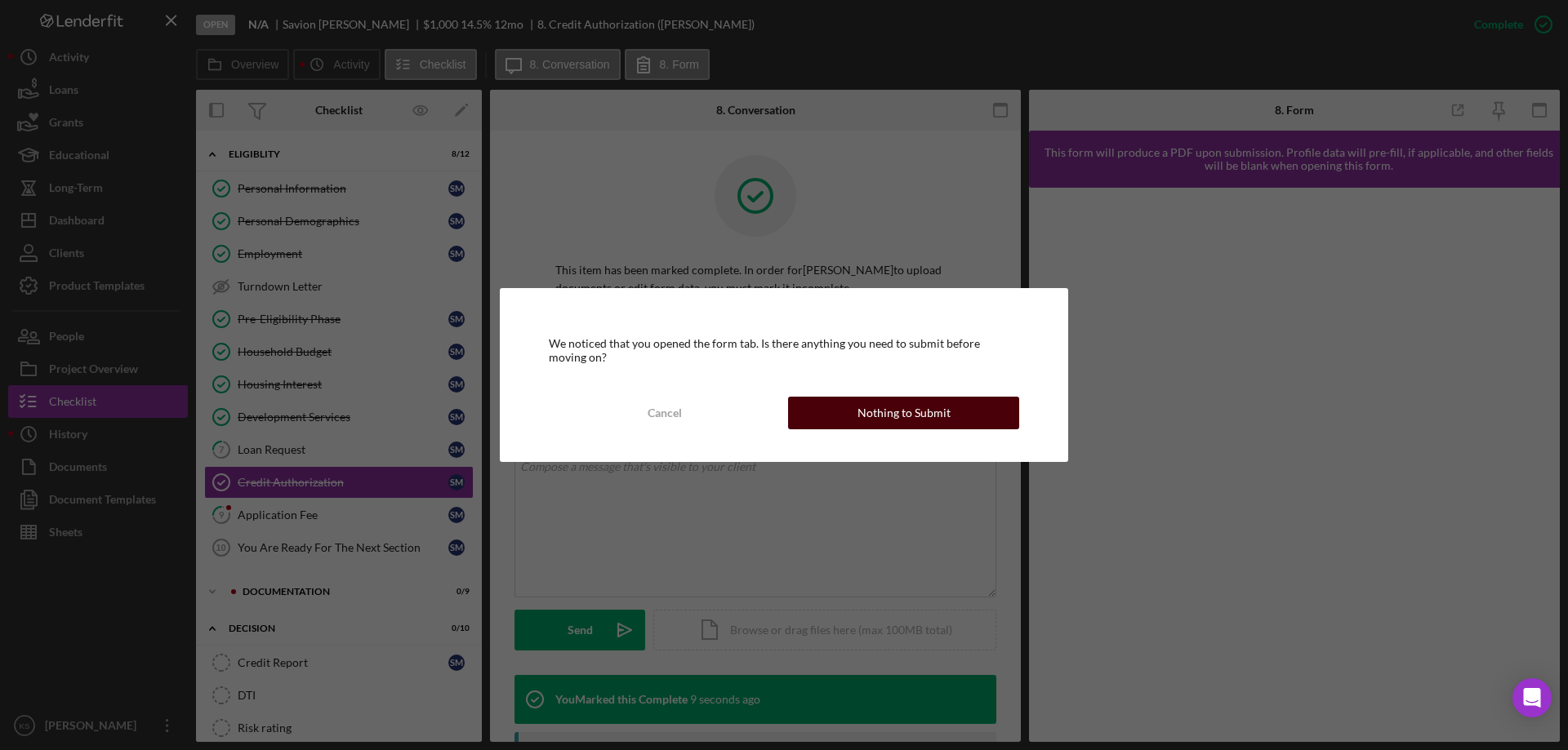
click at [865, 412] on div "Nothing to Submit" at bounding box center [904, 413] width 93 height 33
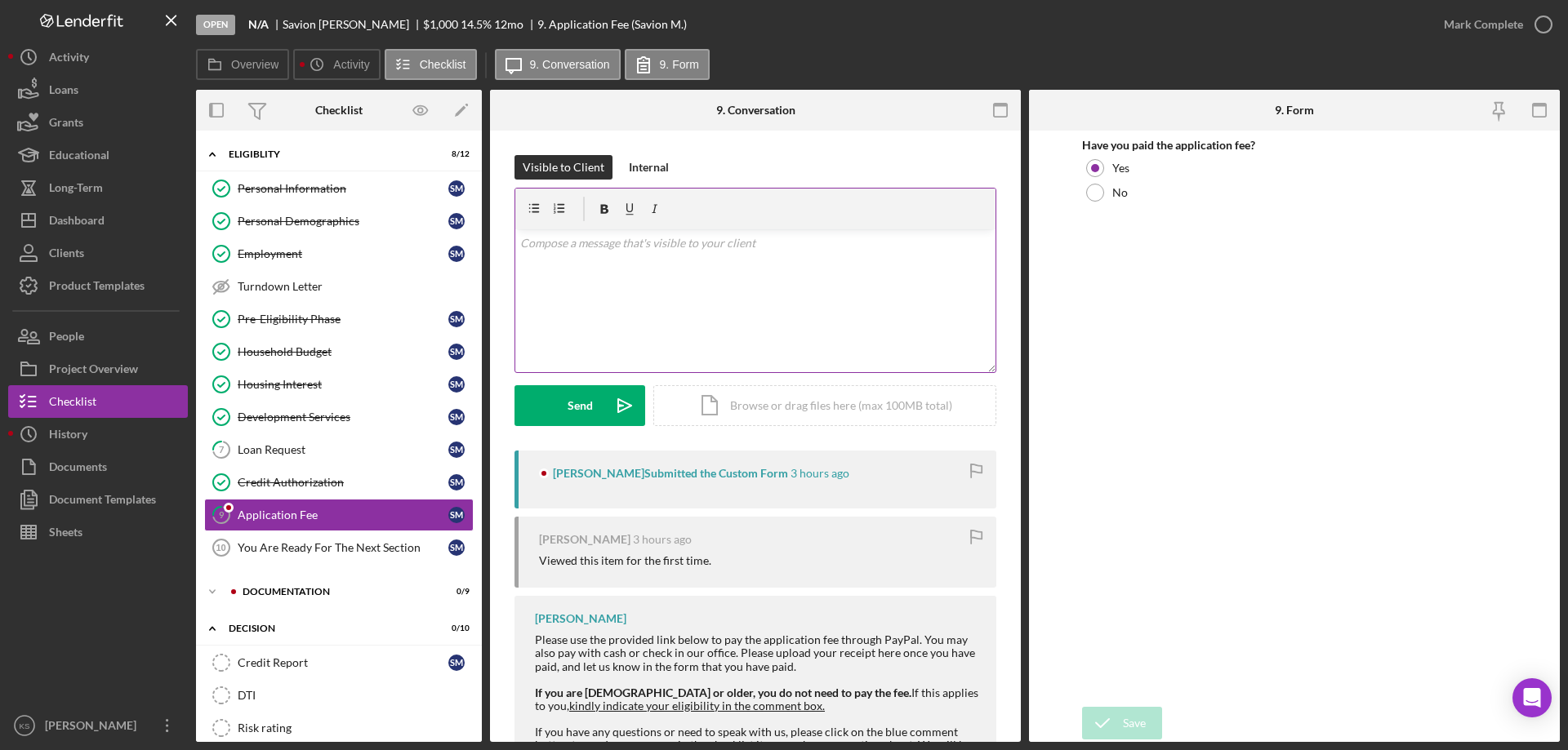
click at [709, 313] on div "v Color teal Color pink Remove color Add row above Add row below Add column bef…" at bounding box center [755, 300] width 480 height 143
click at [601, 396] on button "Send Icon/icon-invite-send" at bounding box center [580, 406] width 131 height 40
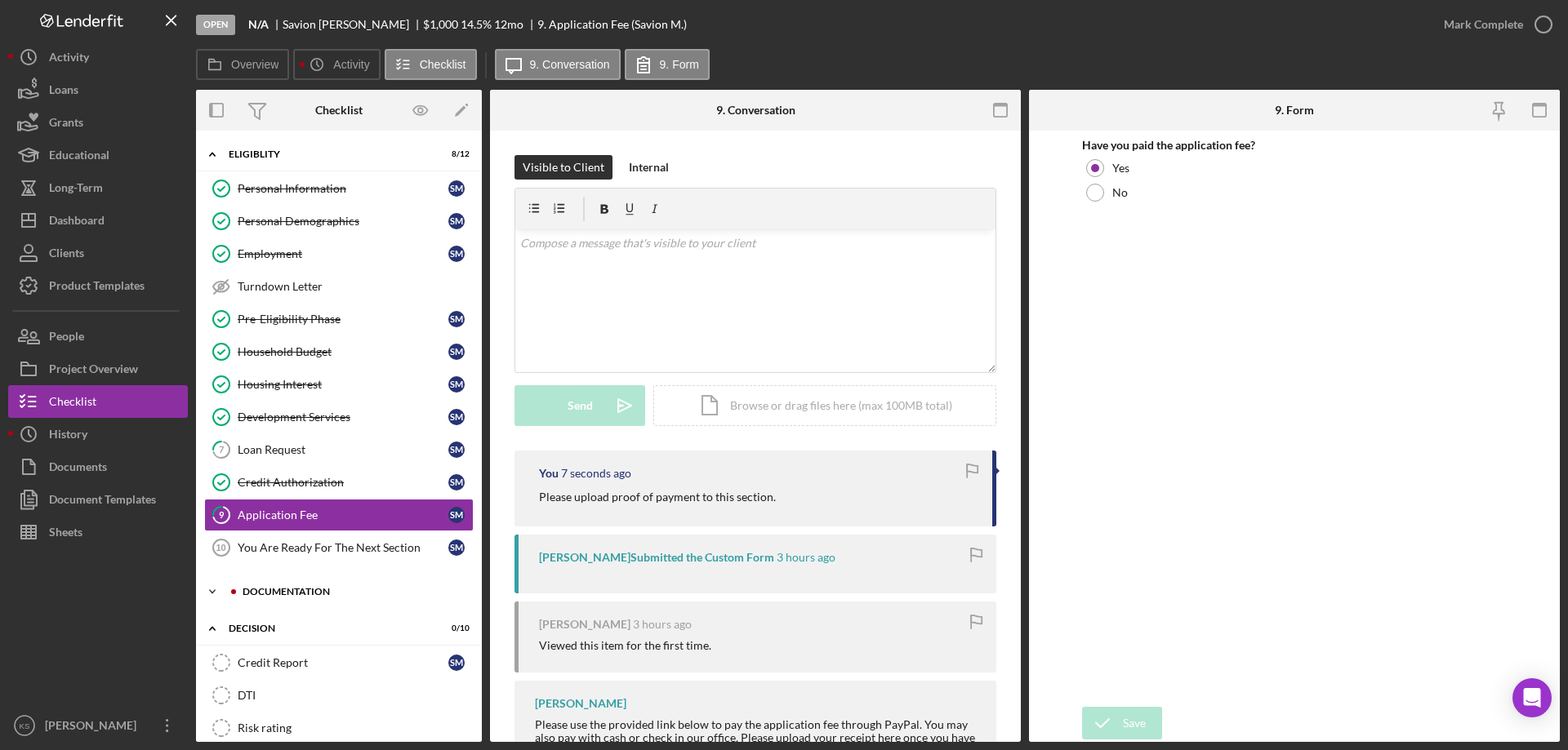
click at [308, 592] on div "Documentation" at bounding box center [351, 592] width 219 height 10
click at [311, 616] on link "11 ID Verification S M" at bounding box center [338, 626] width 269 height 33
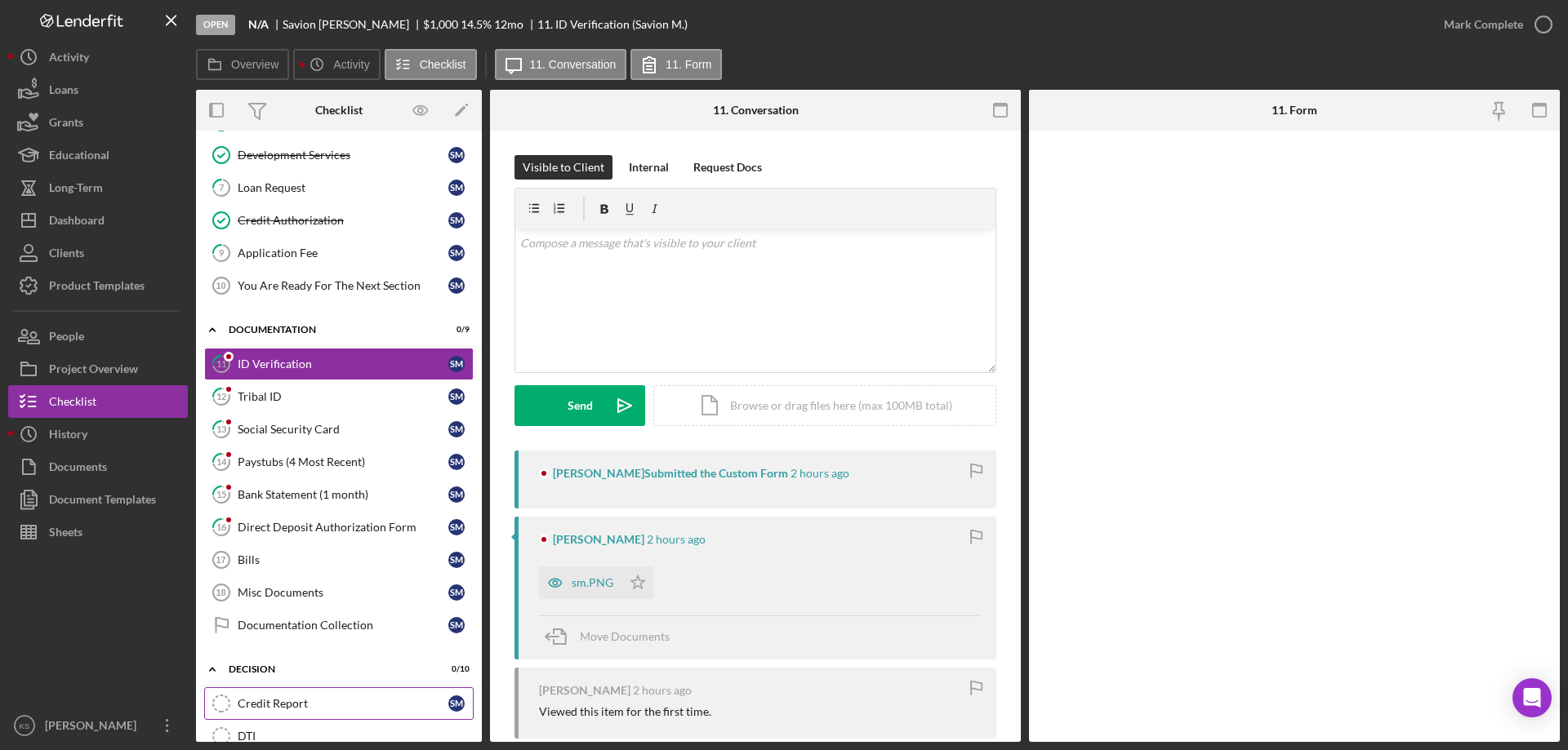
scroll to position [326, 0]
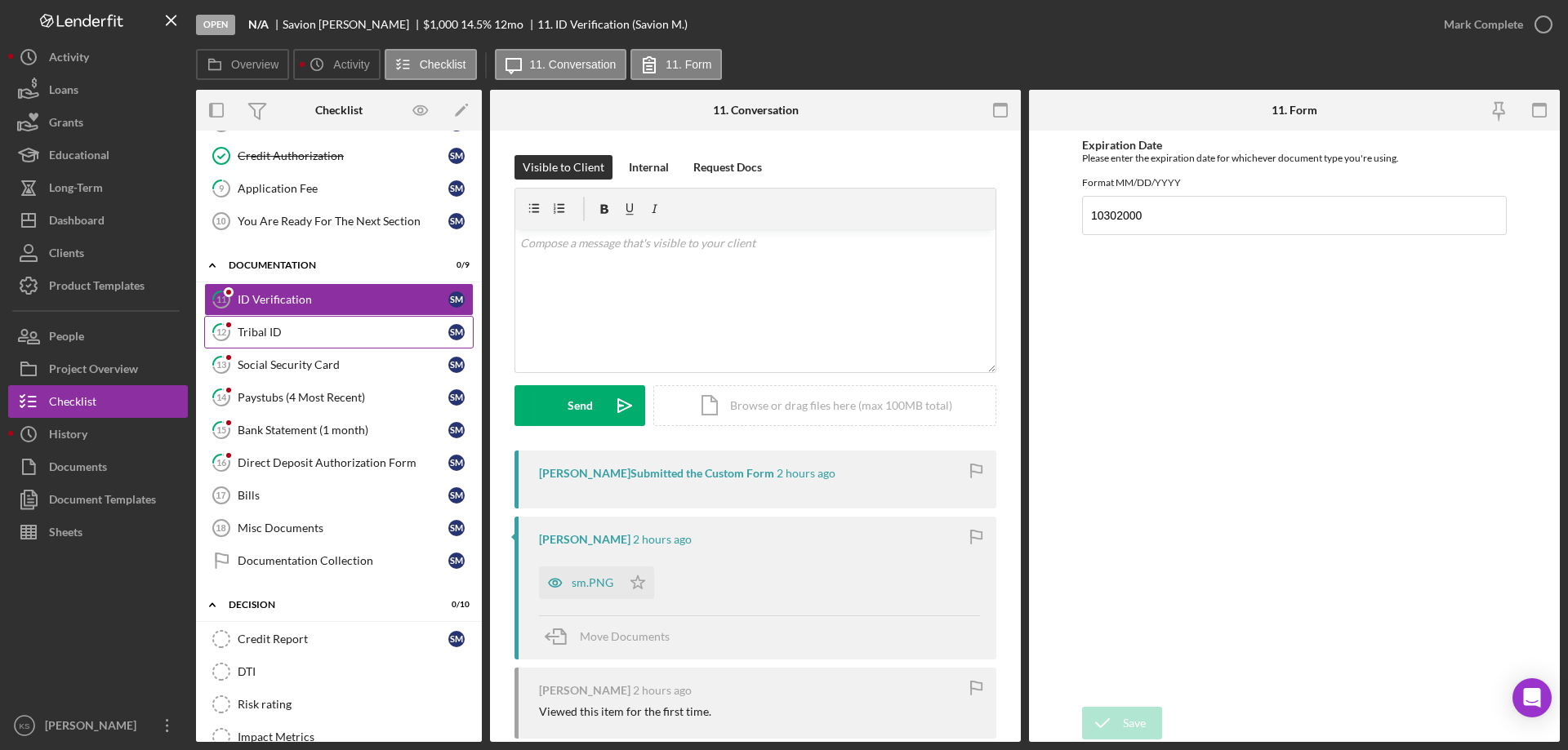
click at [315, 334] on div "Tribal ID" at bounding box center [343, 332] width 211 height 13
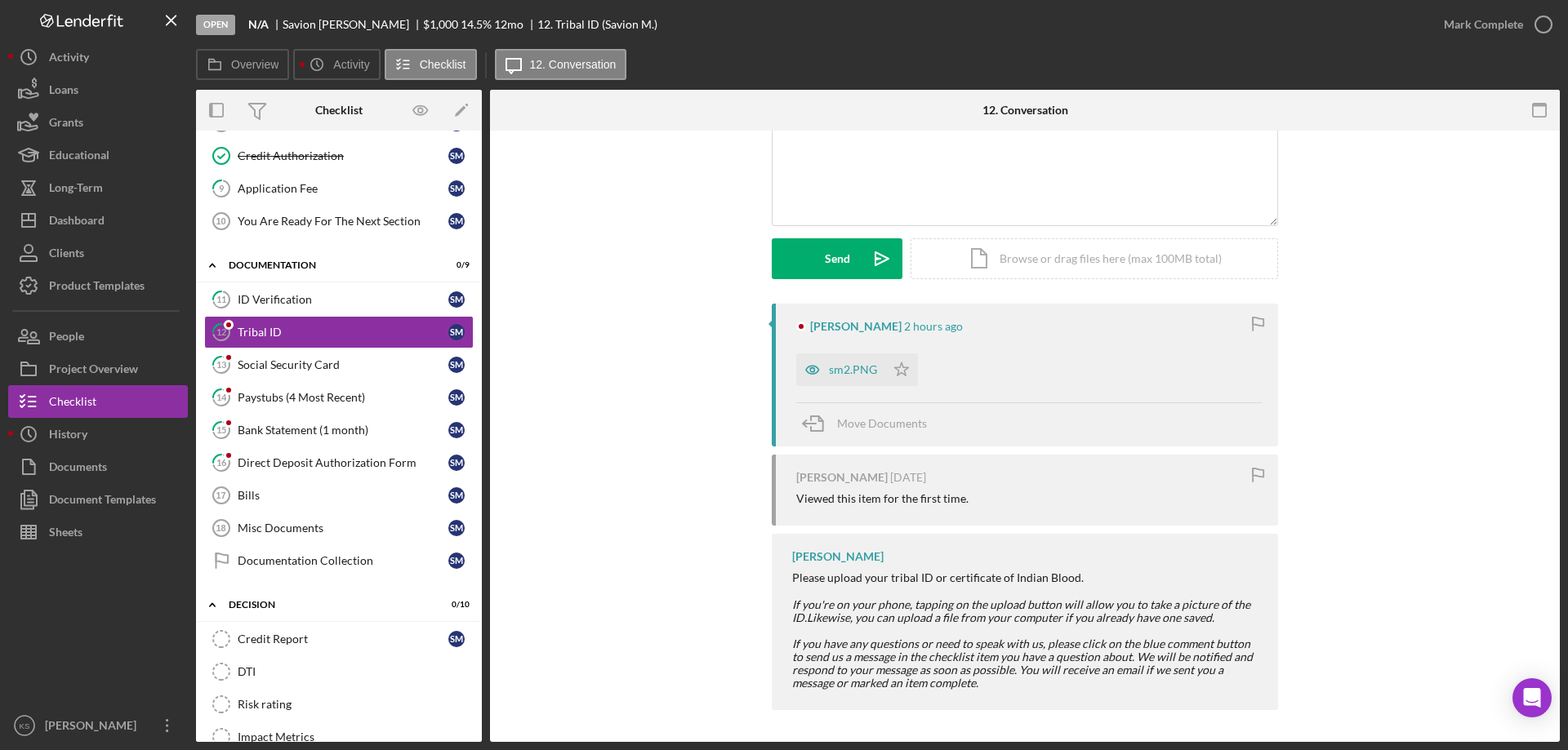
scroll to position [148, 0]
click at [340, 367] on div "Social Security Card" at bounding box center [343, 364] width 211 height 13
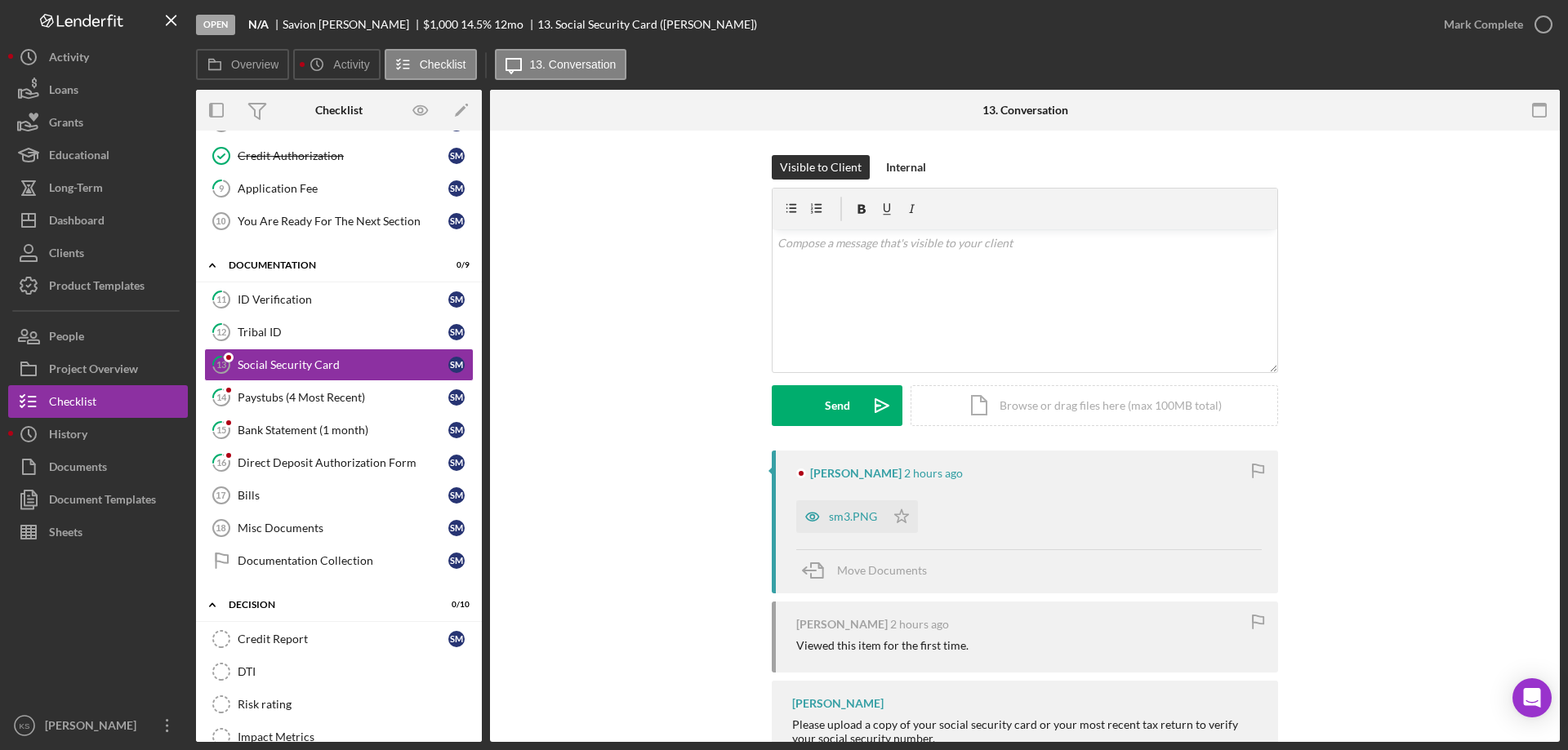
scroll to position [57, 0]
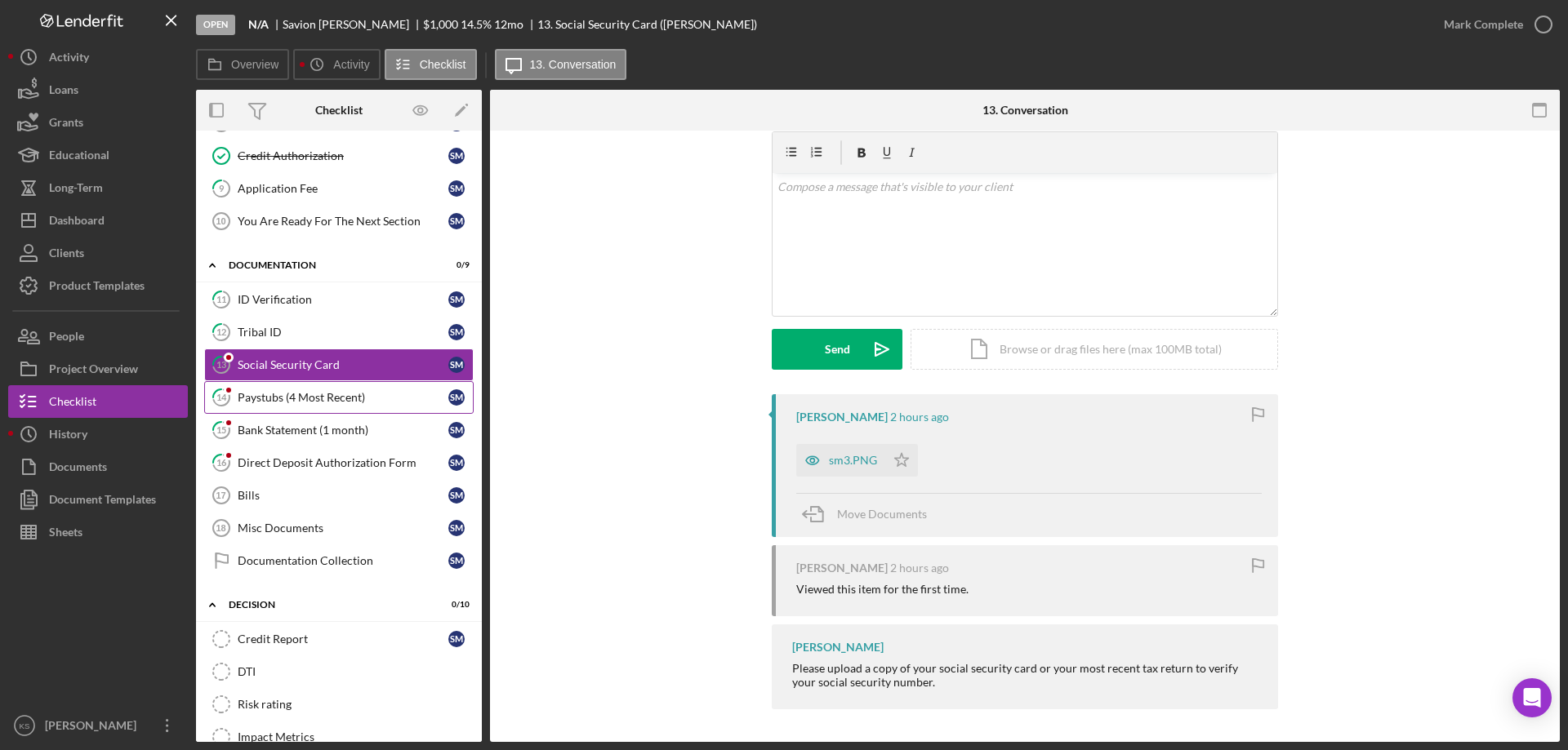
click at [344, 396] on div "Paystubs (4 Most Recent)" at bounding box center [343, 397] width 211 height 13
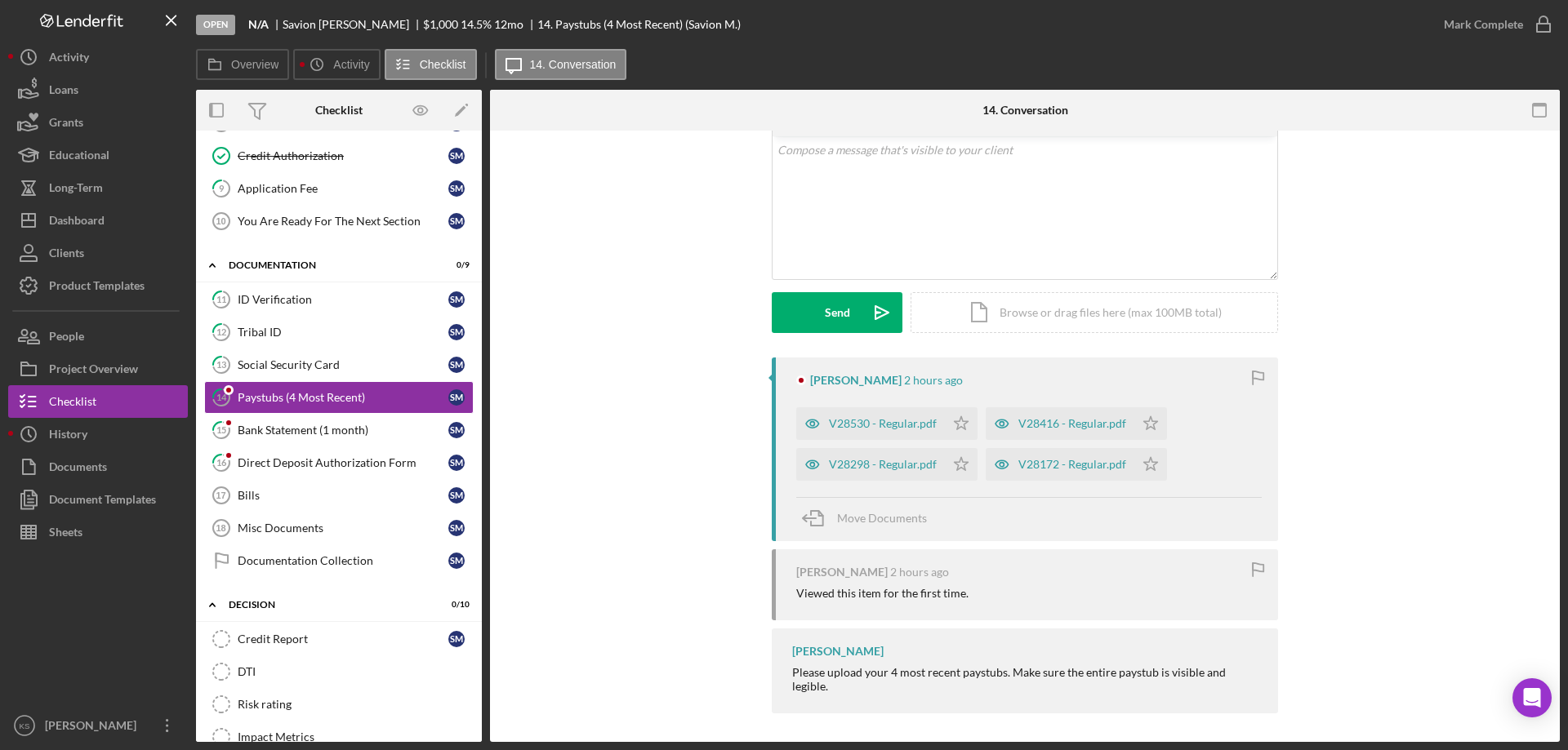
scroll to position [94, 0]
click at [318, 429] on div "Bank Statement (1 month)" at bounding box center [343, 429] width 211 height 13
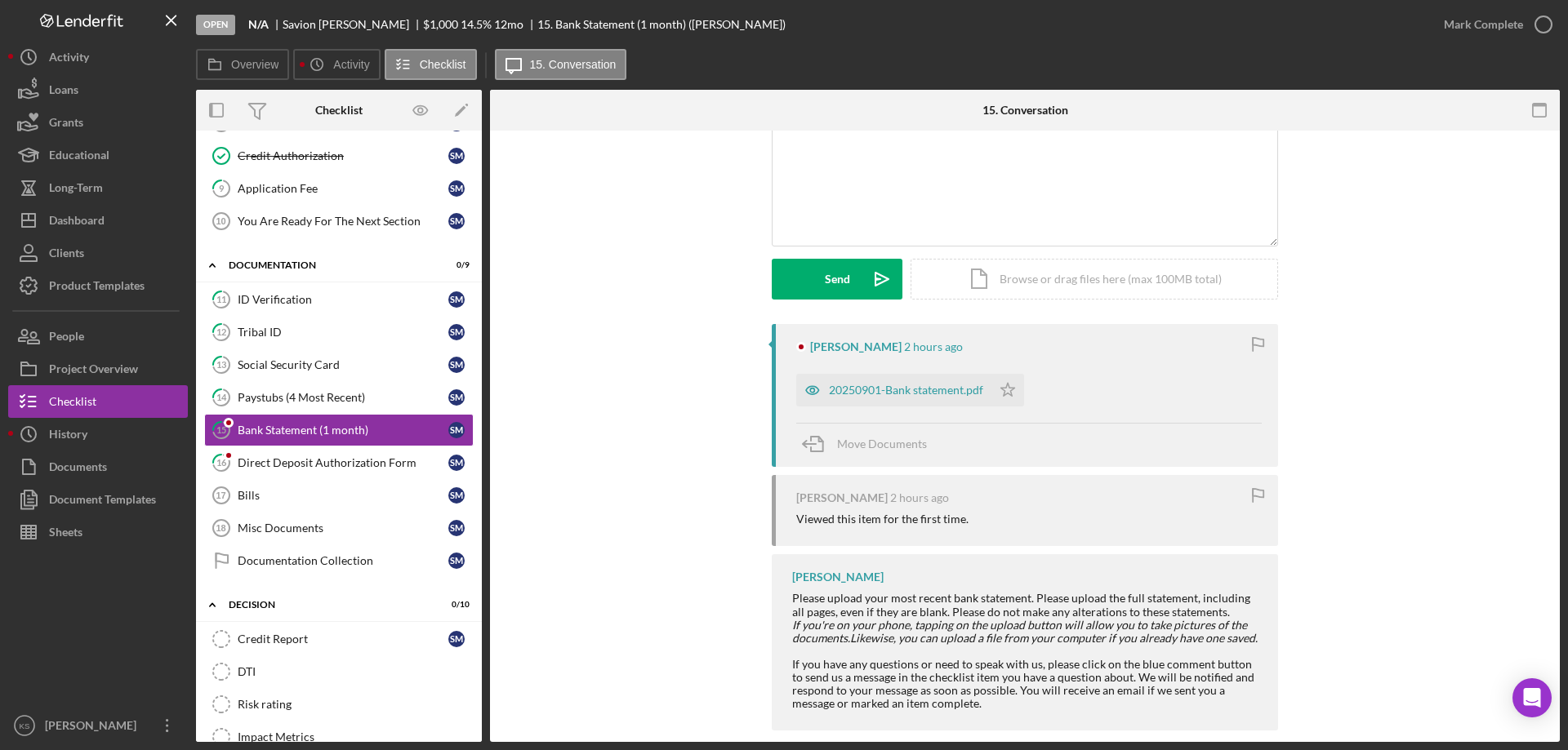
scroll to position [148, 0]
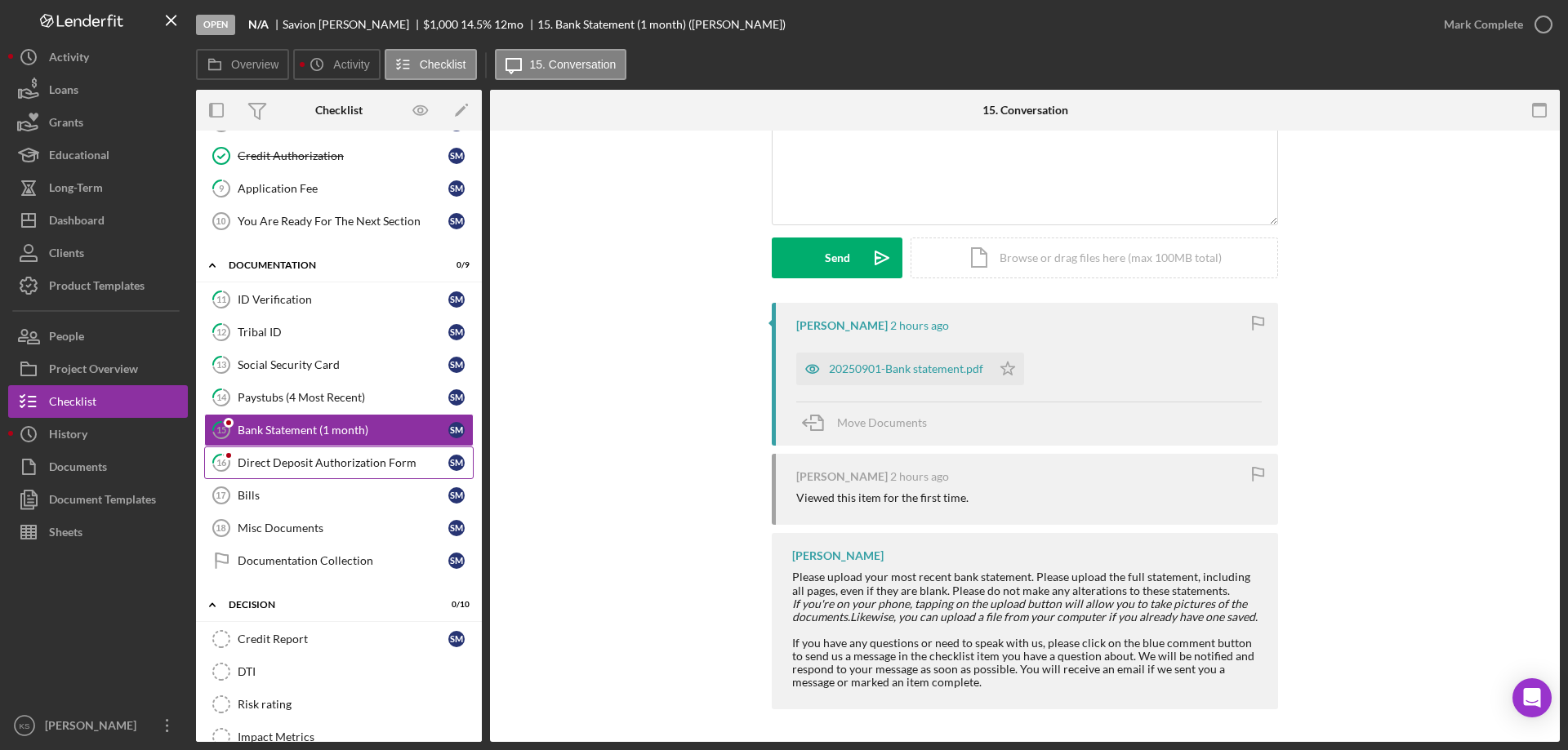
click at [304, 462] on div "Direct Deposit Authorization Form" at bounding box center [343, 462] width 211 height 13
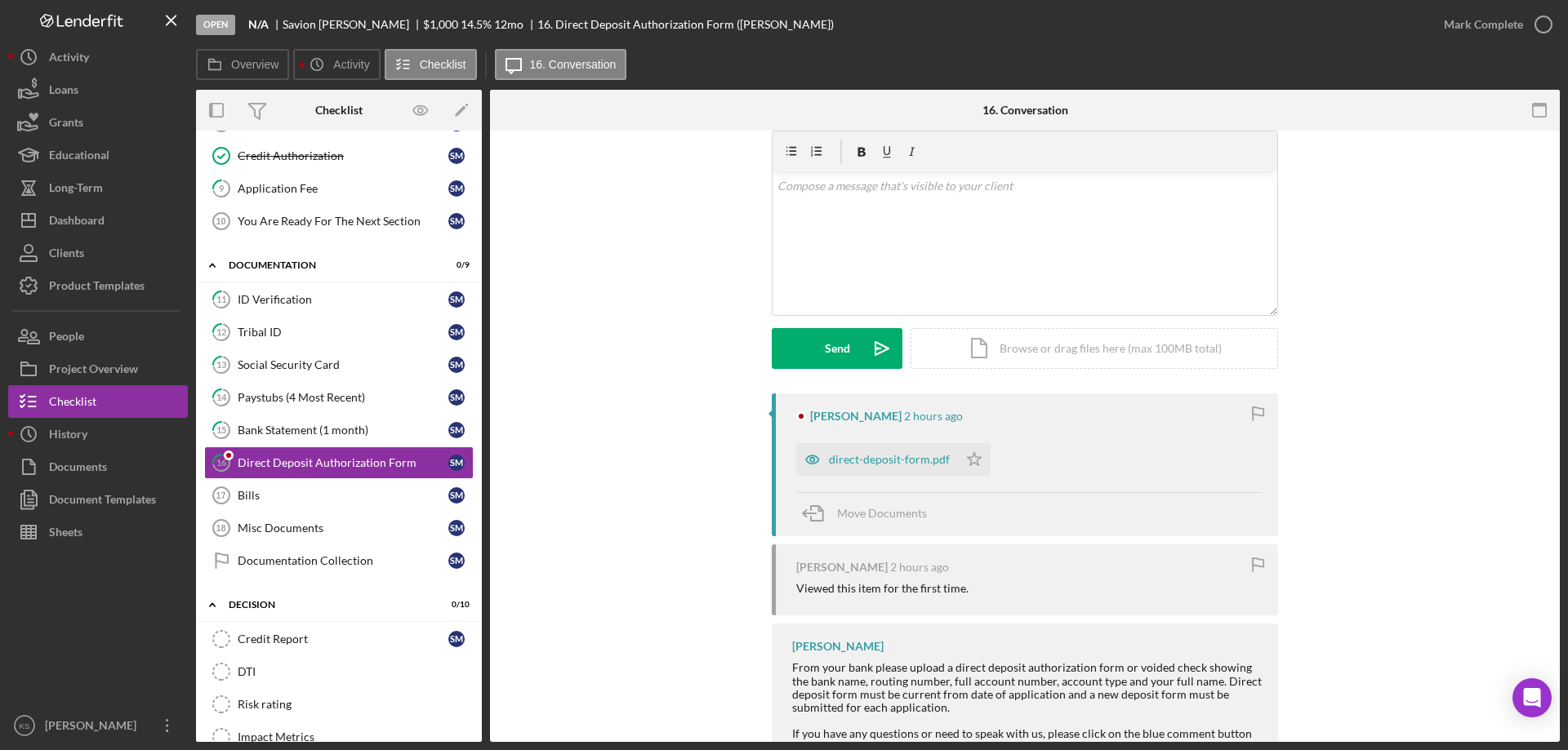
scroll to position [148, 0]
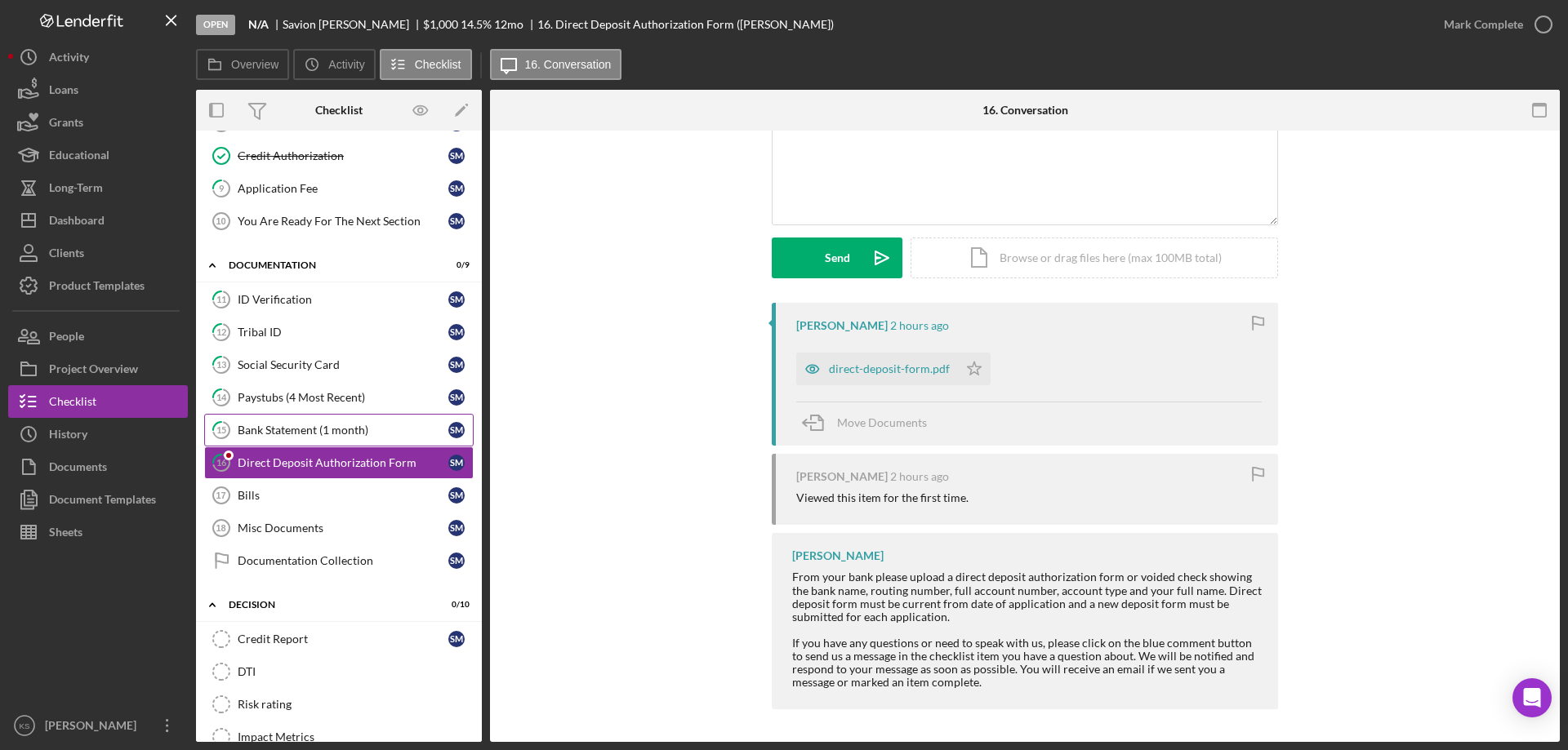
click at [334, 432] on div "Bank Statement (1 month)" at bounding box center [343, 429] width 211 height 13
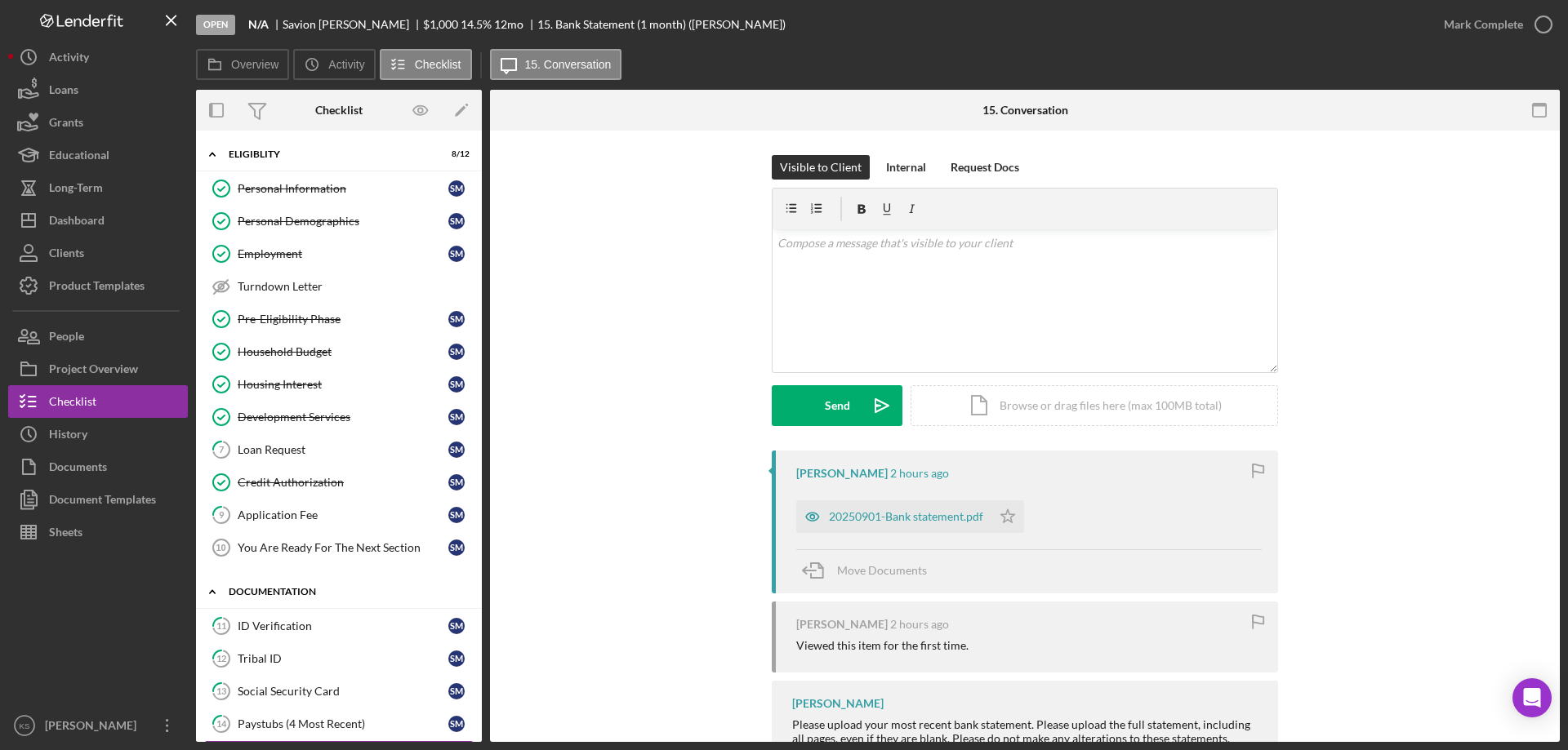
click at [258, 591] on div "Documentation" at bounding box center [345, 592] width 233 height 10
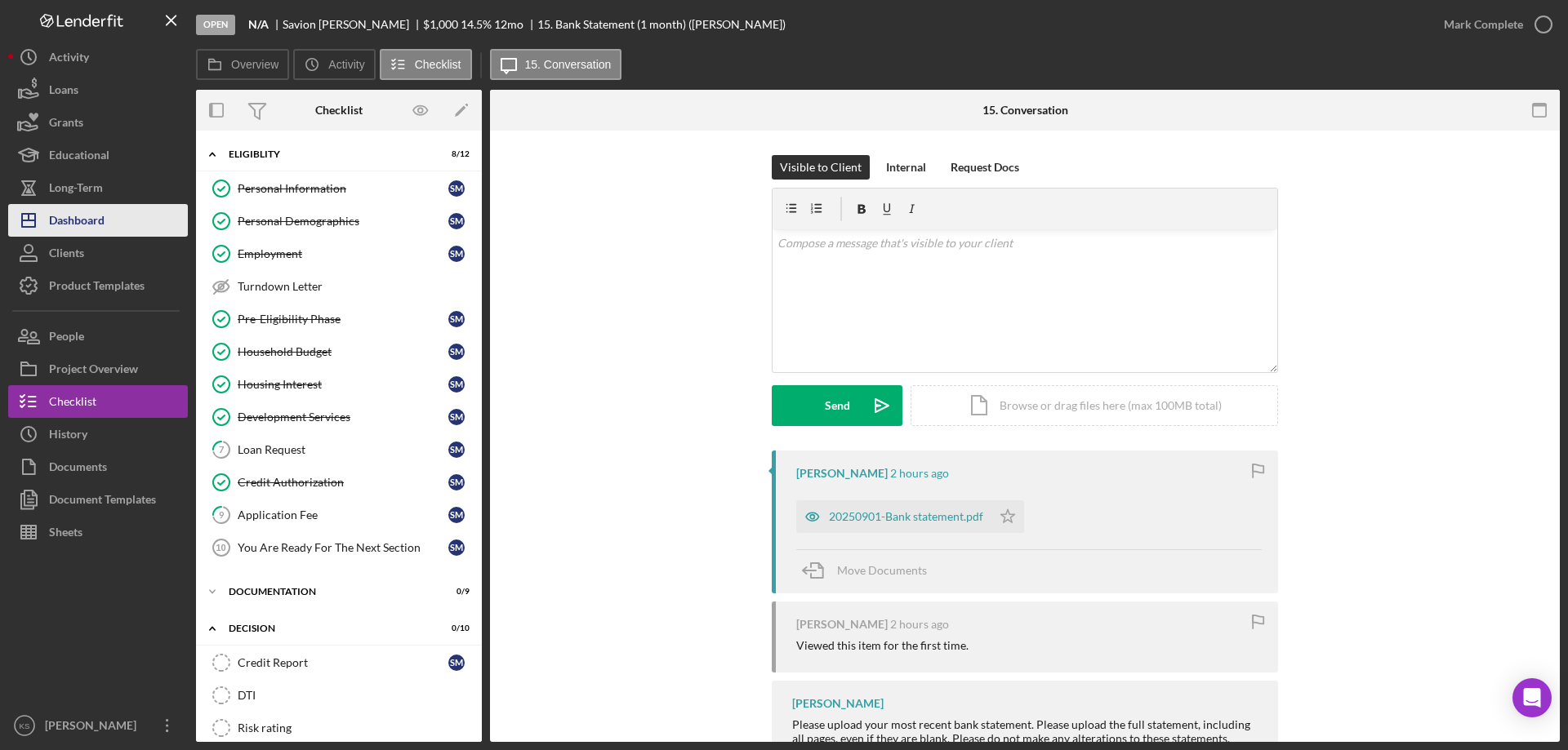
click at [83, 217] on div "Dashboard" at bounding box center [77, 223] width 56 height 37
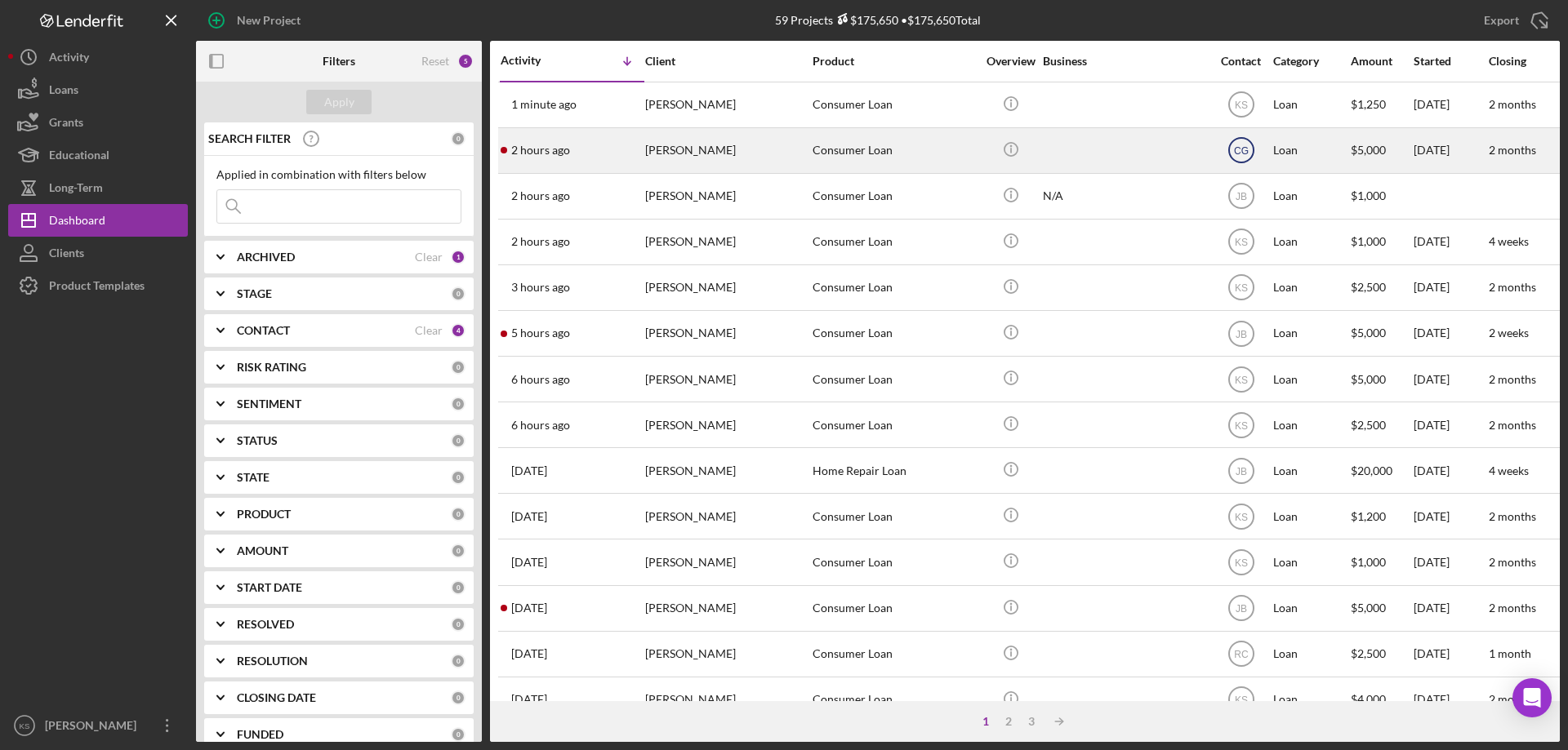
click at [1238, 152] on text "CG" at bounding box center [1241, 151] width 14 height 12
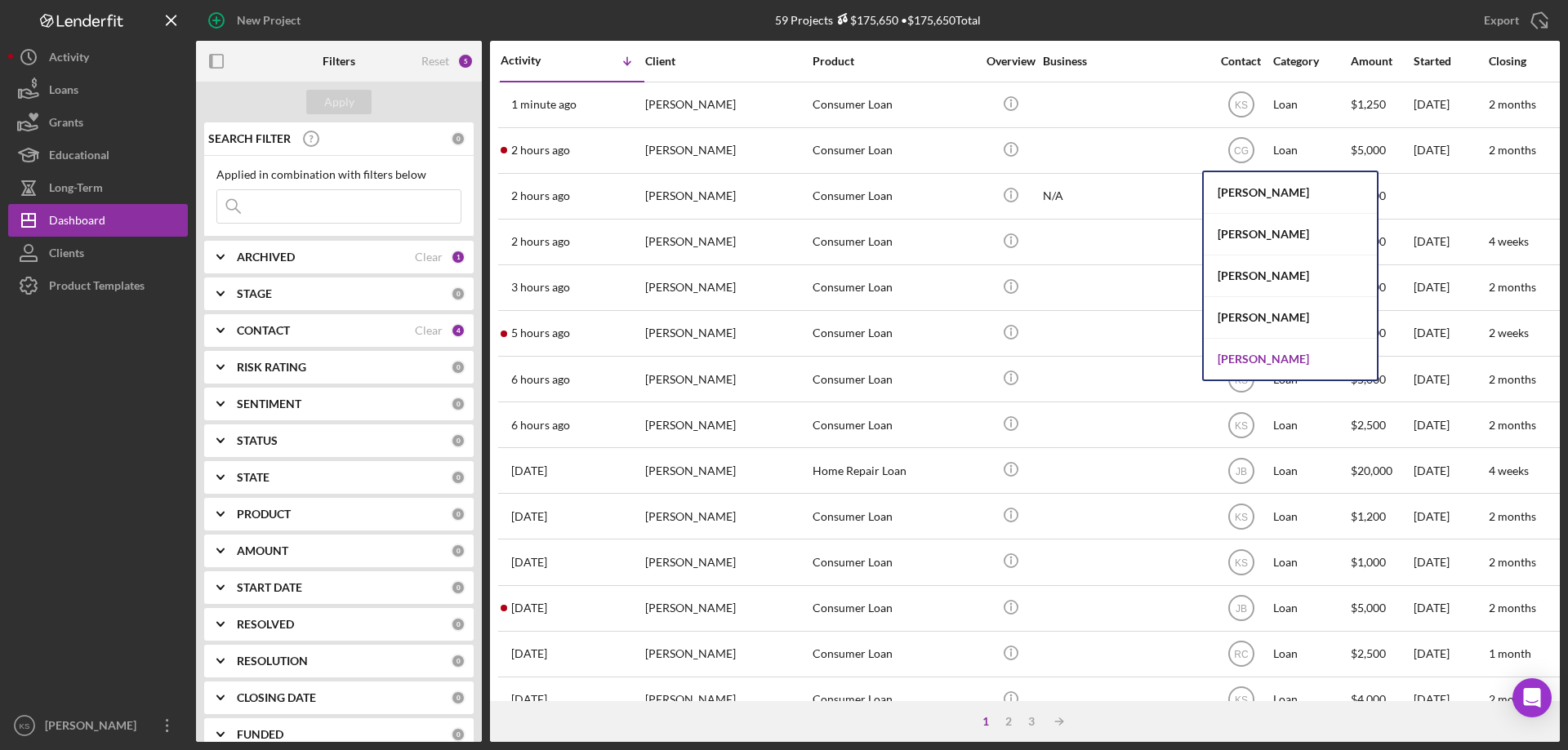
click at [1257, 347] on div "[PERSON_NAME]" at bounding box center [1290, 359] width 173 height 40
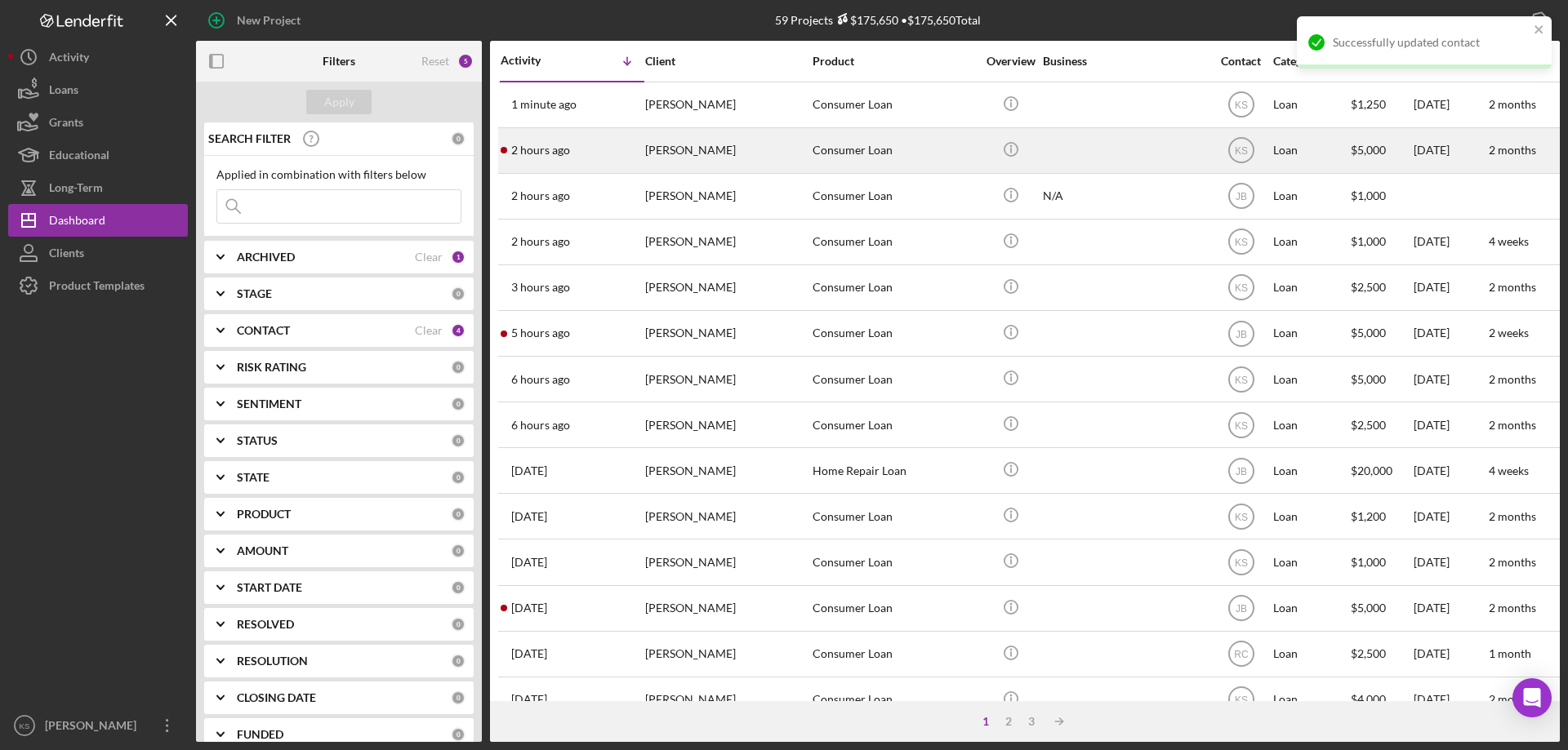
click at [712, 154] on div "[PERSON_NAME]" at bounding box center [727, 150] width 164 height 43
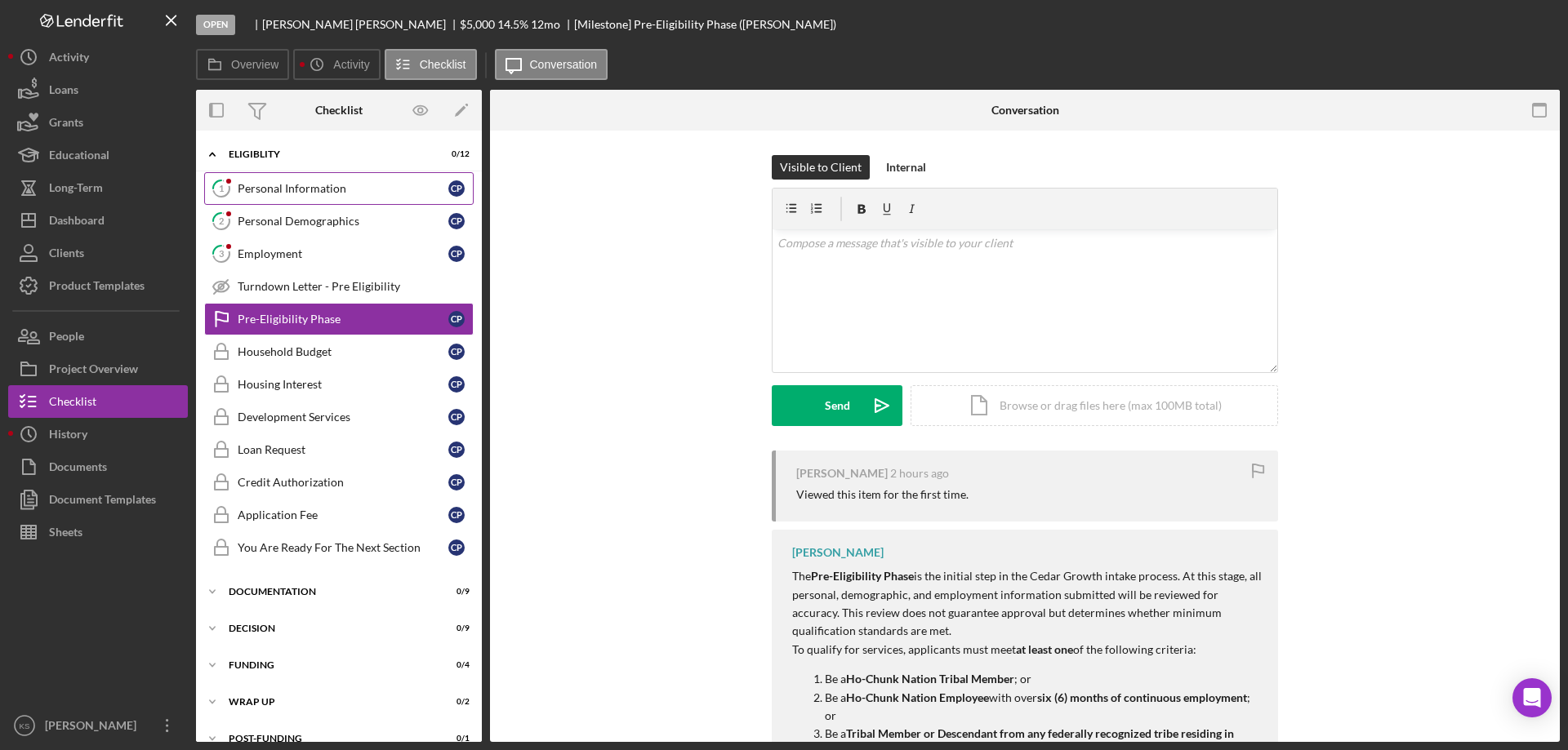
click at [259, 188] on div "Personal Information" at bounding box center [343, 188] width 211 height 13
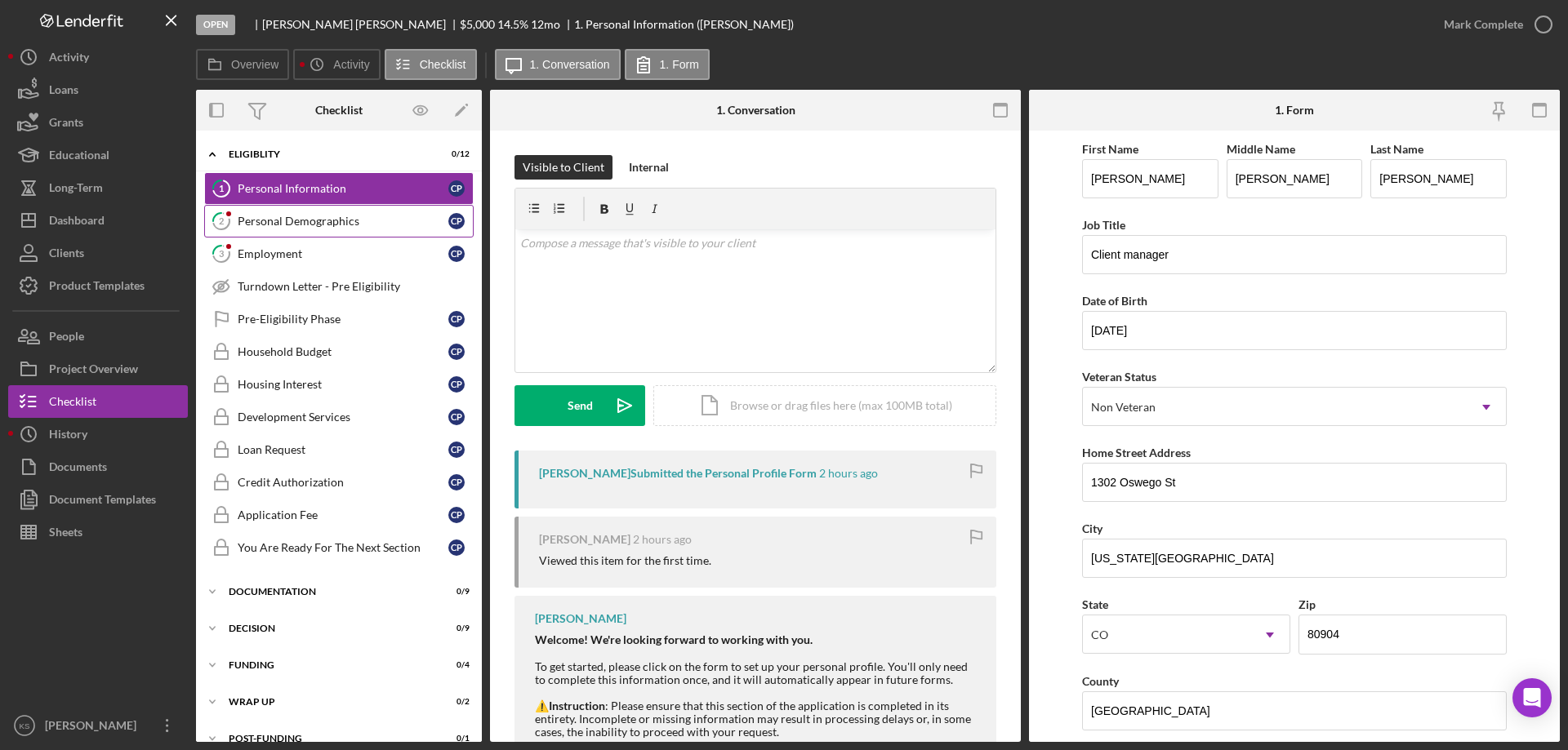
click at [335, 223] on div "Personal Demographics" at bounding box center [343, 220] width 211 height 13
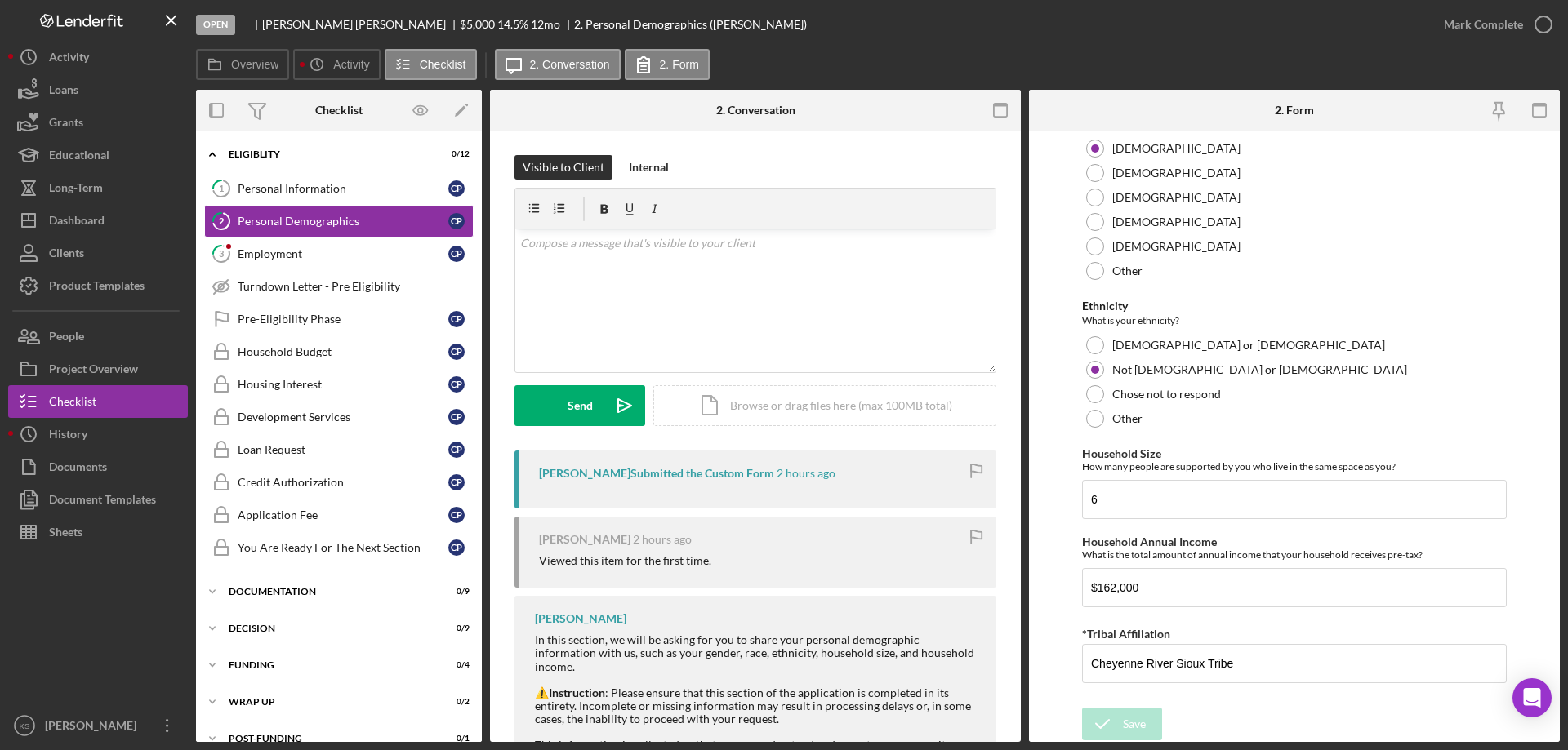
scroll to position [896, 0]
click at [327, 258] on div "Employment" at bounding box center [343, 253] width 211 height 13
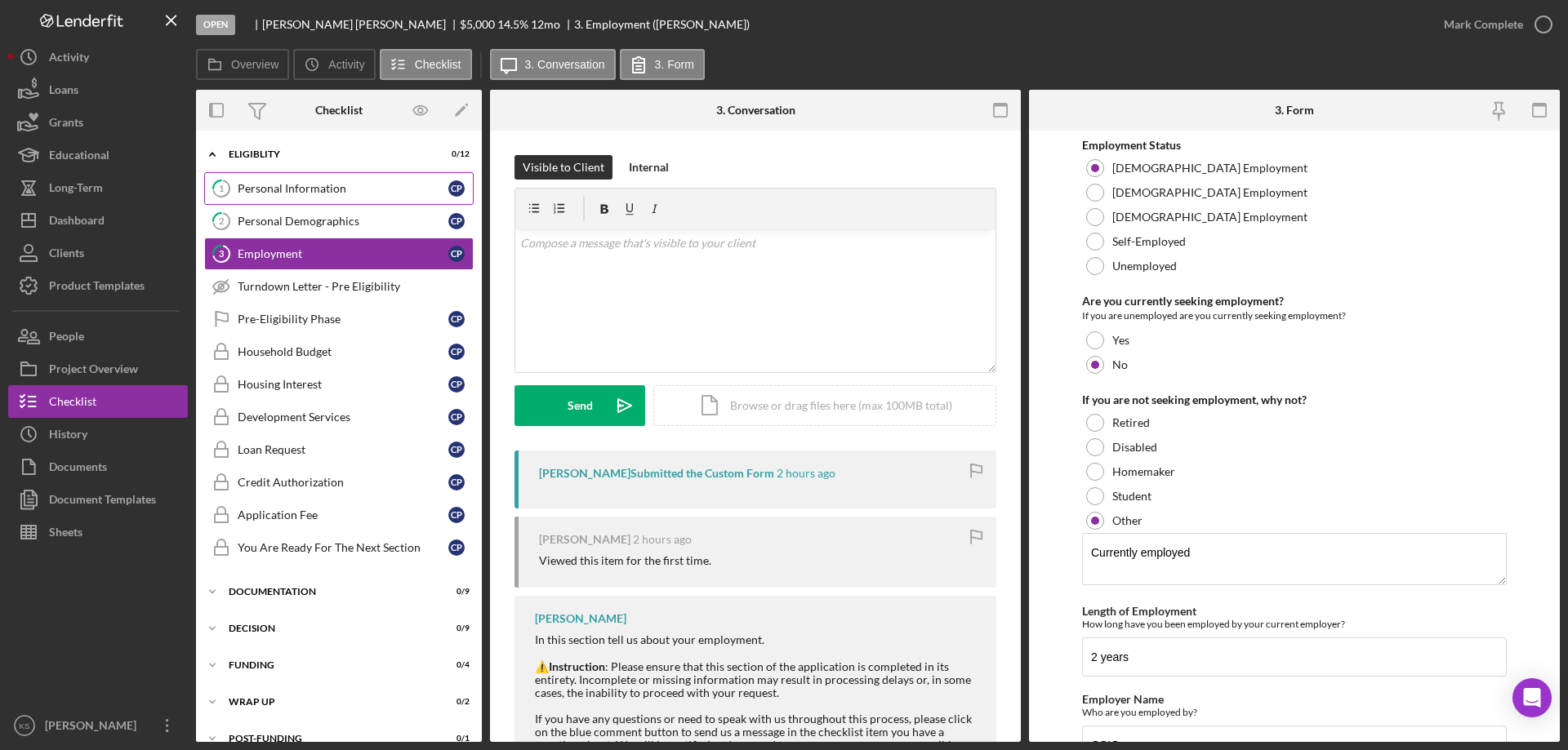
click at [297, 182] on div "Personal Information" at bounding box center [343, 188] width 211 height 13
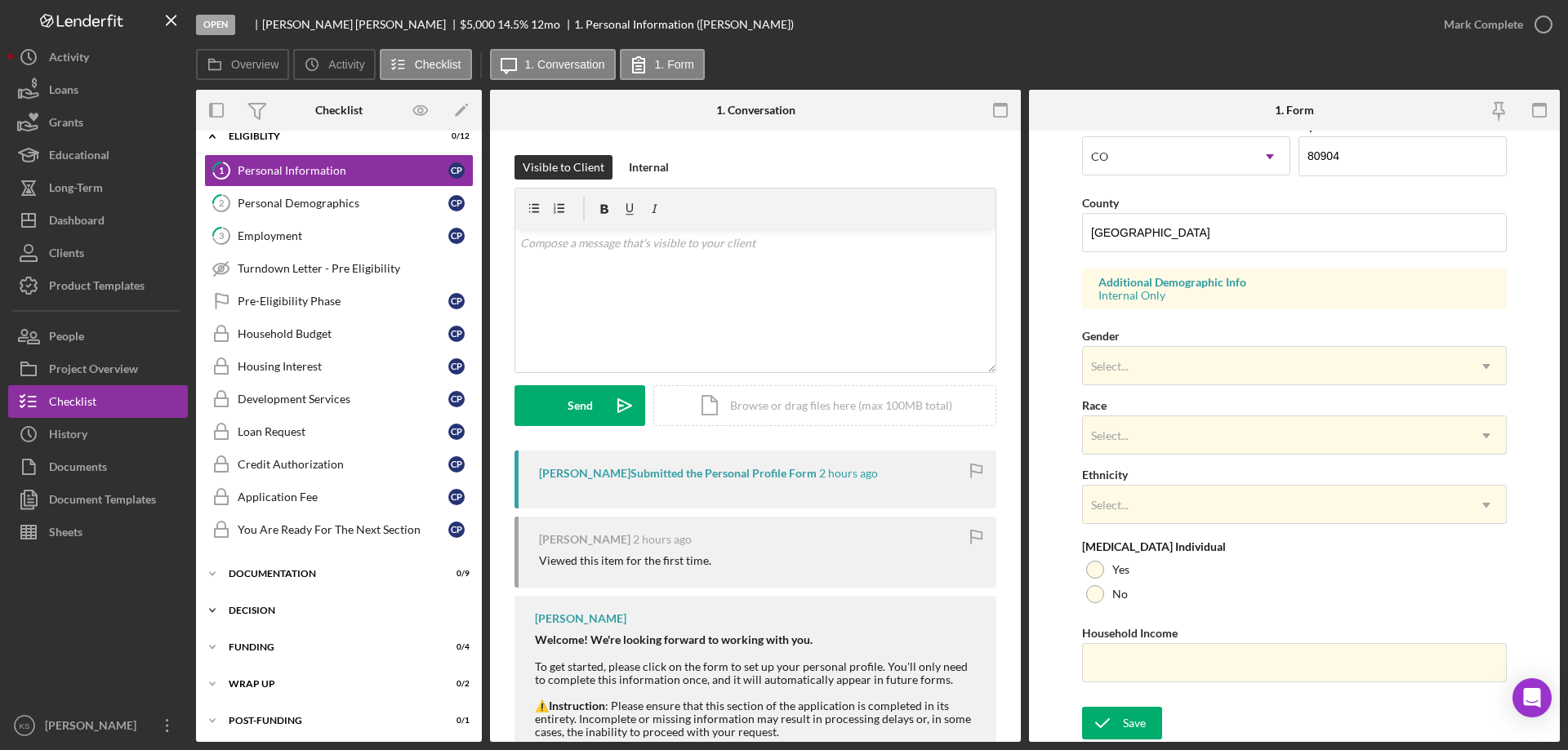
scroll to position [22, 0]
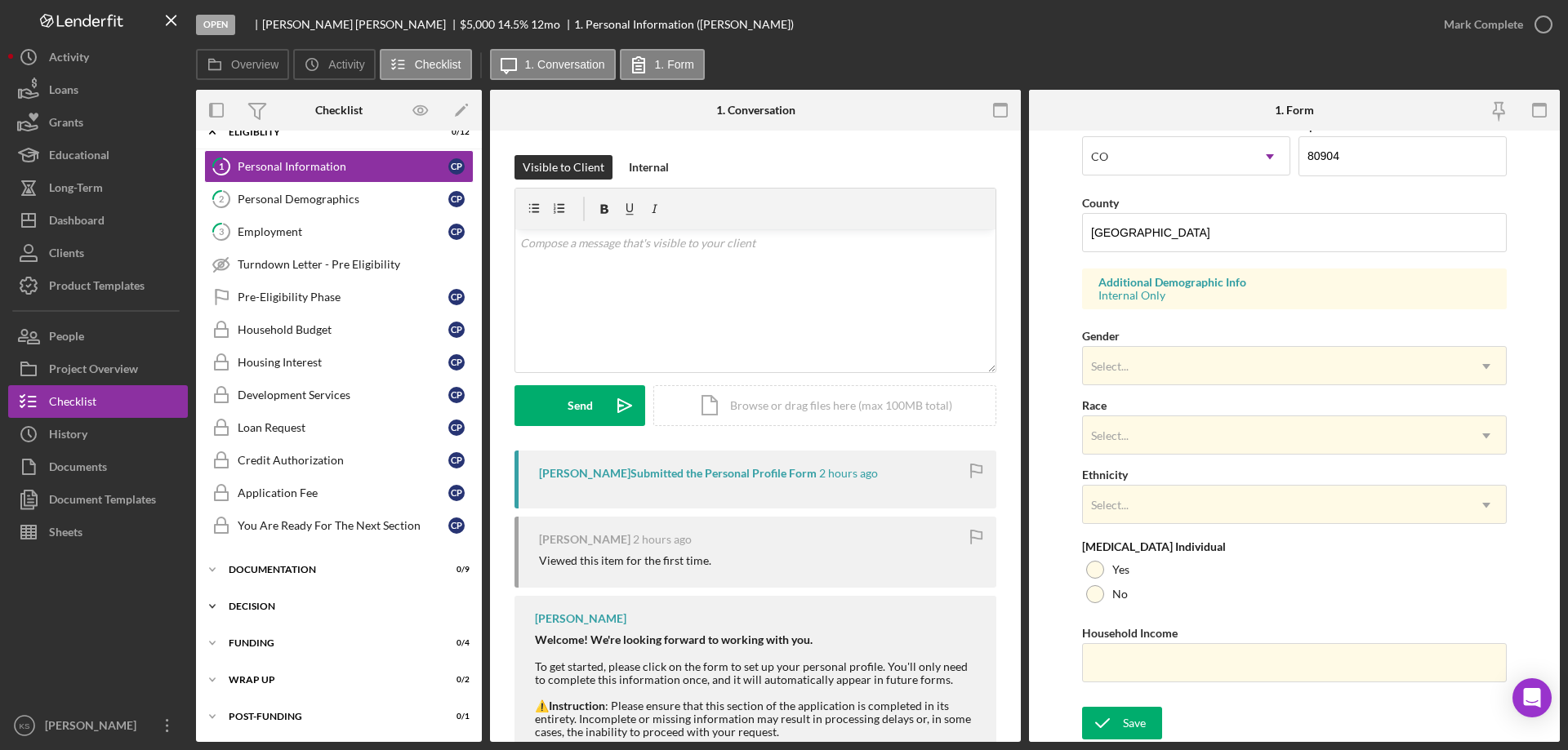
click at [271, 608] on div "Decision" at bounding box center [345, 607] width 233 height 10
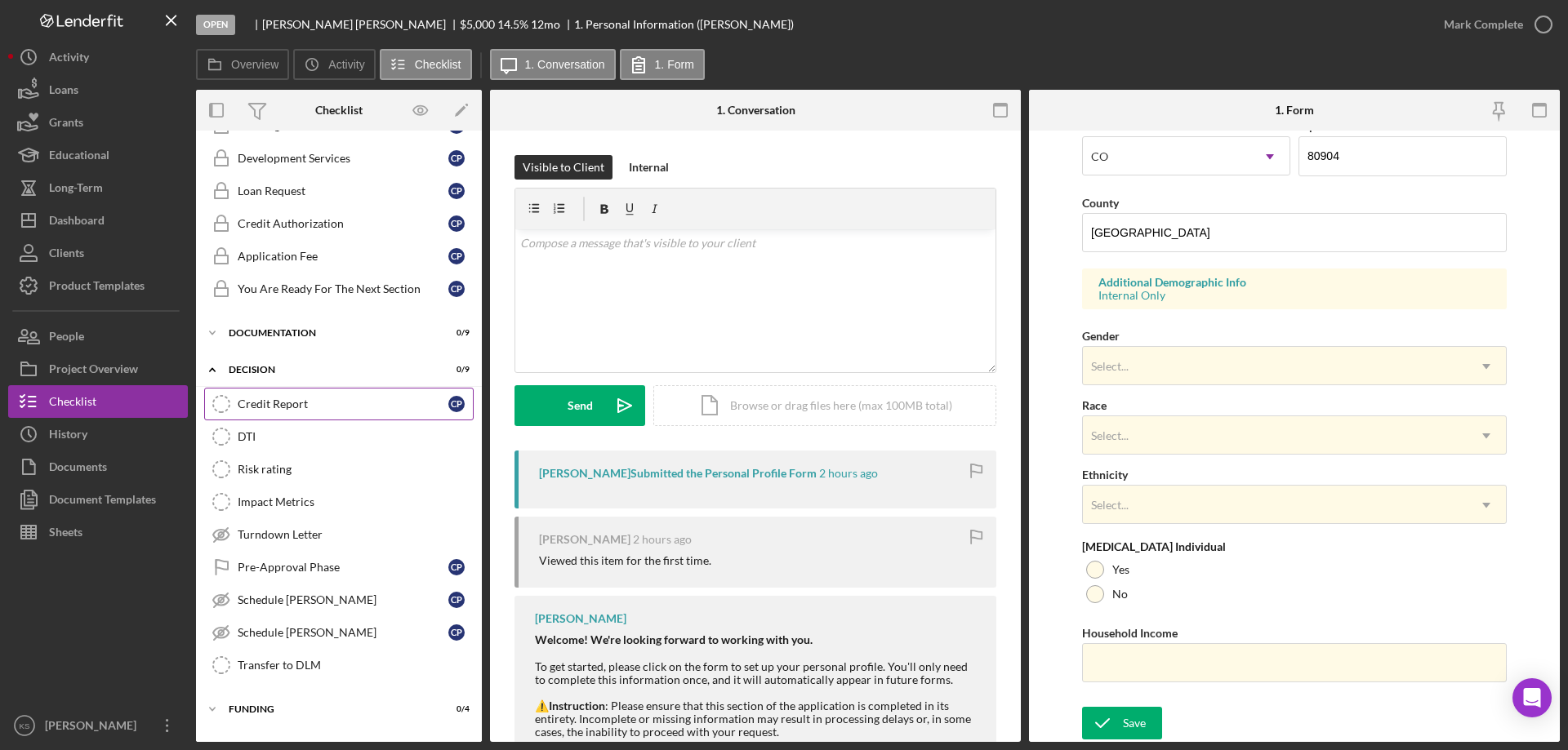
scroll to position [267, 0]
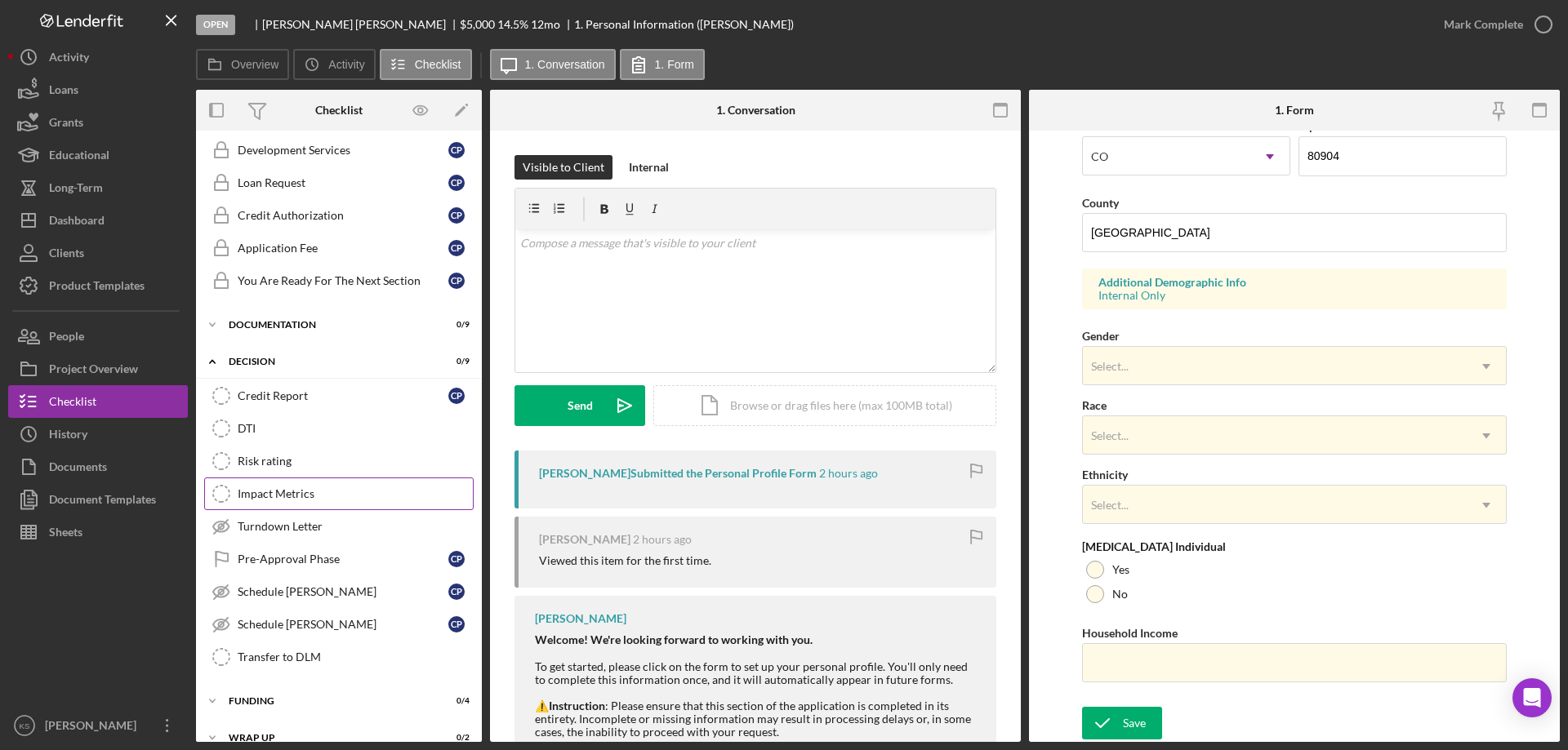
click at [284, 500] on div "Impact Metrics" at bounding box center [355, 494] width 235 height 13
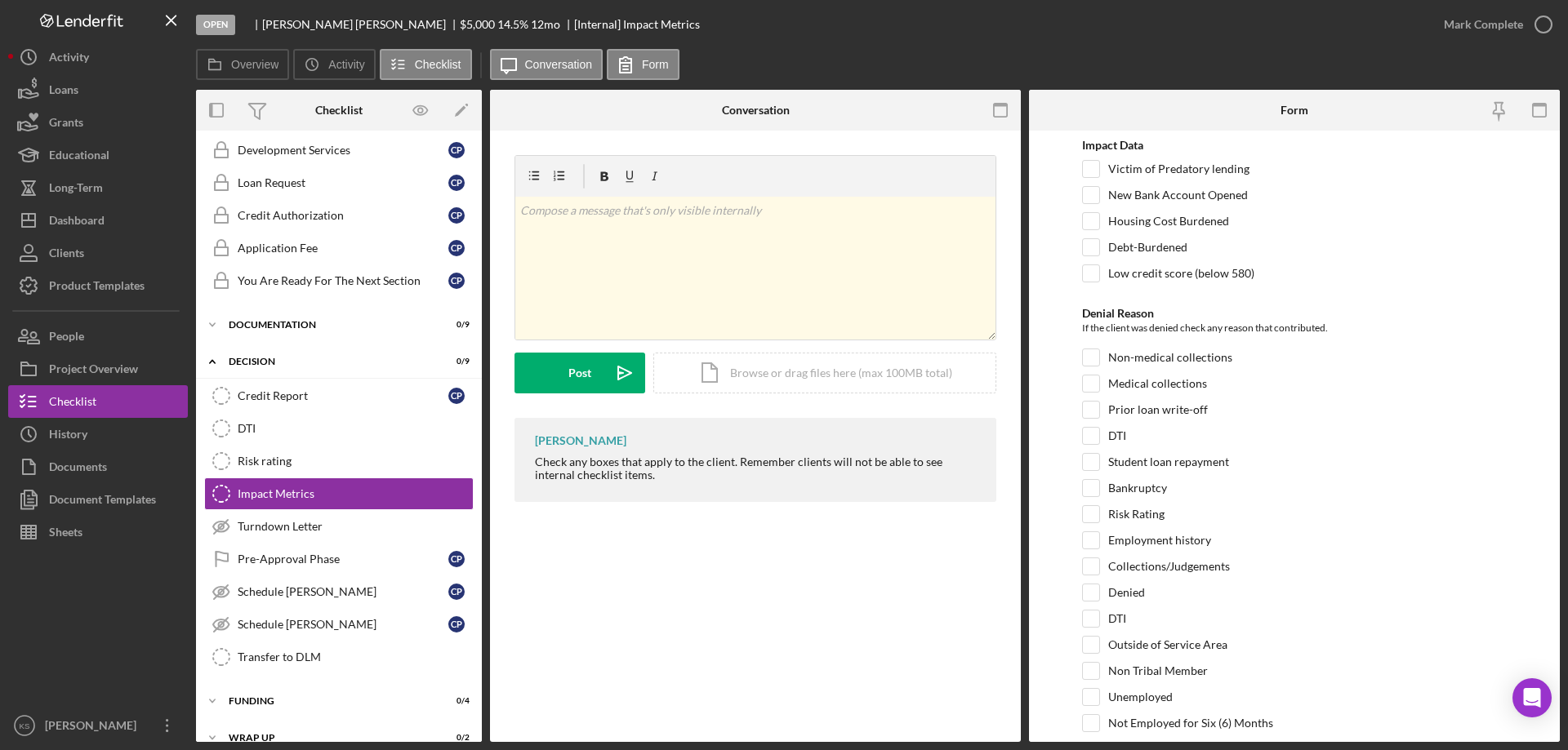
scroll to position [58, 0]
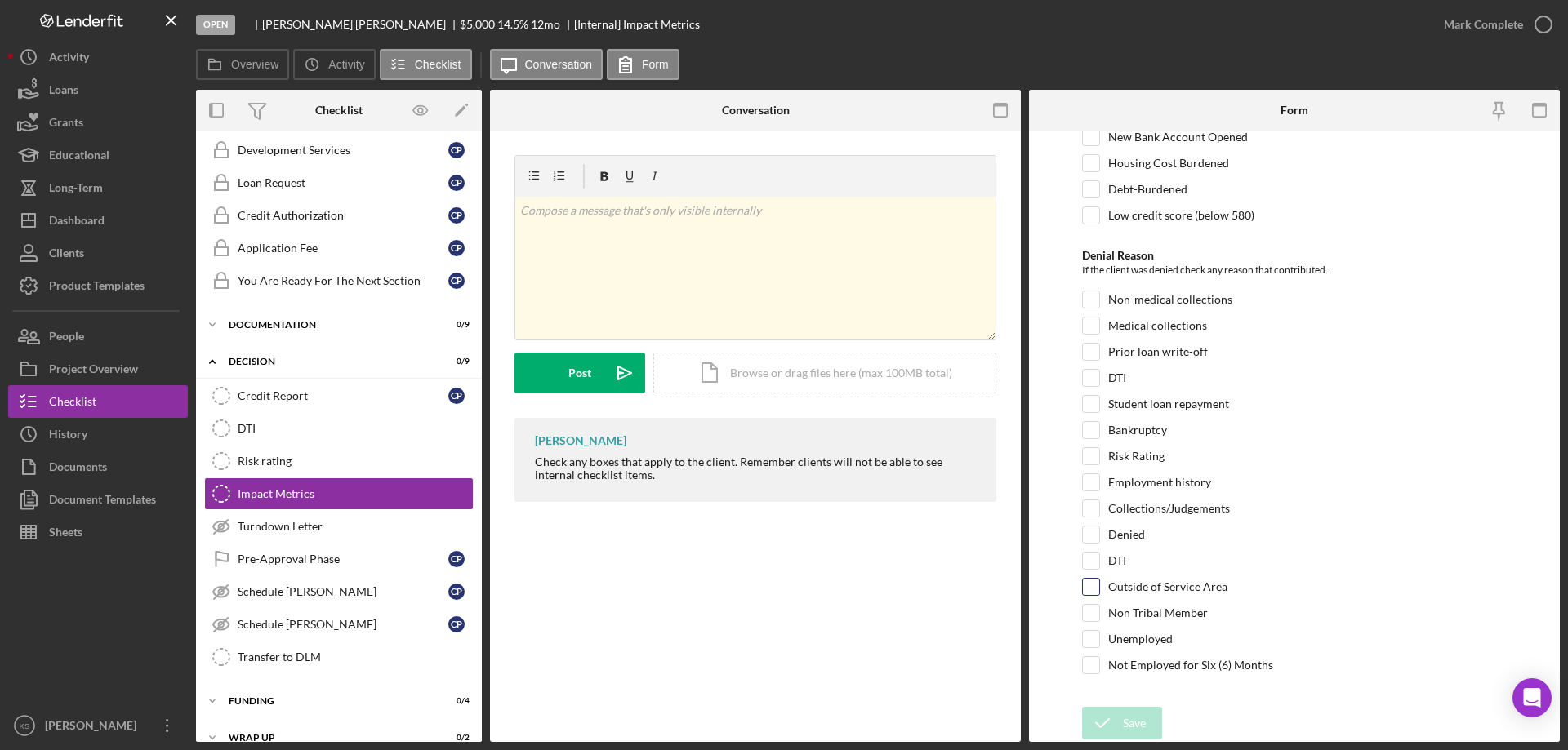
click at [1088, 589] on input "Outside of Service Area" at bounding box center [1090, 586] width 16 height 16
checkbox input "true"
click at [1106, 729] on icon "submit" at bounding box center [1102, 723] width 41 height 40
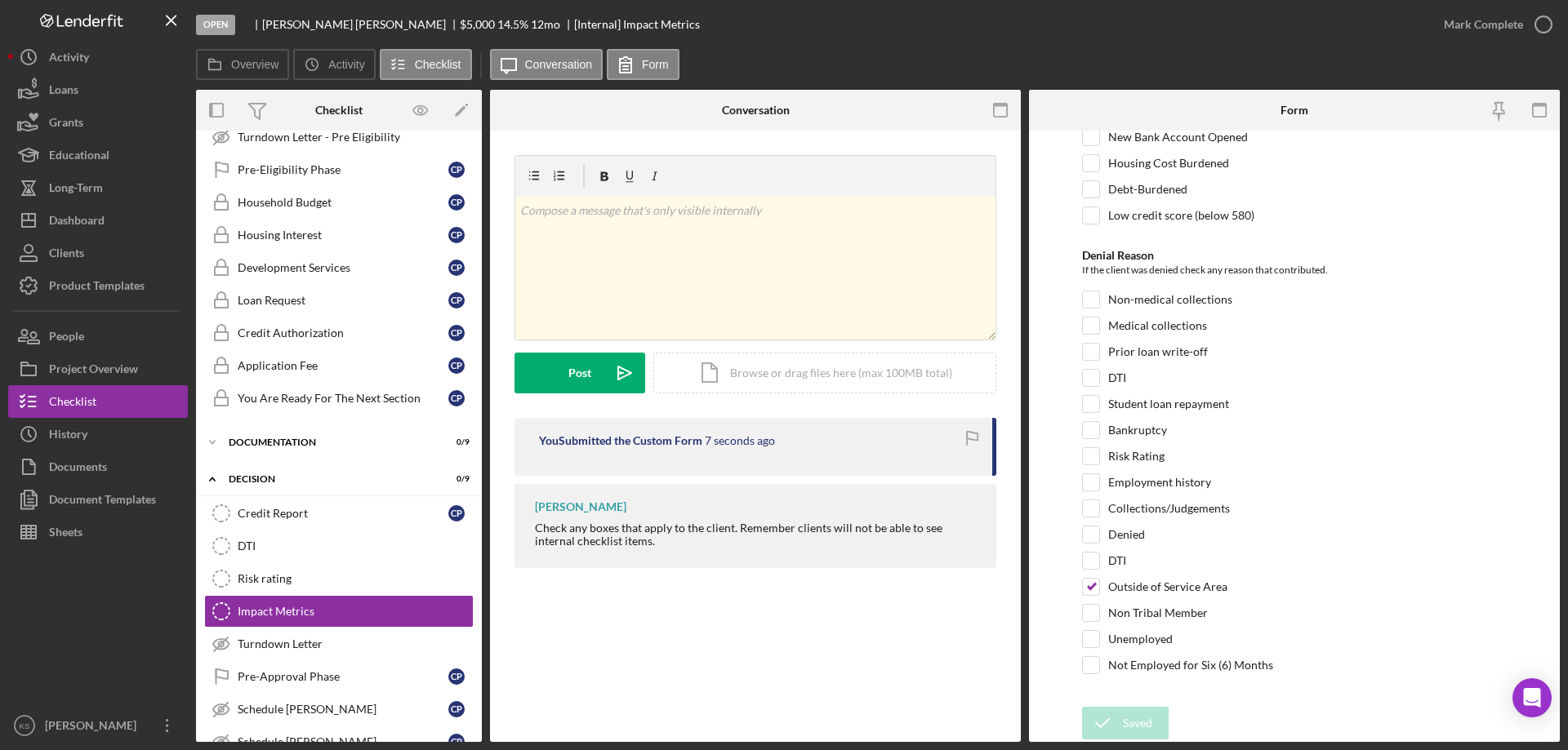
scroll to position [0, 0]
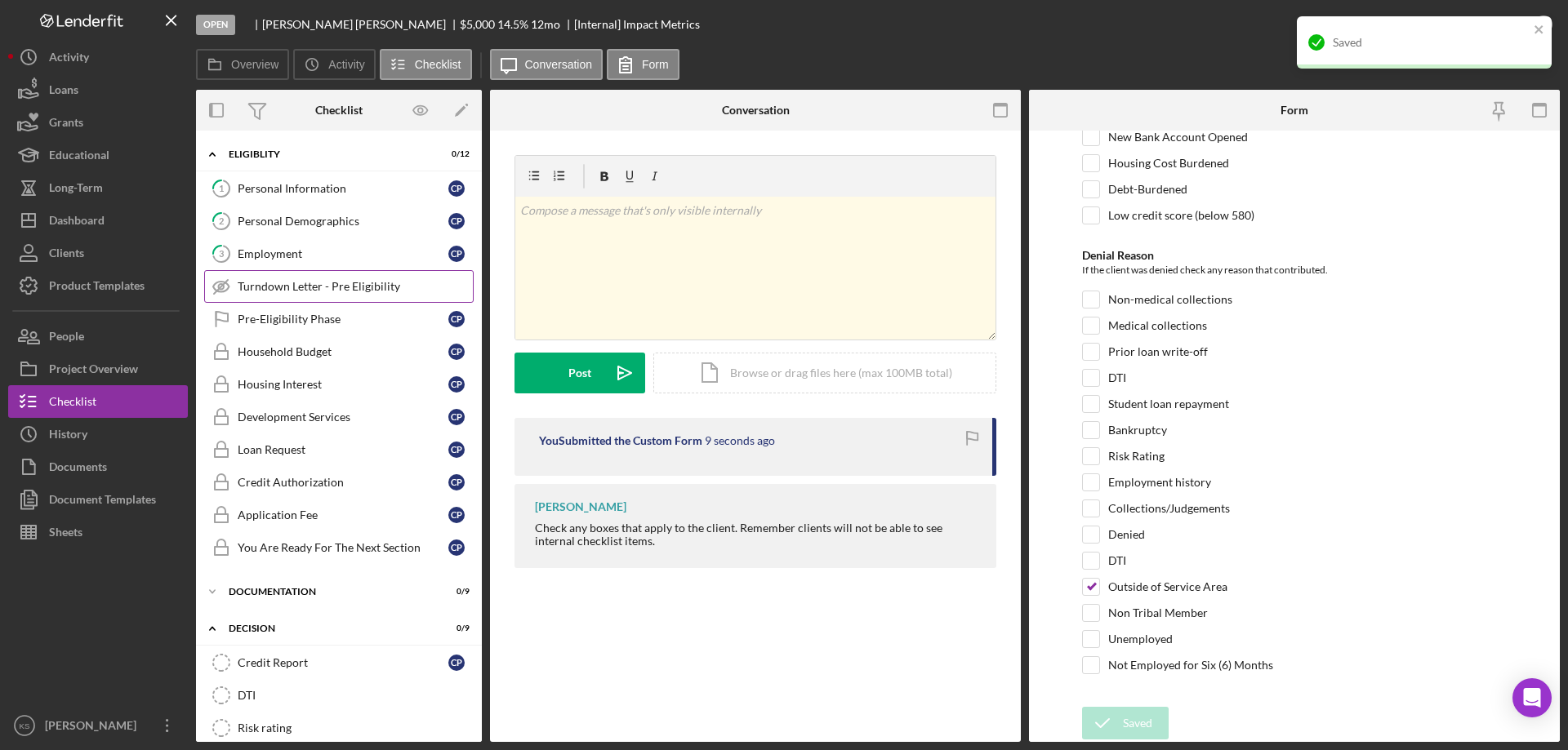
click at [328, 289] on div "Turndown Letter - Pre Eligibility" at bounding box center [355, 286] width 235 height 13
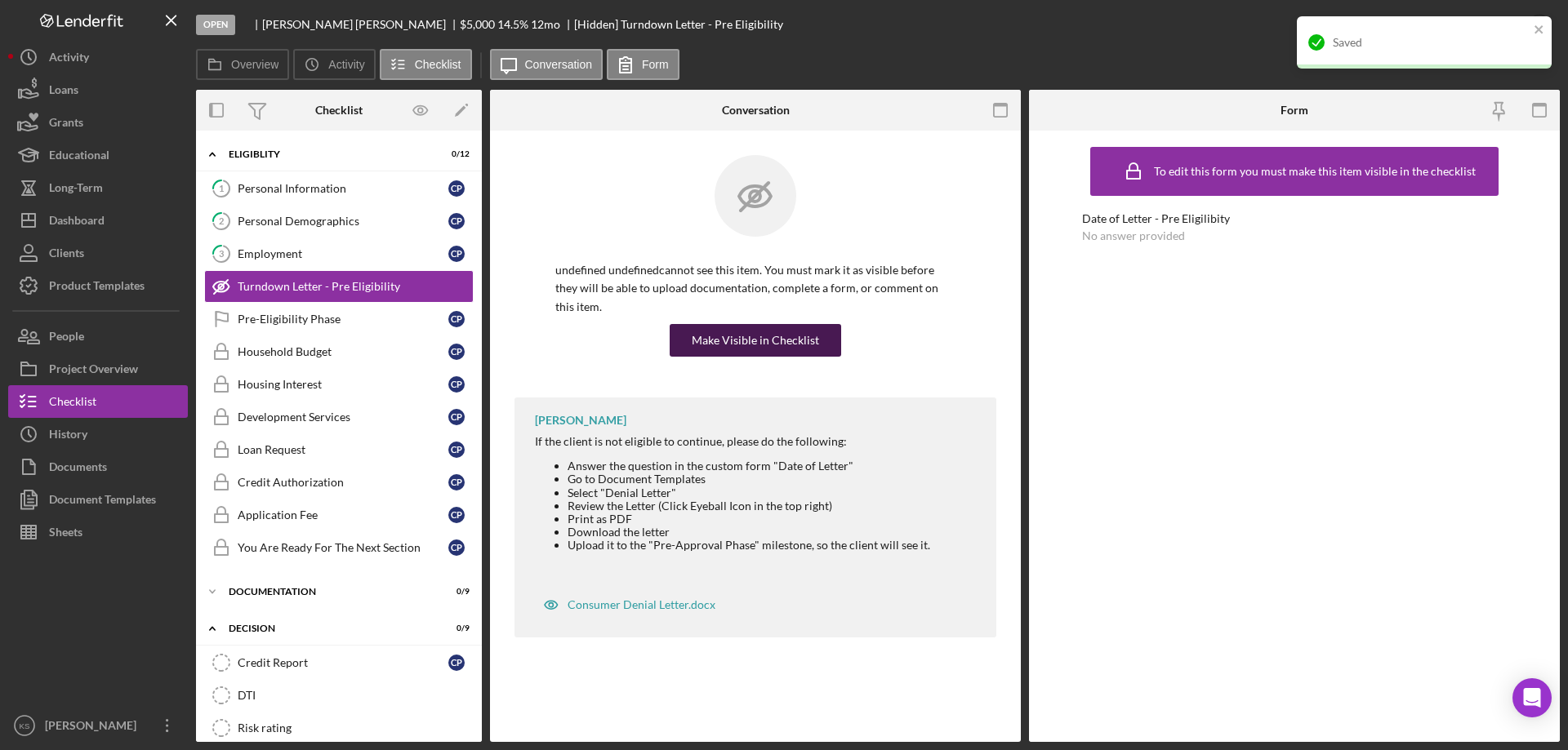
click at [767, 324] on div "Make Visible in Checklist" at bounding box center [755, 340] width 127 height 33
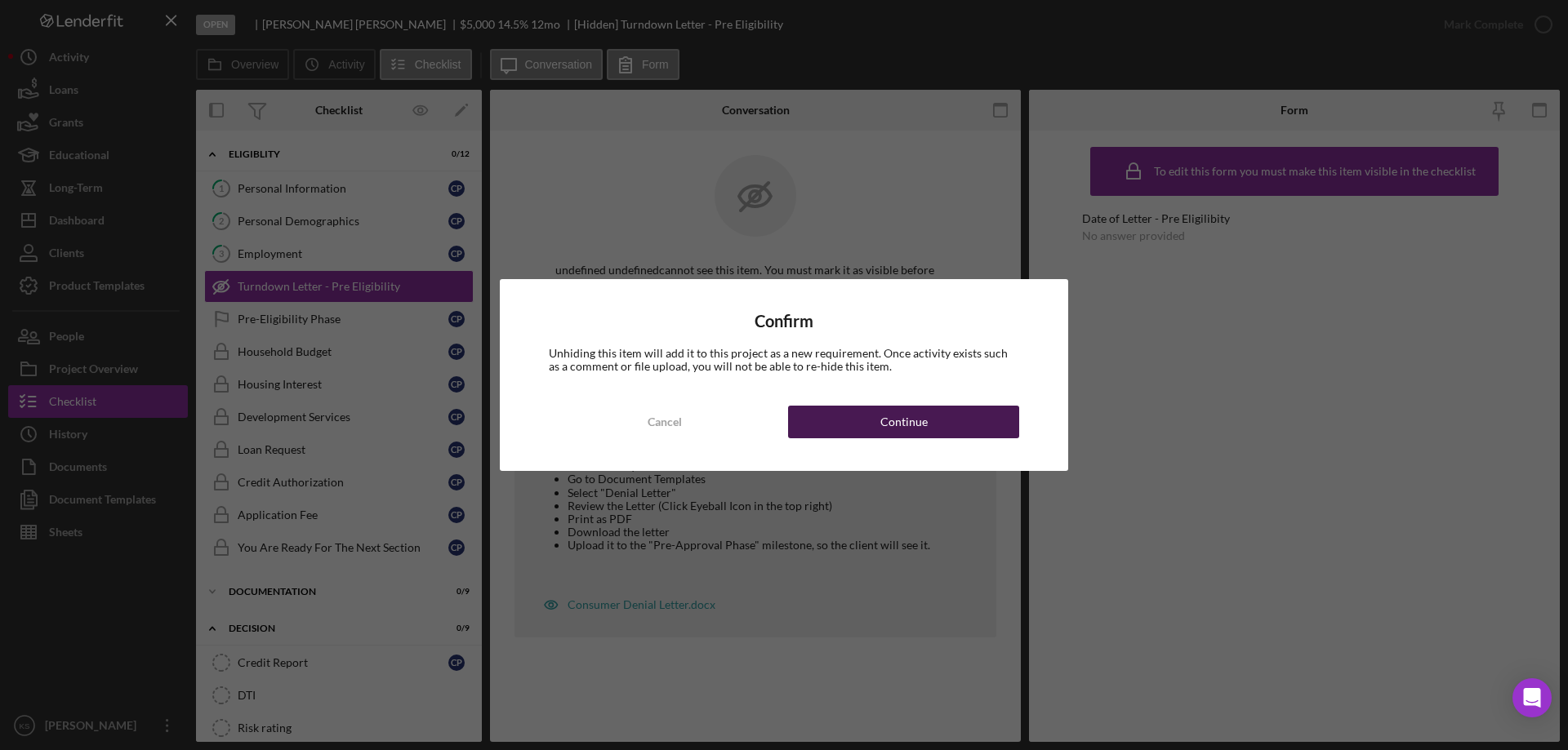
click at [922, 418] on div "Continue" at bounding box center [904, 422] width 47 height 33
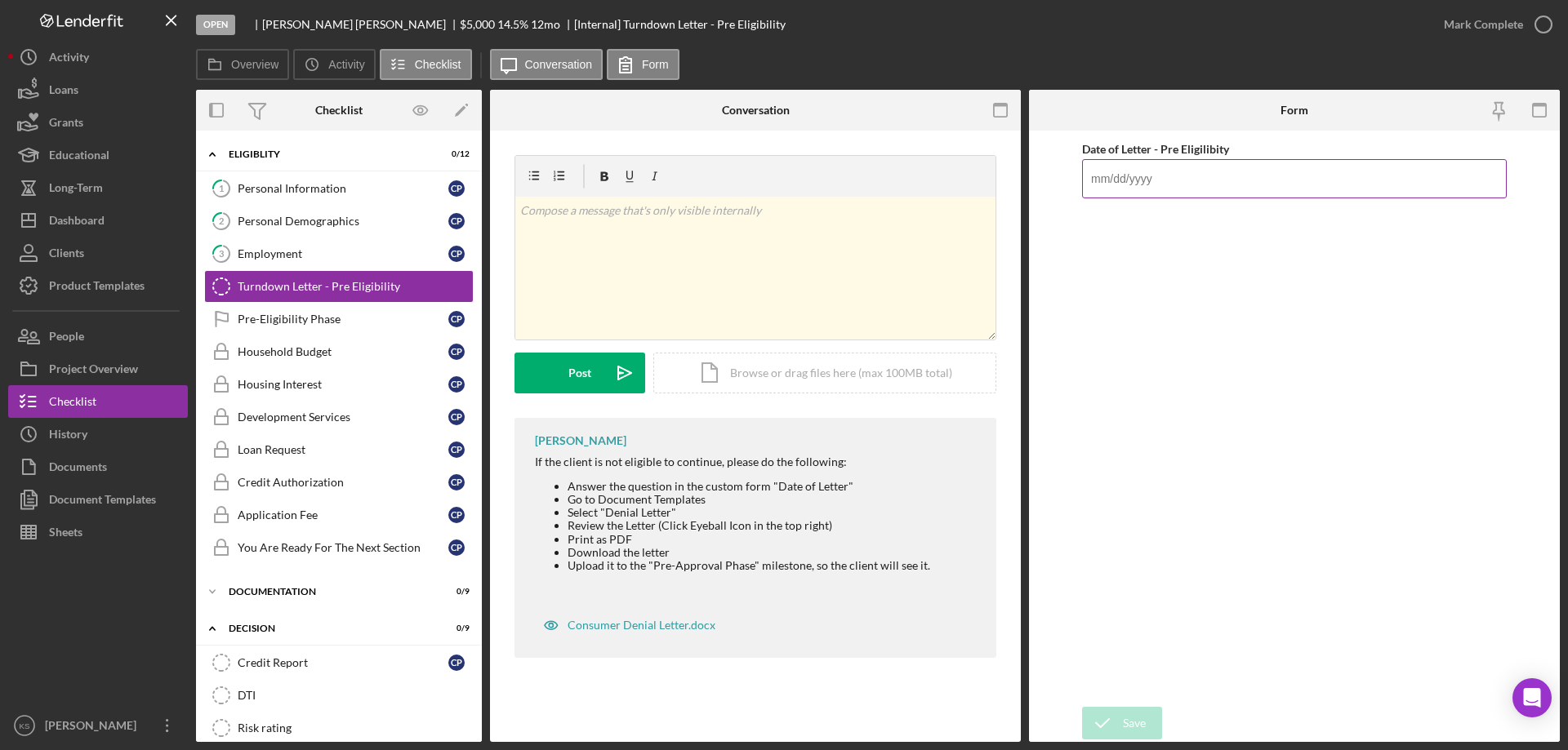
click at [1212, 171] on input "Date of Letter - Pre Eligilibity" at bounding box center [1294, 179] width 424 height 39
type input "[DATE]"
click at [1106, 719] on icon "submit" at bounding box center [1102, 723] width 41 height 40
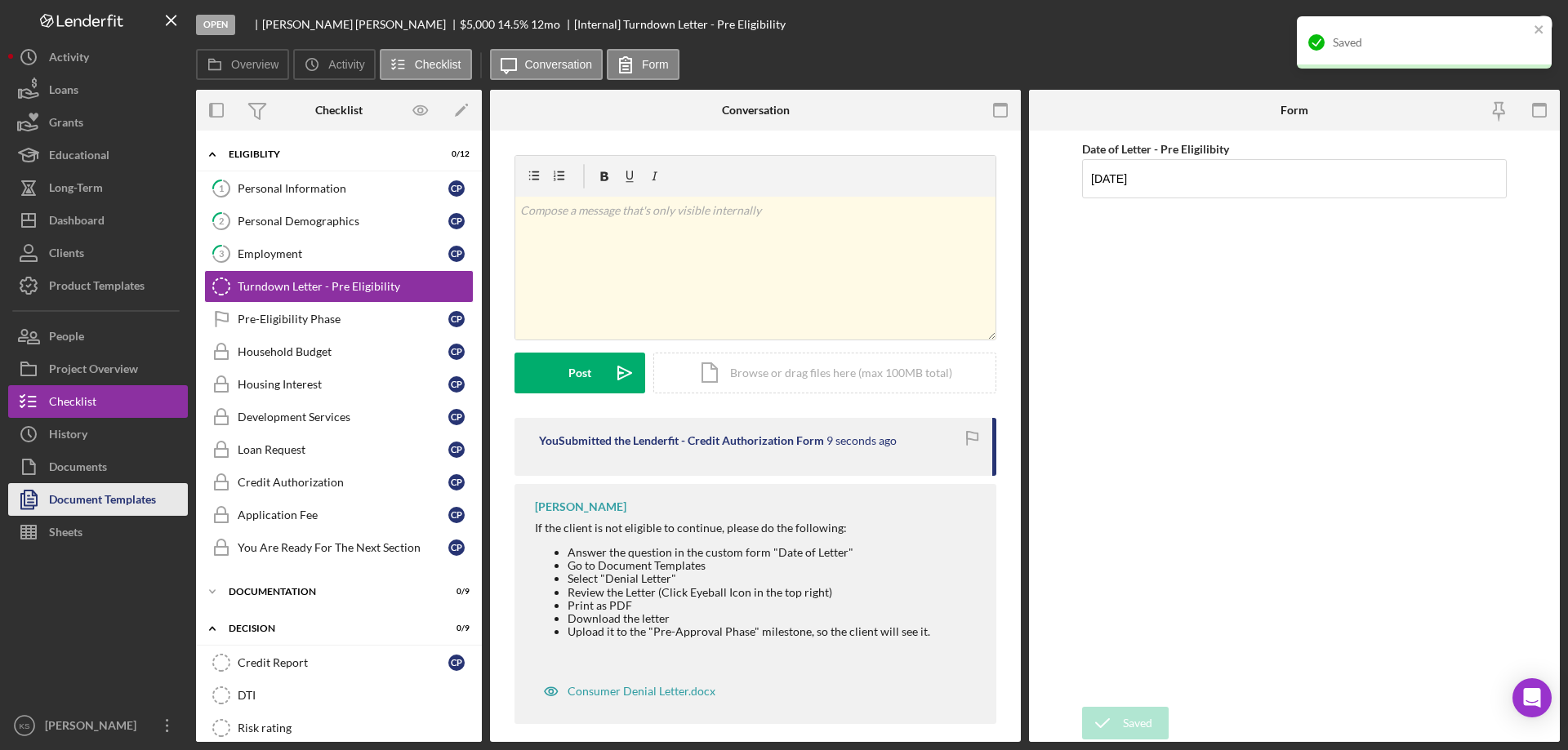
click at [120, 491] on div "Document Templates" at bounding box center [102, 502] width 107 height 37
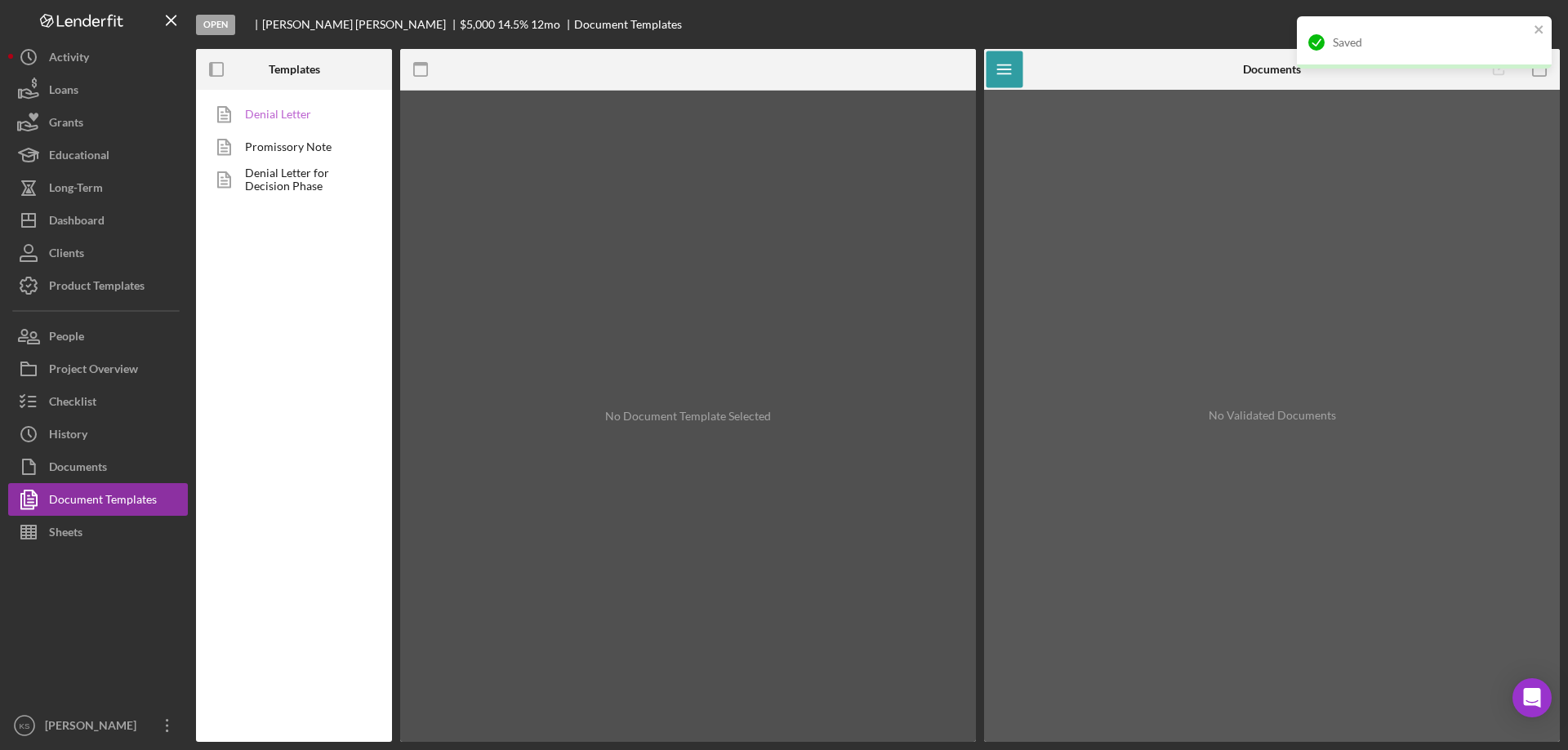
click at [284, 110] on link "Denial Letter" at bounding box center [289, 114] width 171 height 33
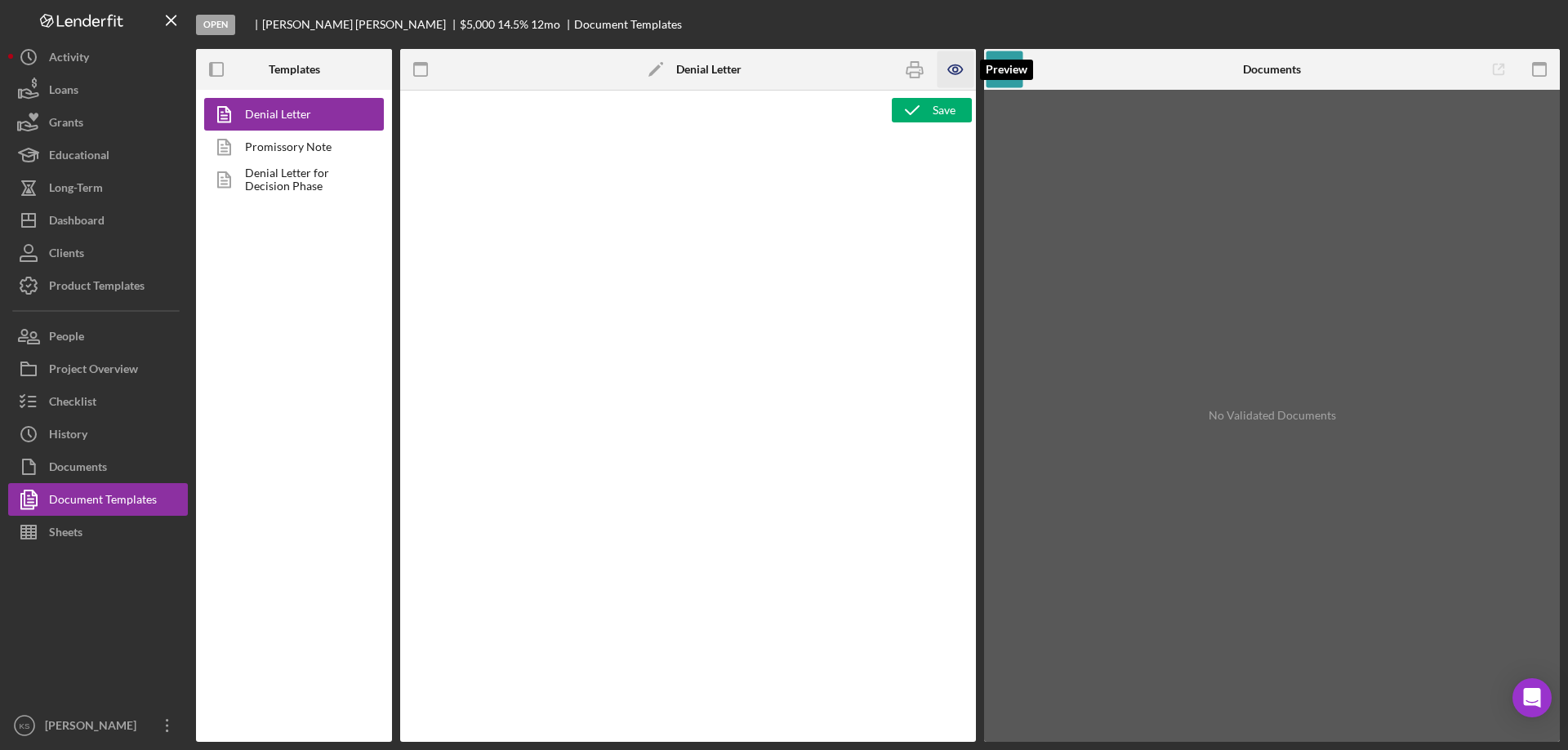
click at [956, 76] on icon "button" at bounding box center [956, 70] width 37 height 37
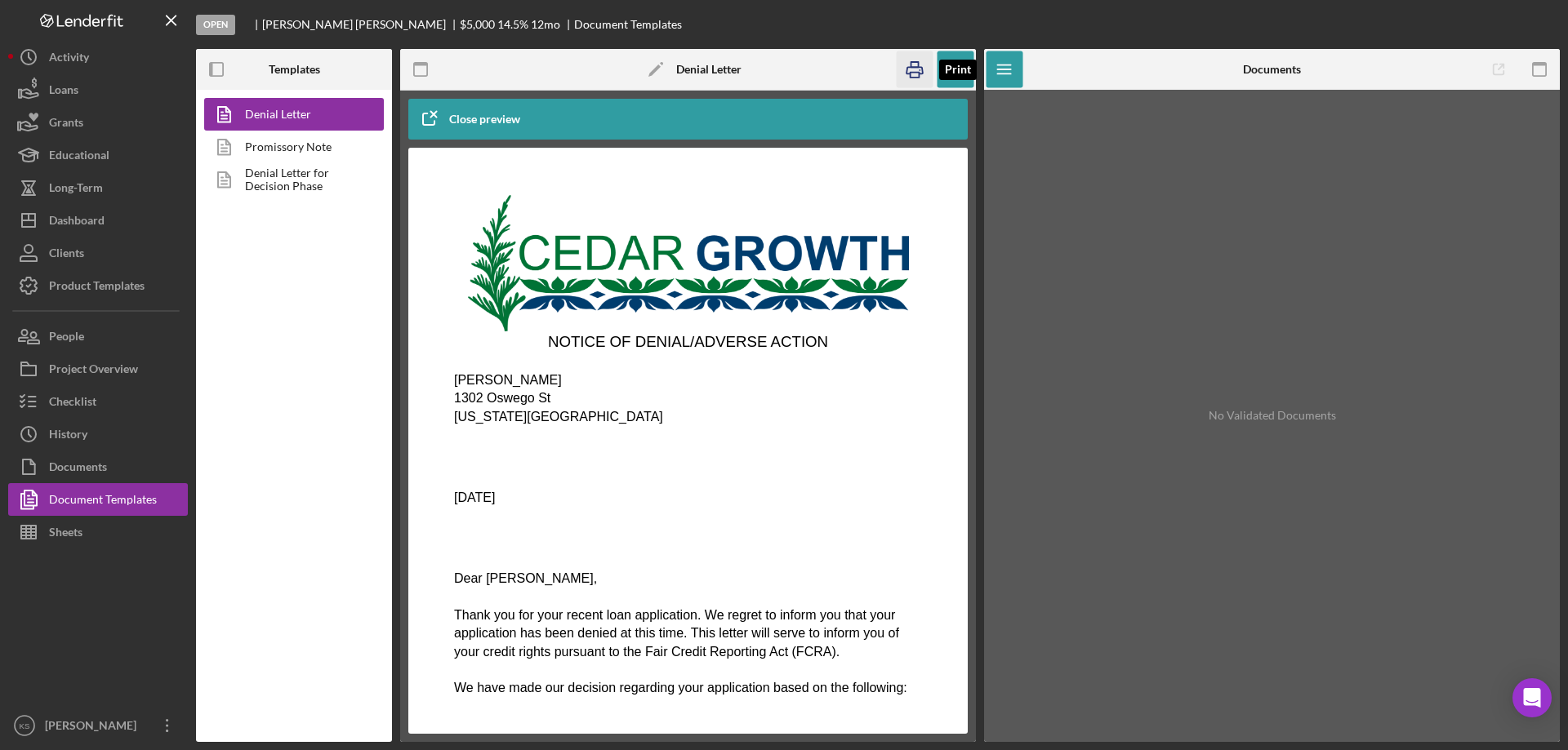
click at [906, 81] on icon "button" at bounding box center [915, 70] width 37 height 37
drag, startPoint x: 554, startPoint y: 384, endPoint x: 455, endPoint y: 384, distance: 99.0
click at [455, 384] on p "[PERSON_NAME]" at bounding box center [688, 380] width 468 height 18
copy span "[PERSON_NAME]"
drag, startPoint x: 923, startPoint y: 78, endPoint x: 177, endPoint y: 256, distance: 766.9
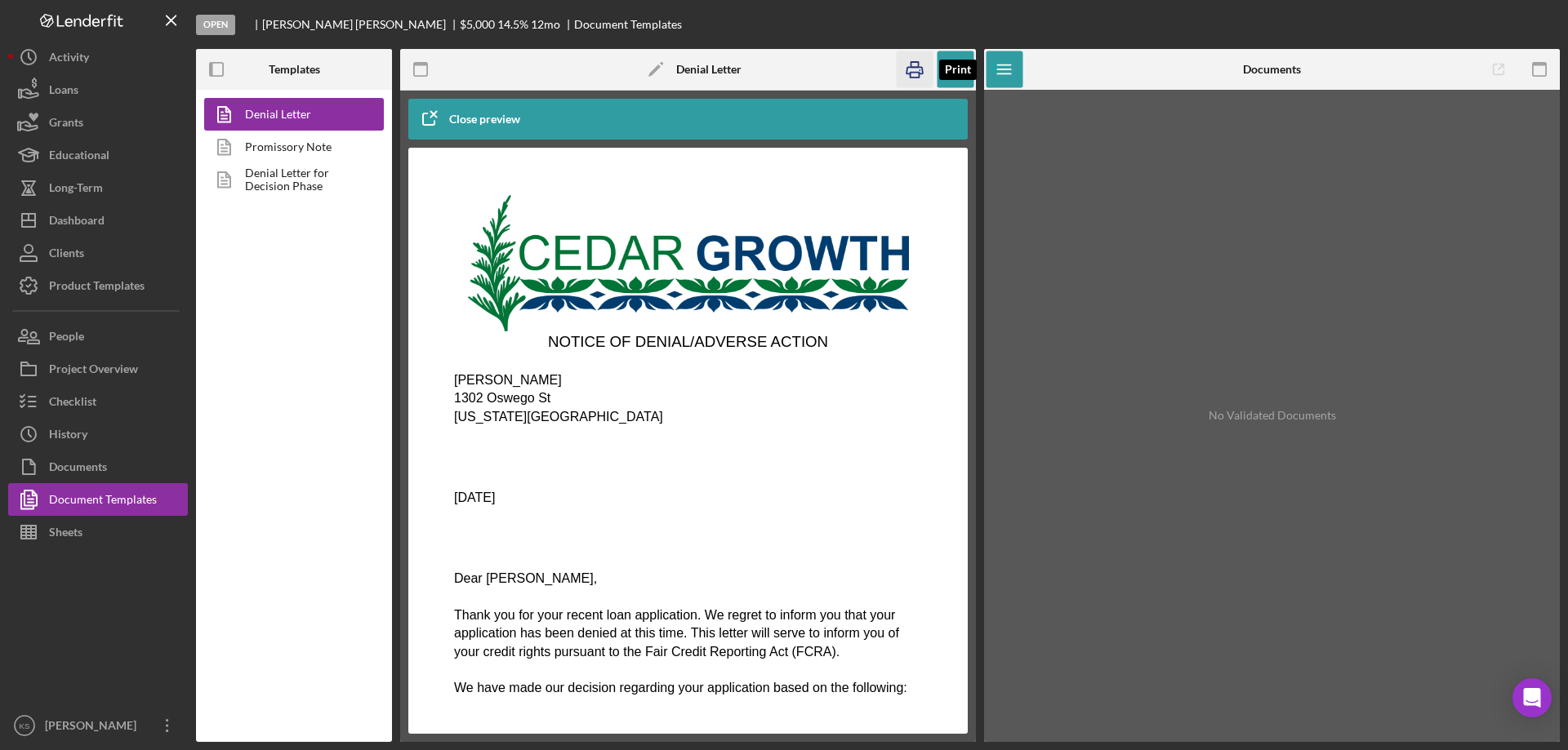
click at [923, 78] on icon "button" at bounding box center [915, 70] width 37 height 37
click at [109, 364] on div "Project Overview" at bounding box center [93, 371] width 89 height 37
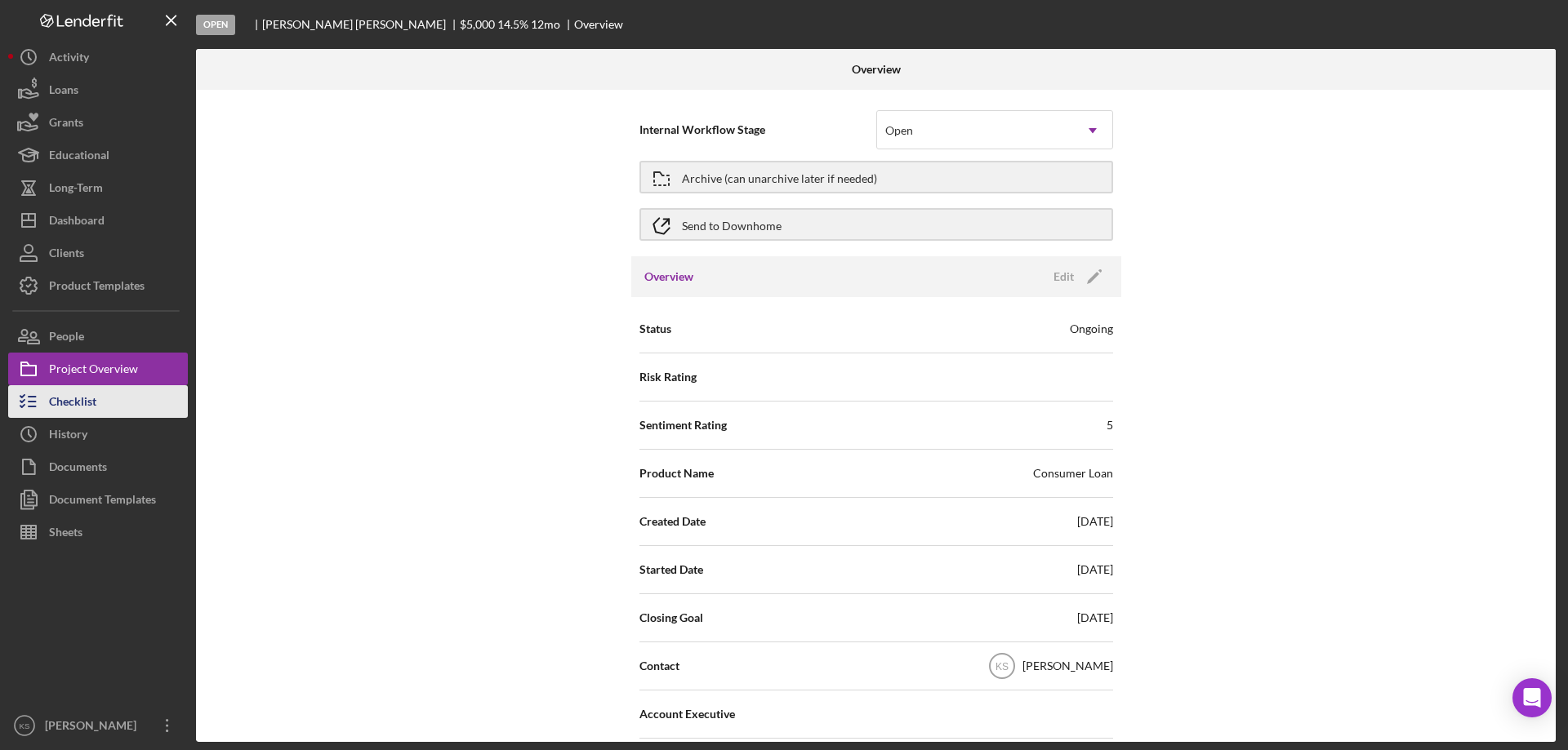
click at [85, 400] on div "Checklist" at bounding box center [73, 404] width 47 height 37
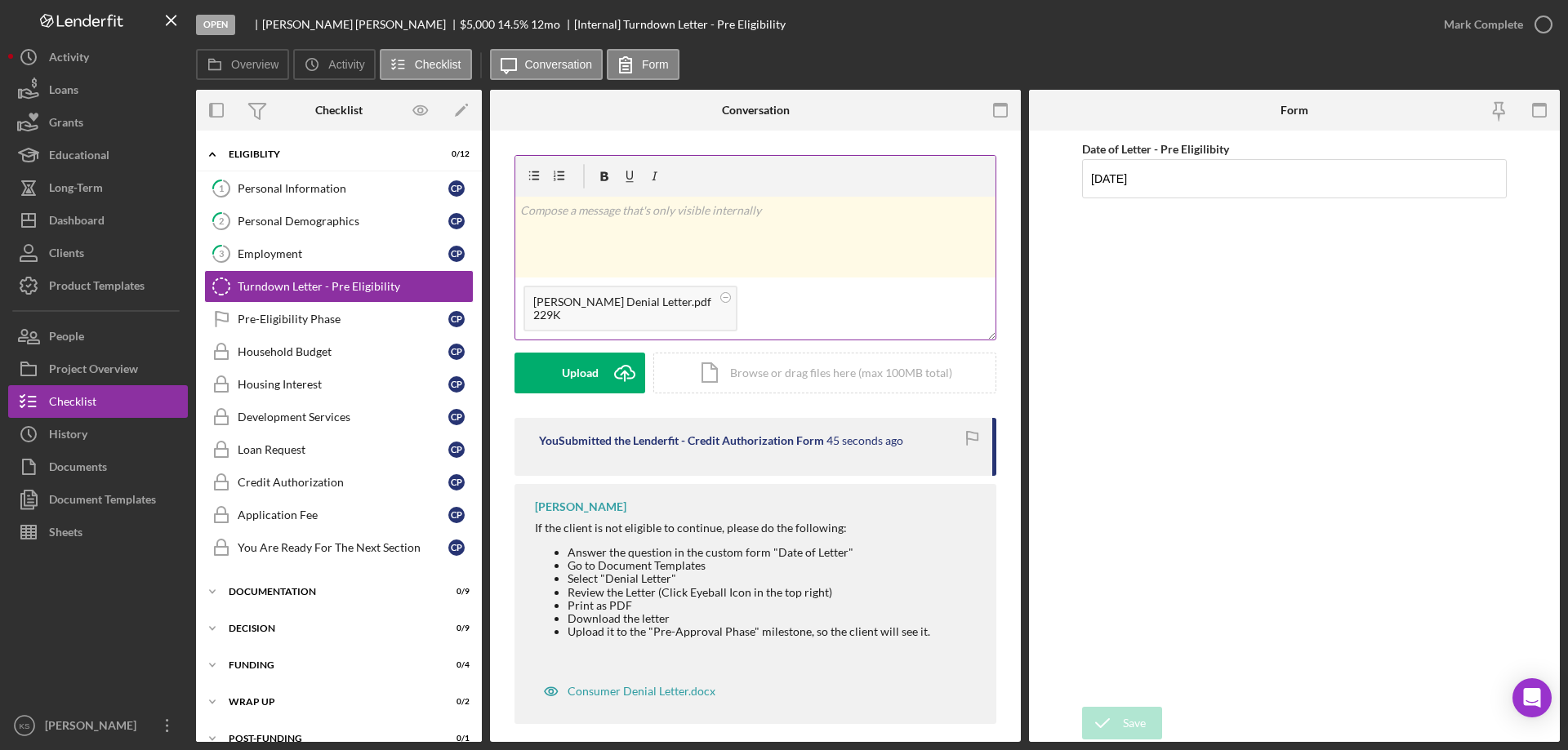
click at [635, 248] on div "v Color teal Color pink Remove color Add row above Add row below Add column bef…" at bounding box center [755, 237] width 480 height 81
click at [569, 368] on div "Post" at bounding box center [579, 373] width 23 height 40
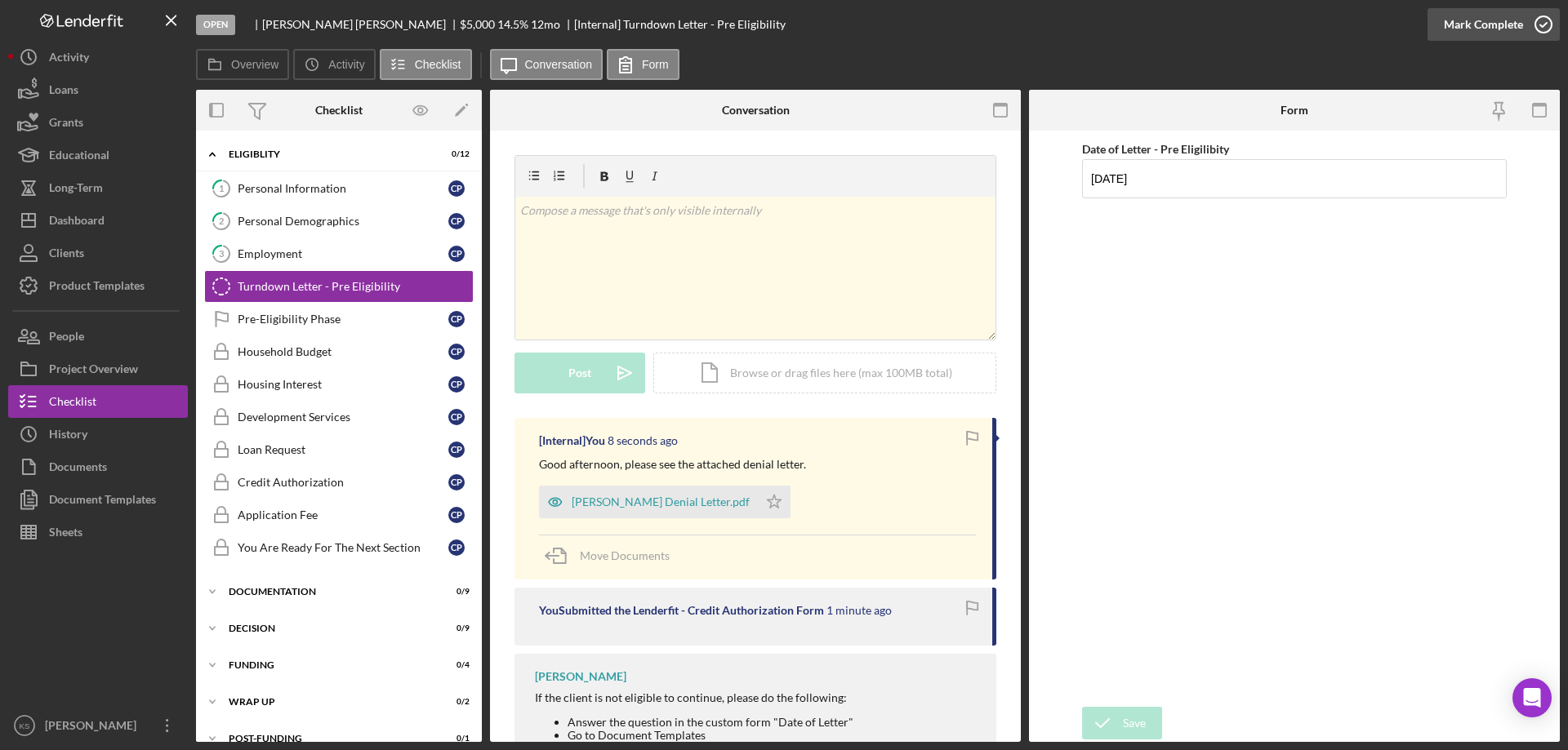
click at [1511, 25] on div "Mark Complete" at bounding box center [1484, 24] width 79 height 33
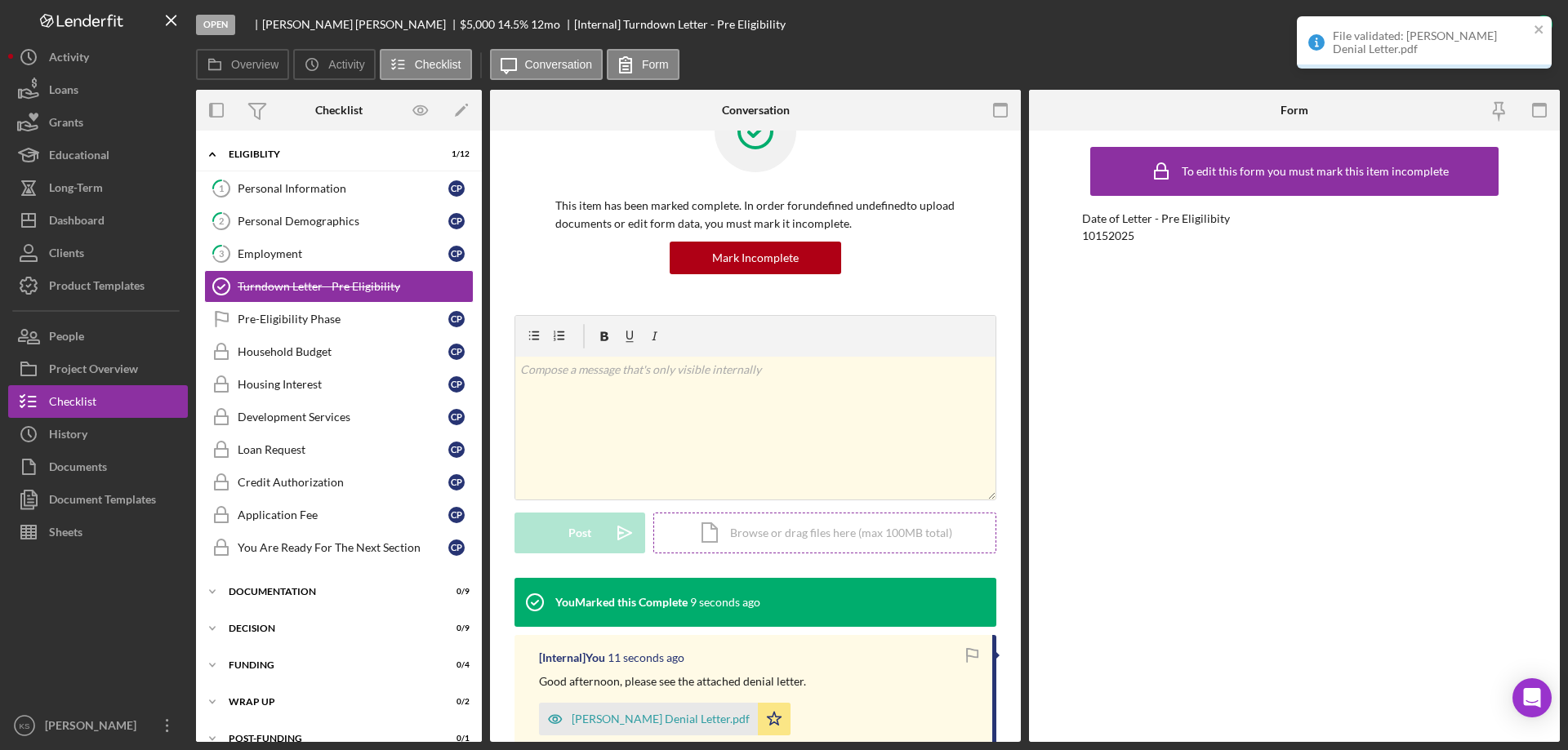
scroll to position [164, 0]
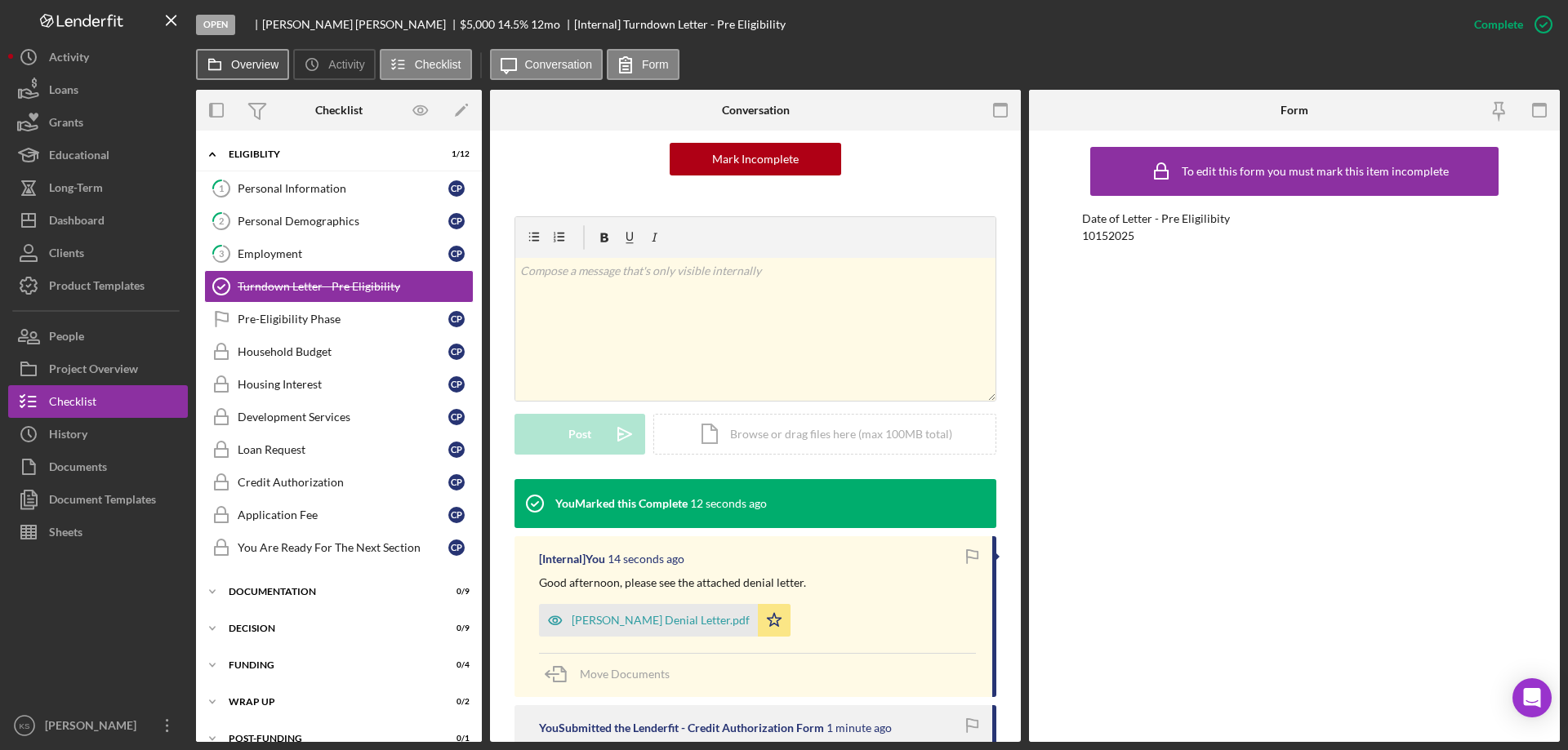
click at [271, 56] on button "Overview" at bounding box center [242, 64] width 93 height 31
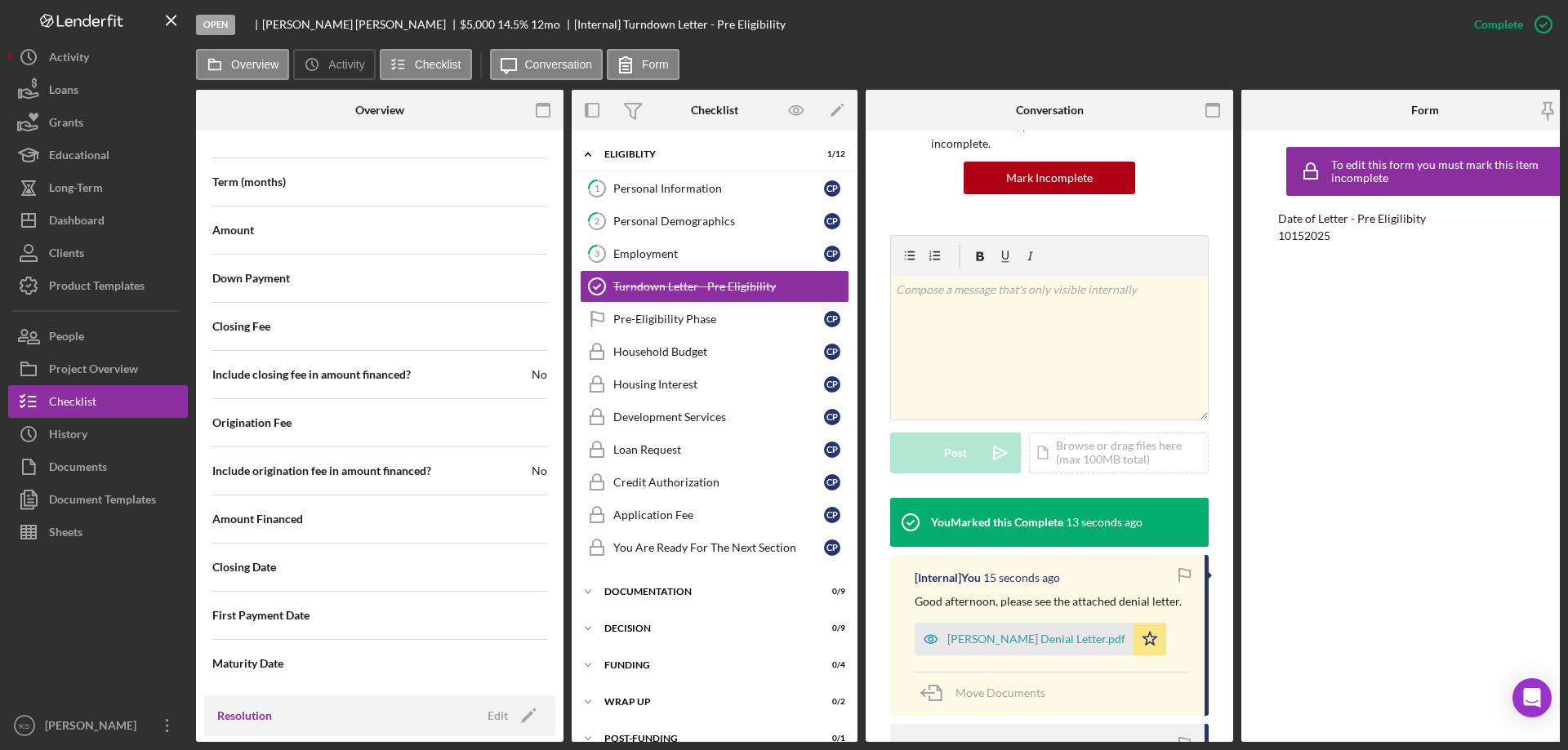
scroll to position [1875, 0]
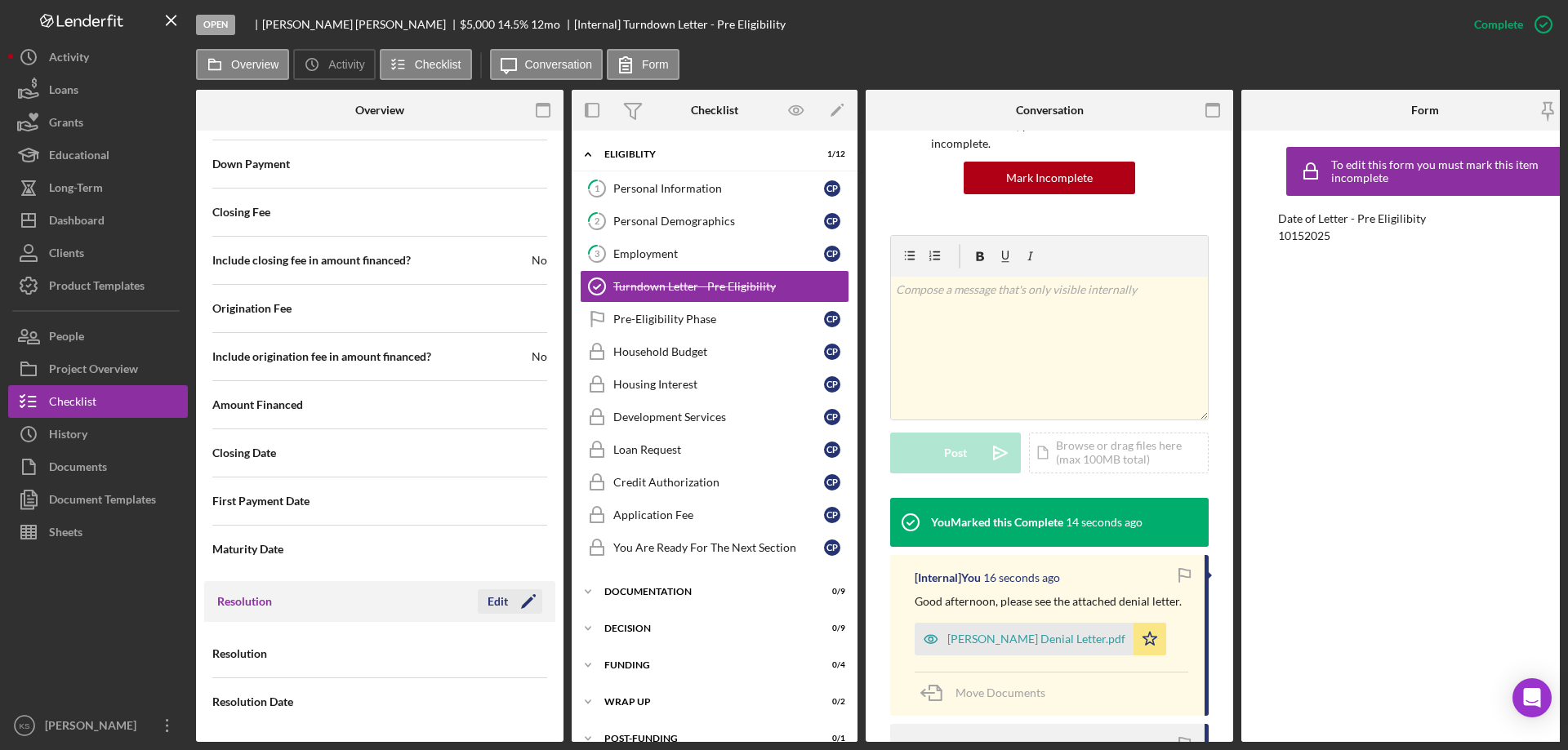
click at [508, 602] on icon "Icon/Edit" at bounding box center [528, 602] width 41 height 40
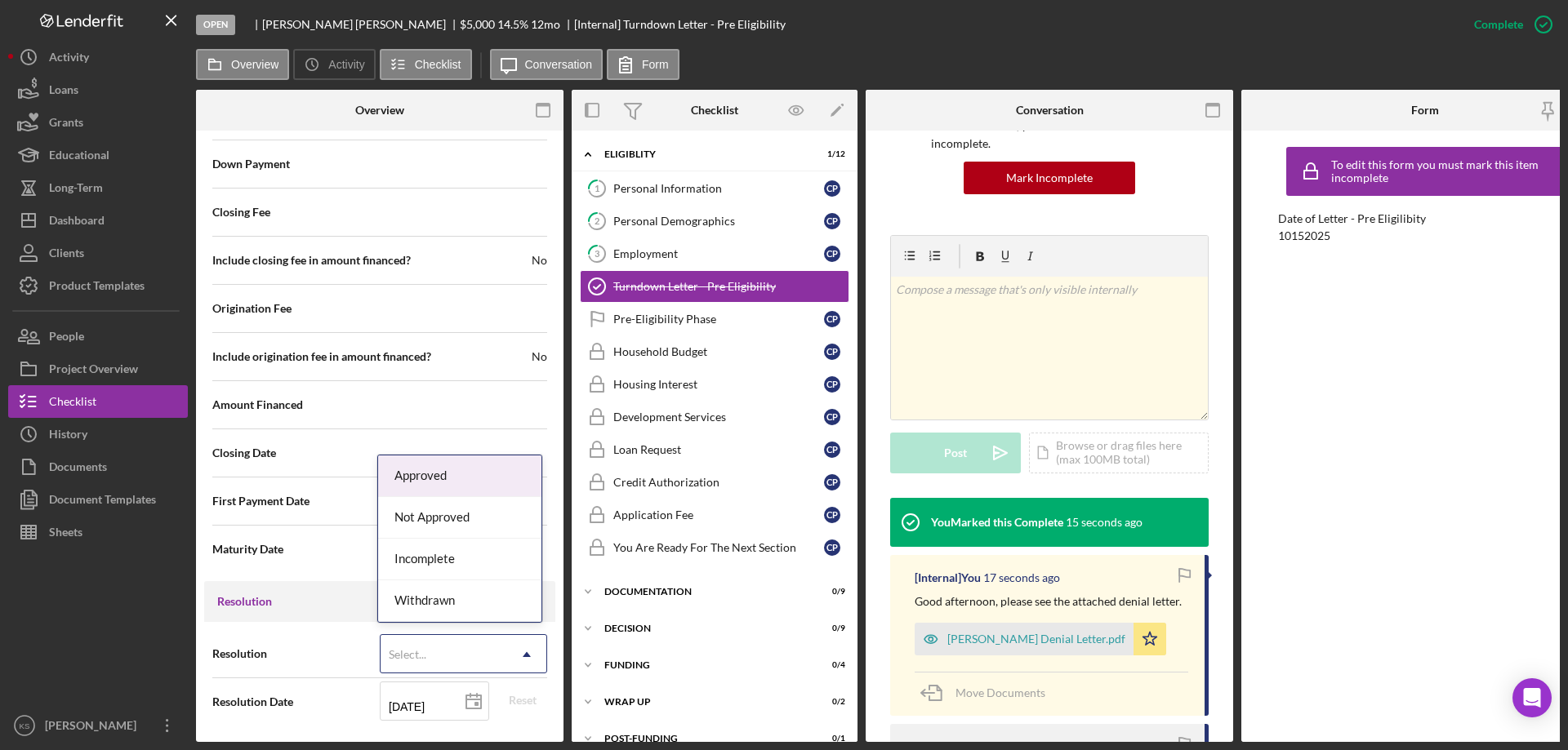
click at [507, 639] on icon "Icon/Dropdown Arrow" at bounding box center [527, 655] width 39 height 39
click at [451, 528] on div "Not Approved" at bounding box center [460, 517] width 164 height 41
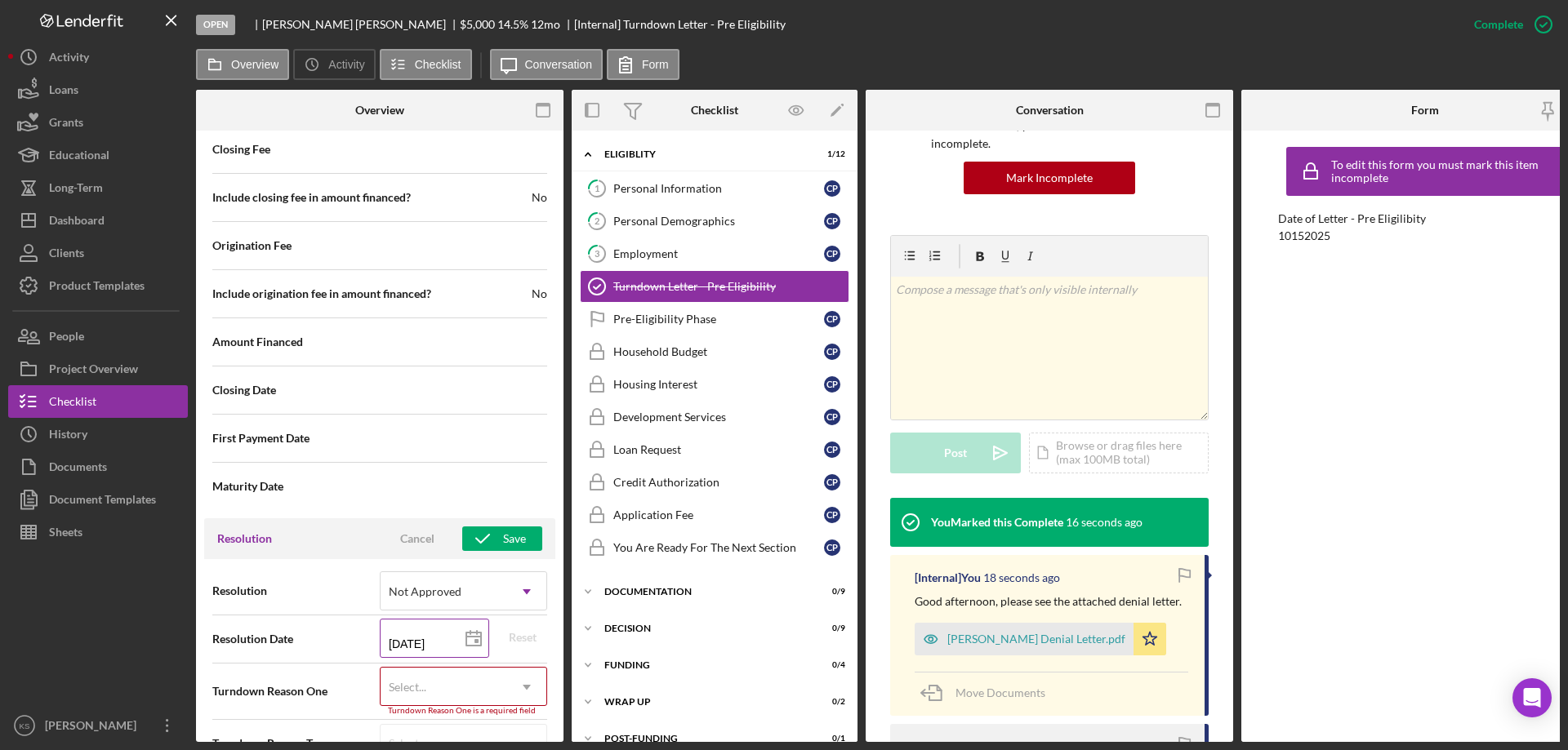
scroll to position [1980, 0]
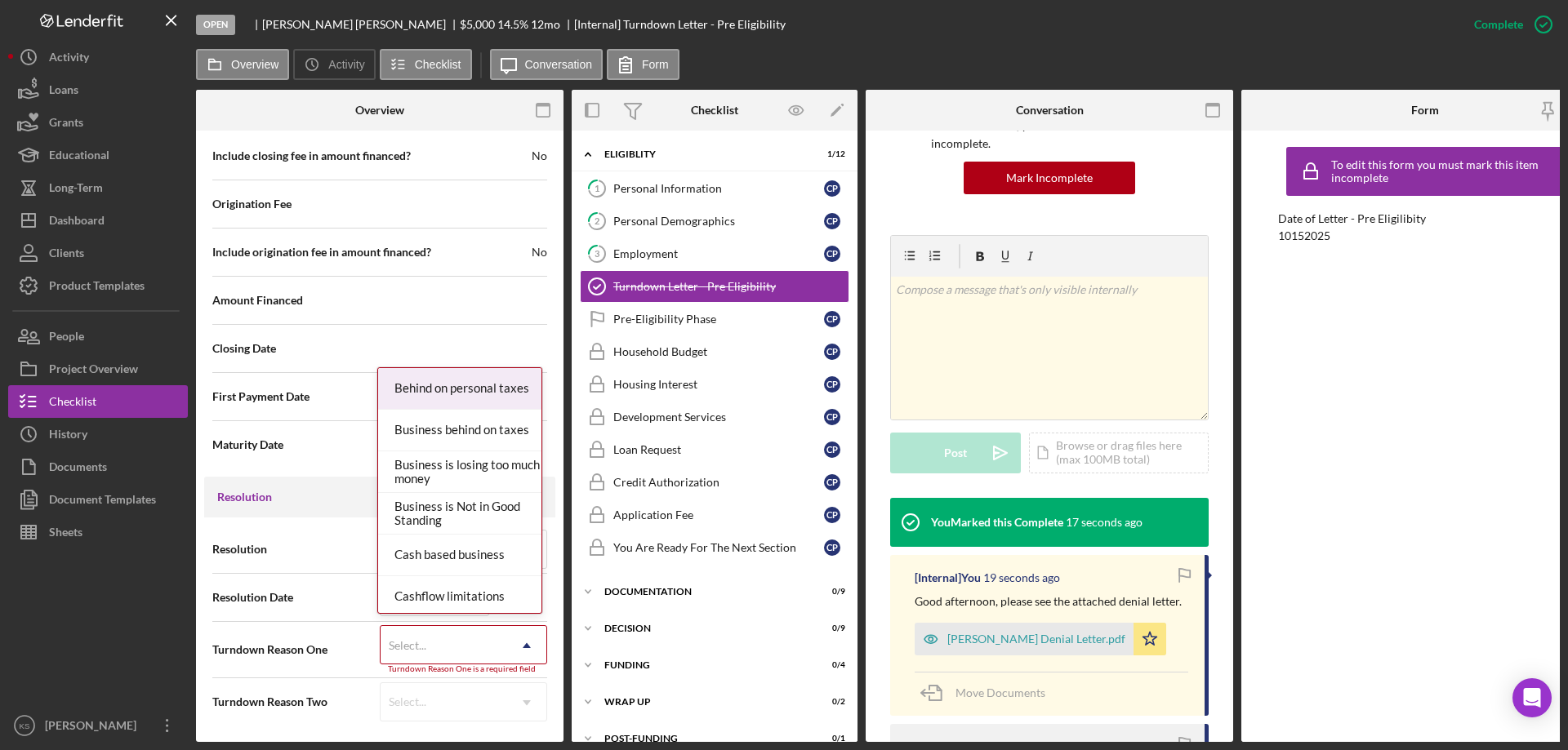
click at [459, 635] on div "Select..." at bounding box center [444, 645] width 127 height 38
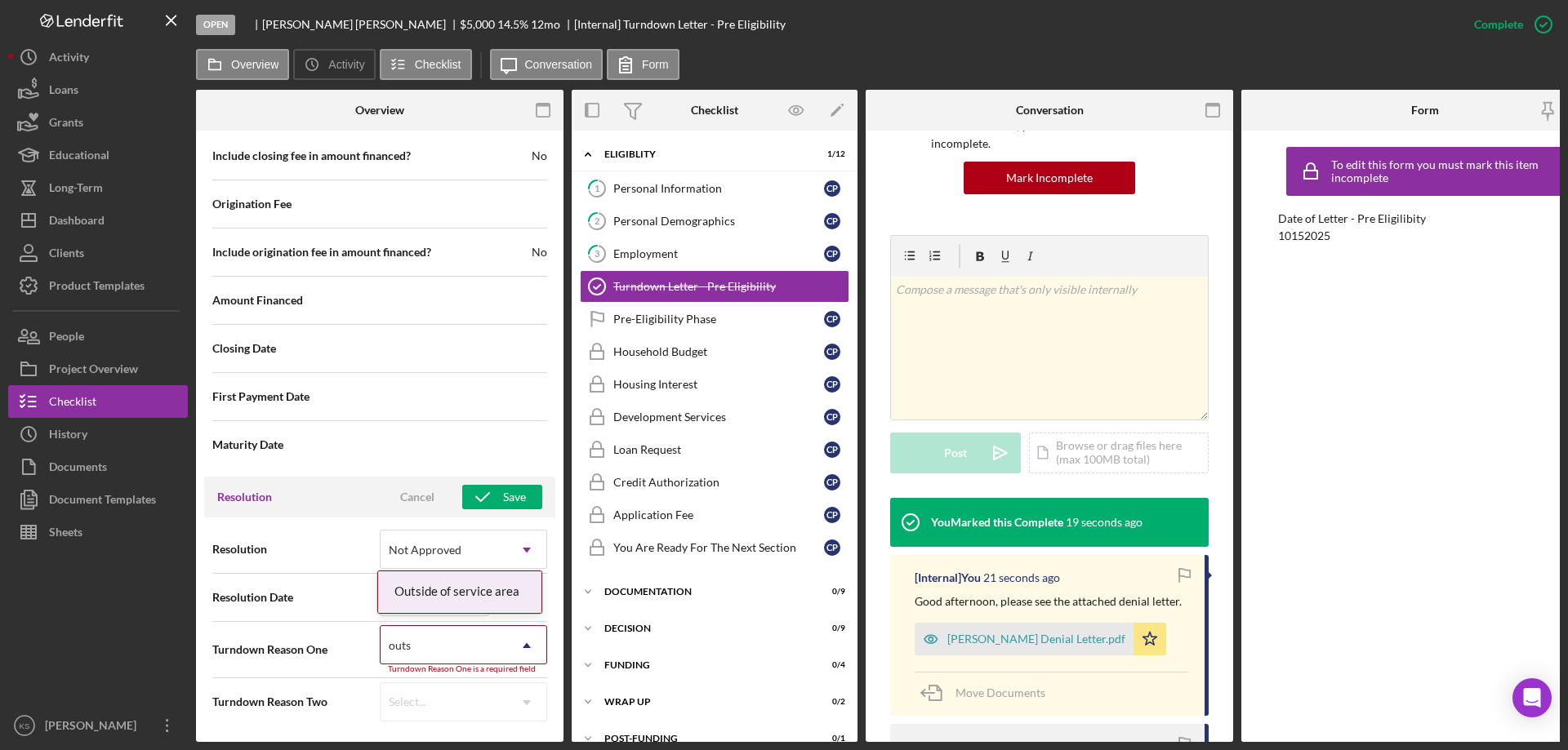
type input "outsi"
click at [435, 590] on div "Outside of service area" at bounding box center [460, 591] width 164 height 41
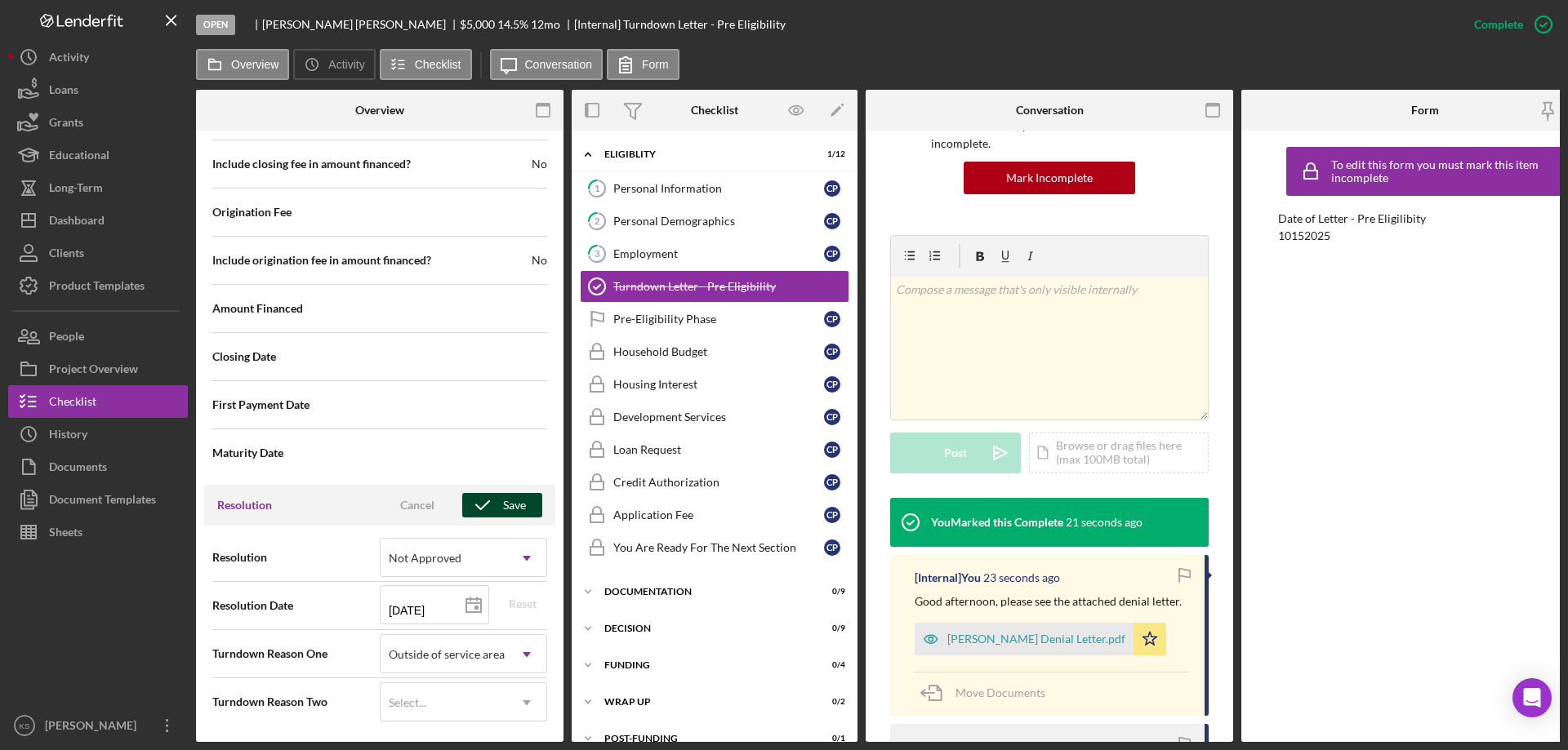
click at [503, 493] on div "Save" at bounding box center [514, 504] width 23 height 24
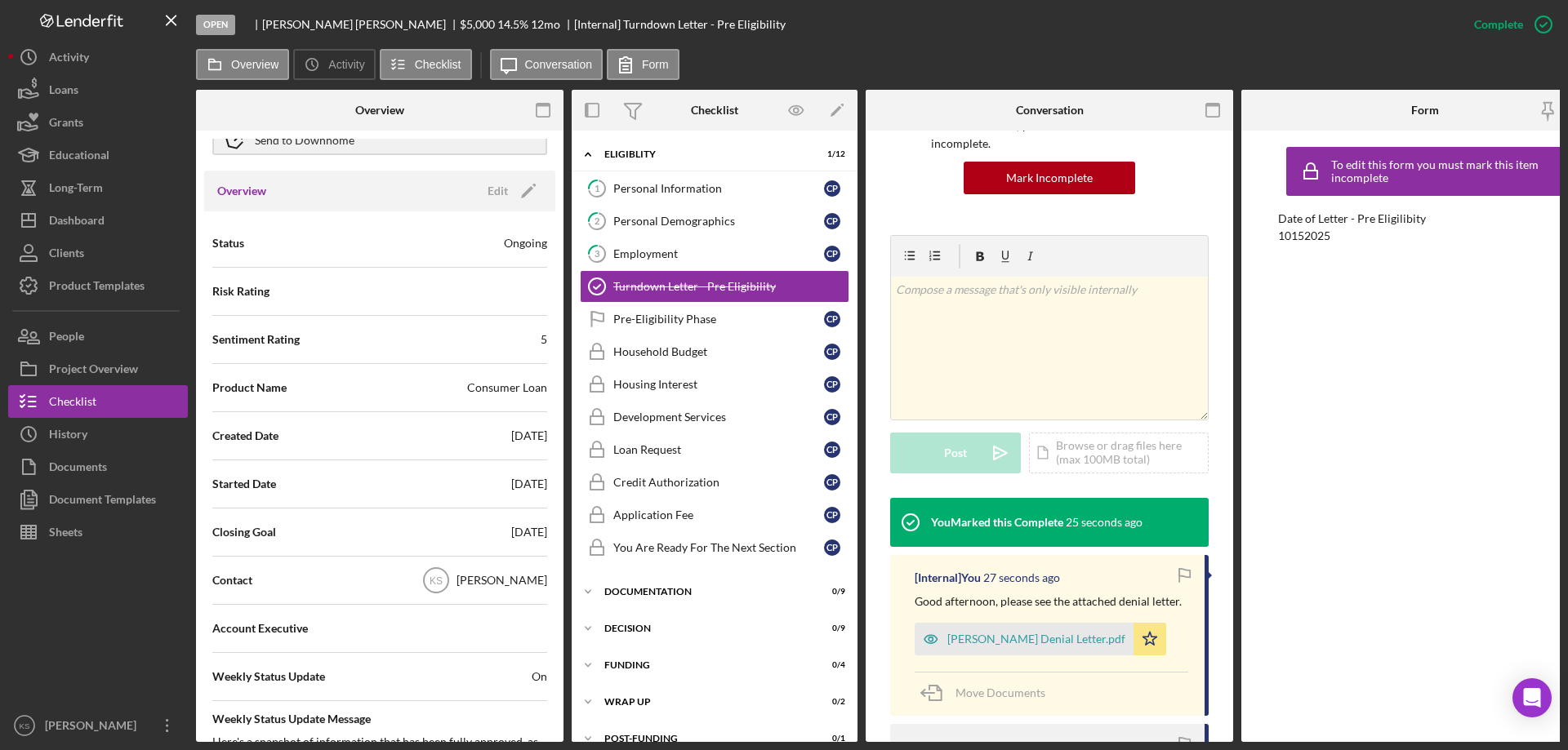
scroll to position [0, 0]
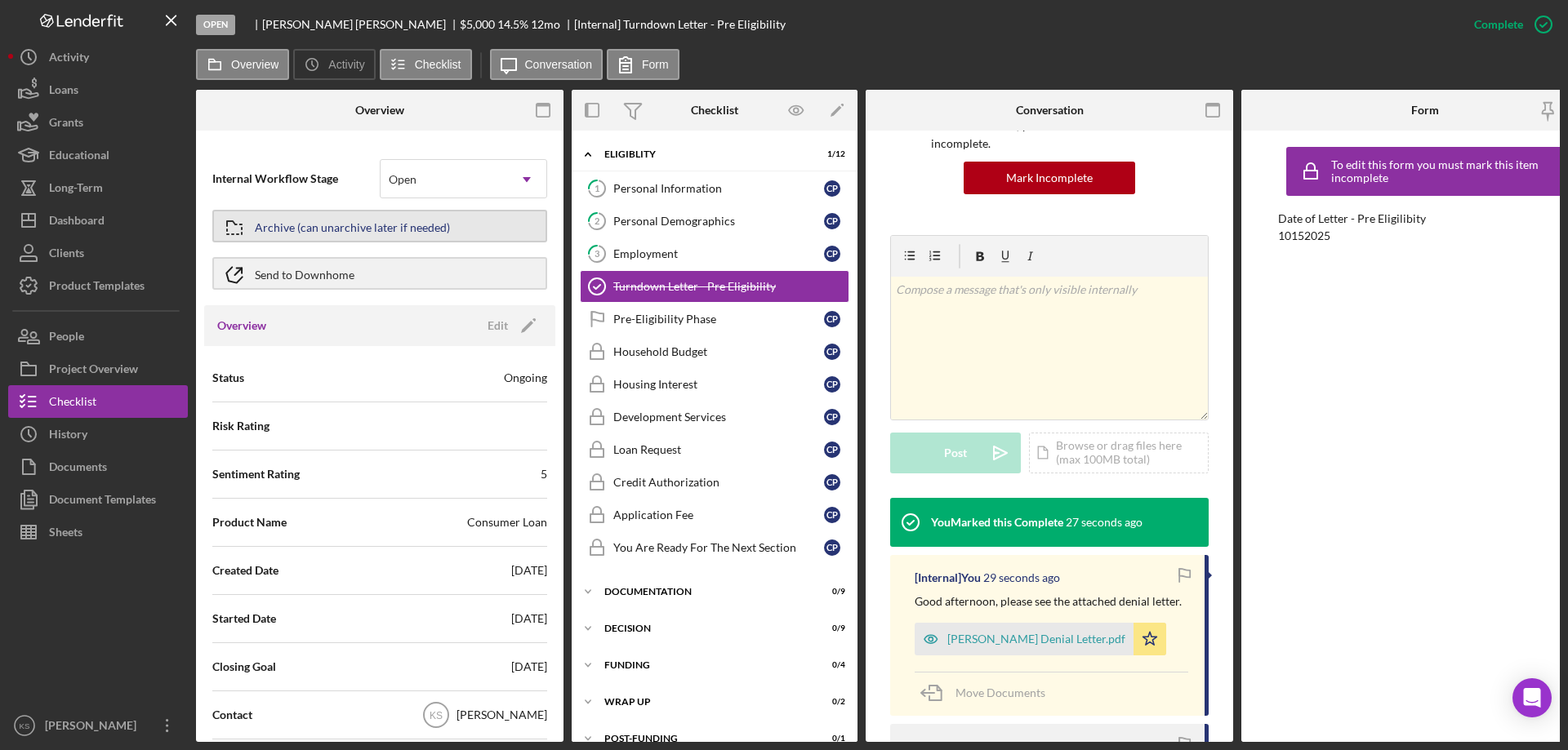
click at [320, 230] on div "Archive (can unarchive later if needed)" at bounding box center [352, 226] width 195 height 30
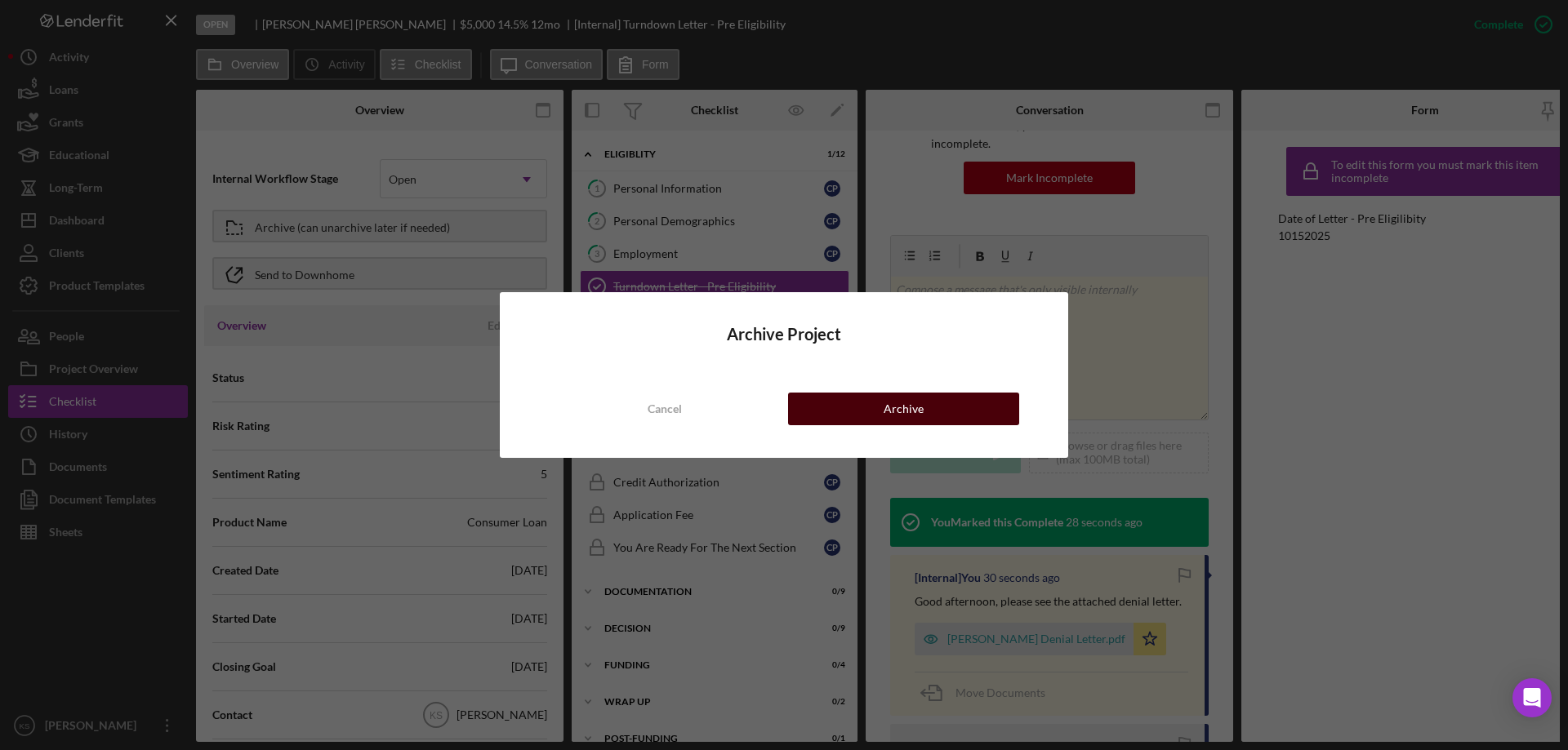
click at [935, 413] on button "Archive" at bounding box center [904, 408] width 231 height 33
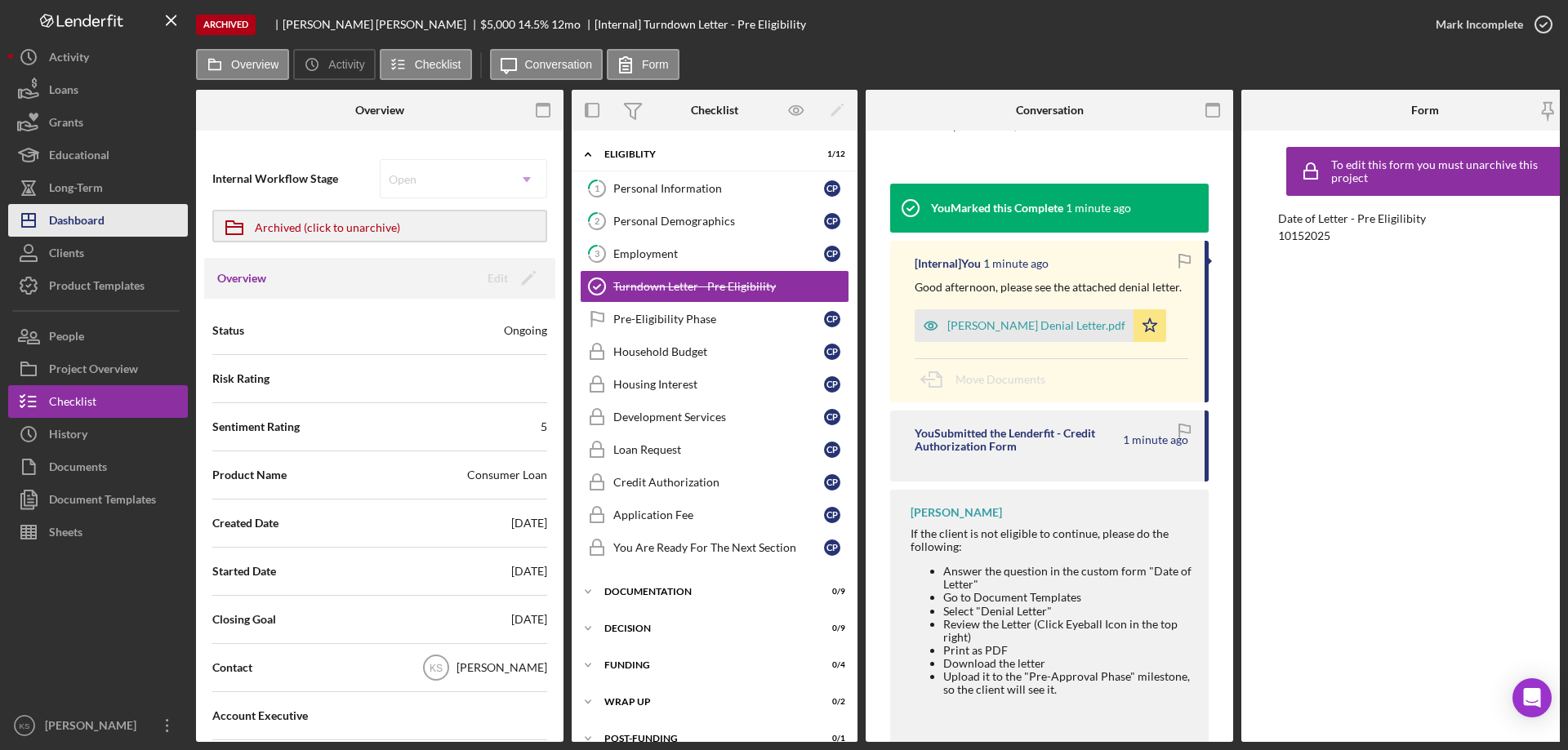
click at [111, 210] on button "Icon/Dashboard Dashboard" at bounding box center [98, 220] width 180 height 33
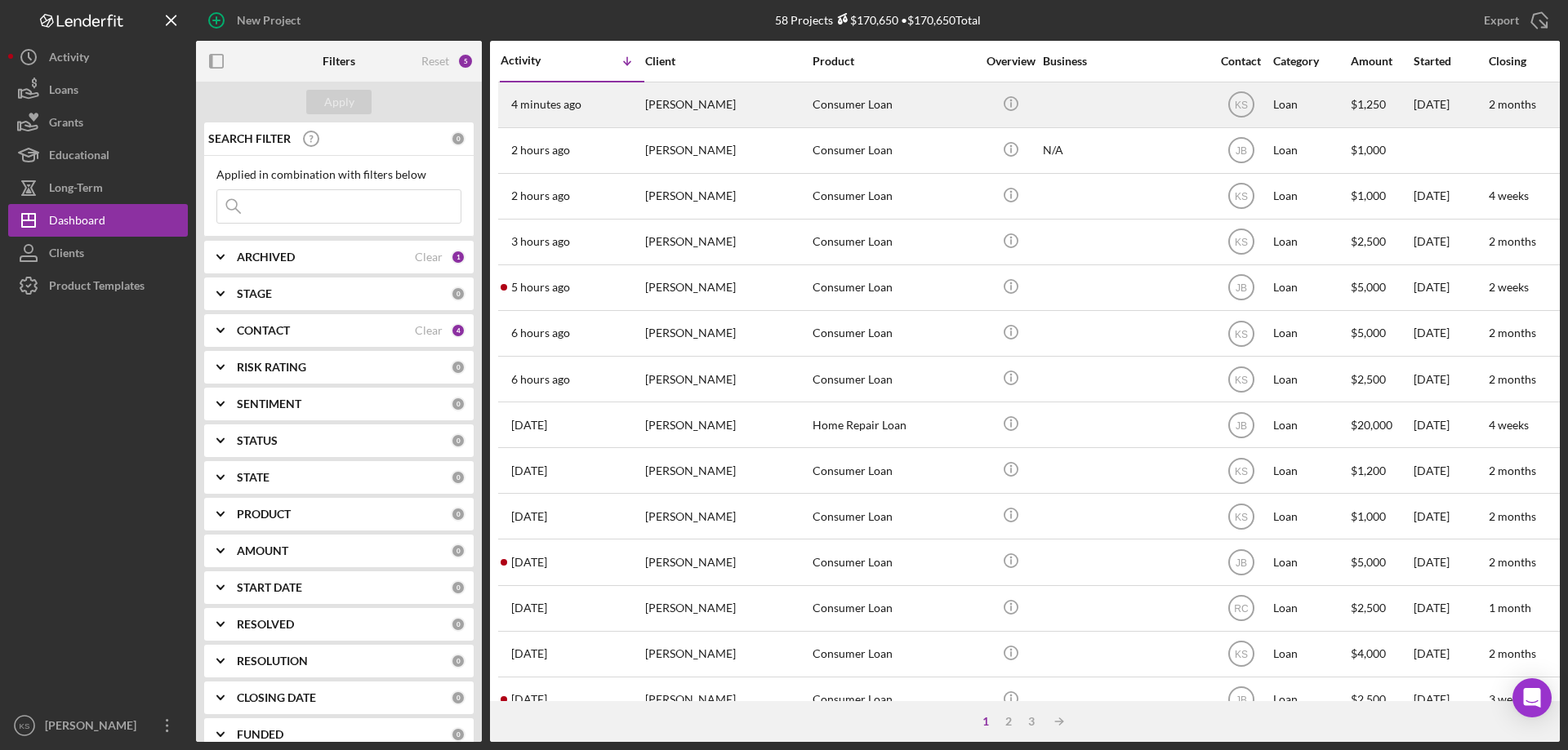
click at [736, 113] on div "[PERSON_NAME]" at bounding box center [727, 105] width 164 height 43
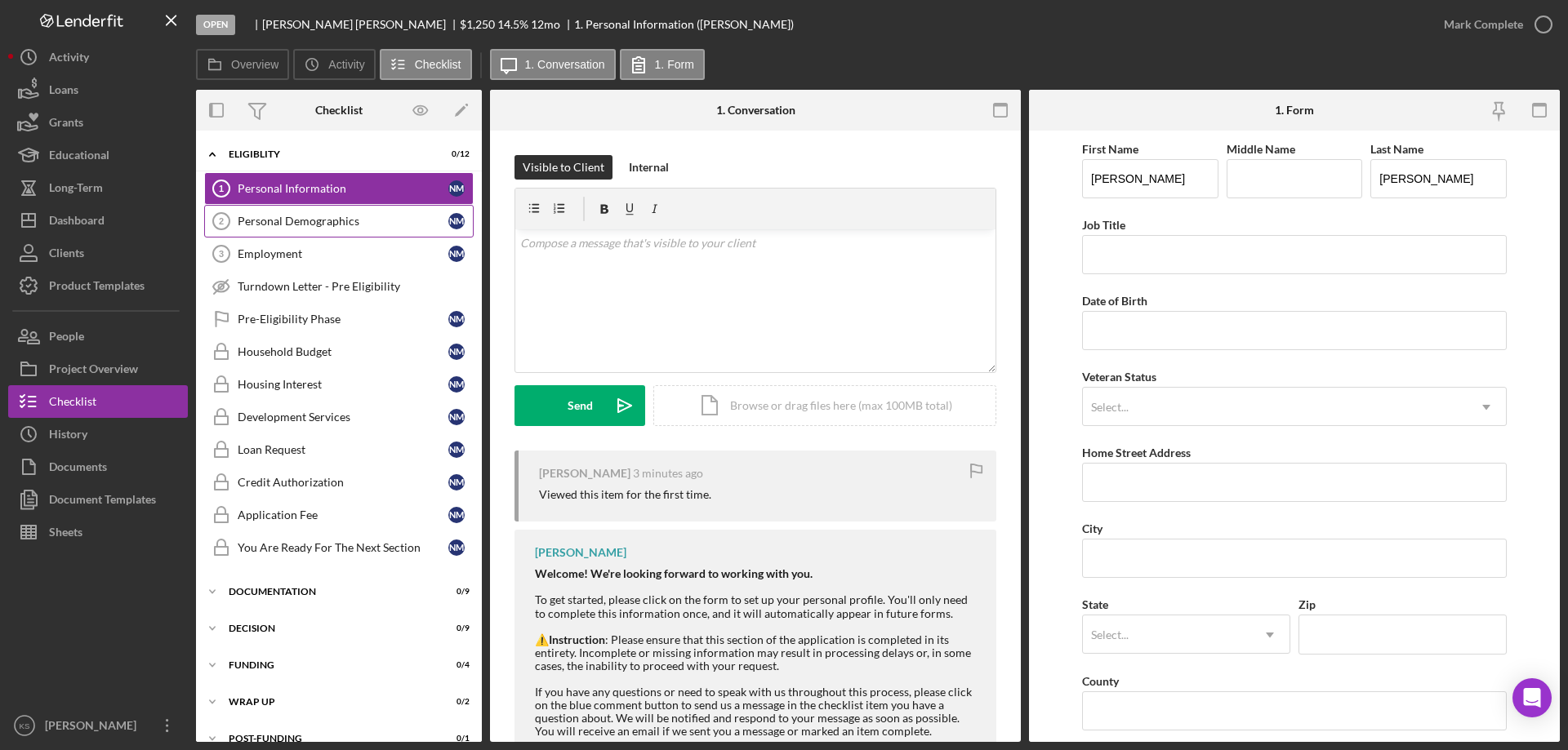
click at [279, 214] on div "Personal Demographics" at bounding box center [343, 220] width 211 height 13
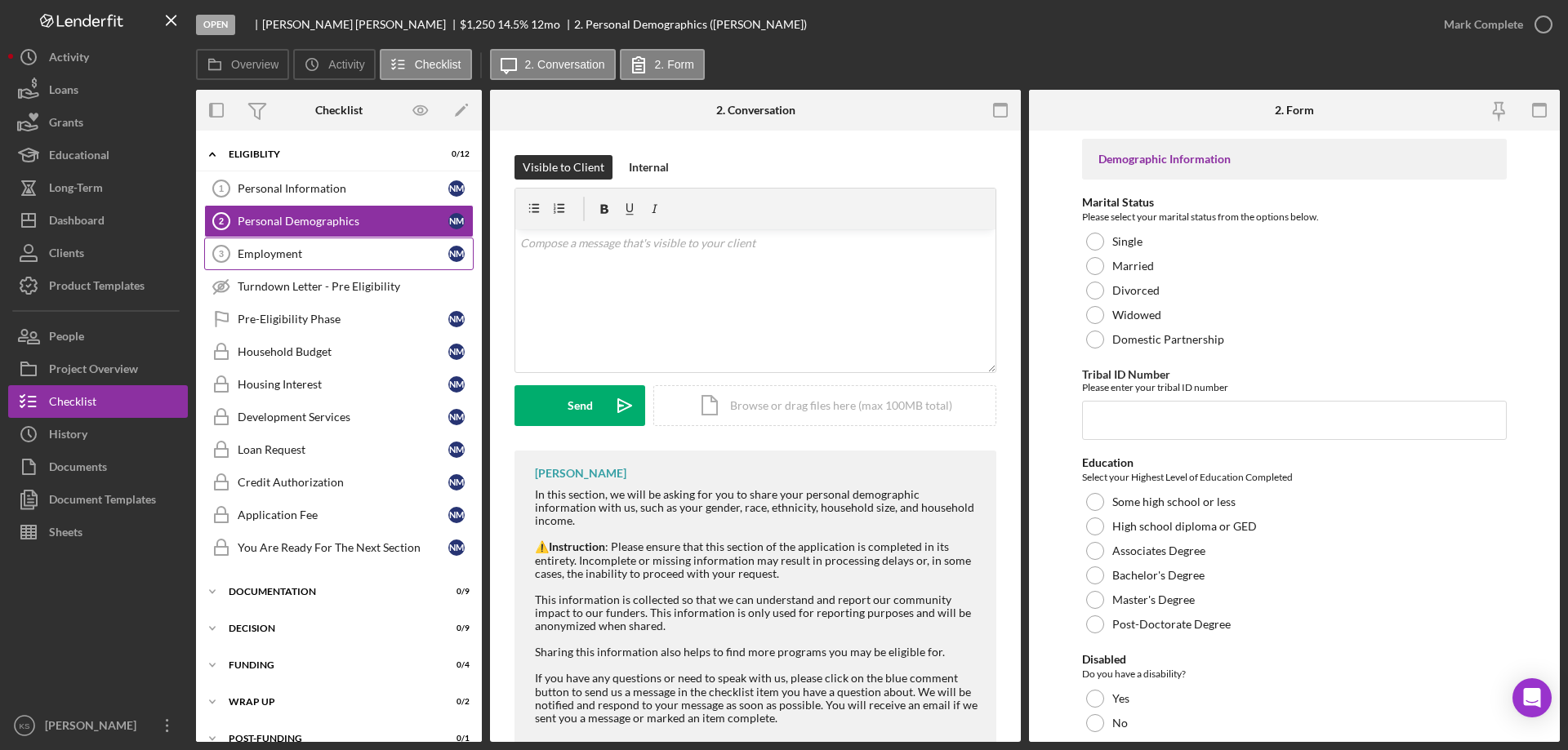
click at [279, 262] on link "Employment 3 Employment n m" at bounding box center [338, 254] width 269 height 33
